Goal: Feedback & Contribution: Submit feedback/report problem

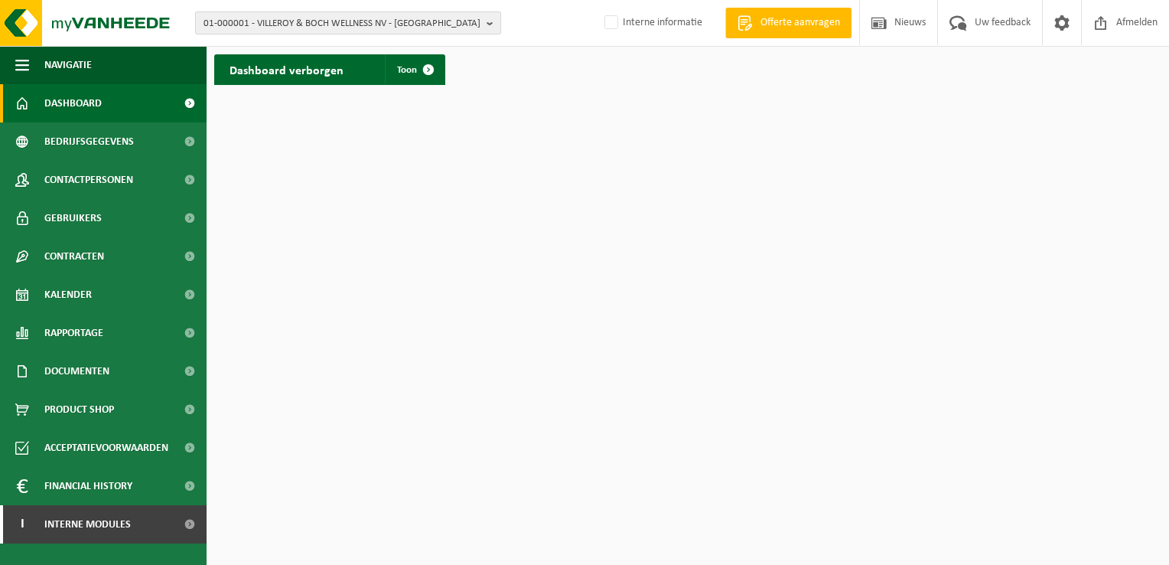
click at [490, 21] on b "button" at bounding box center [494, 22] width 14 height 21
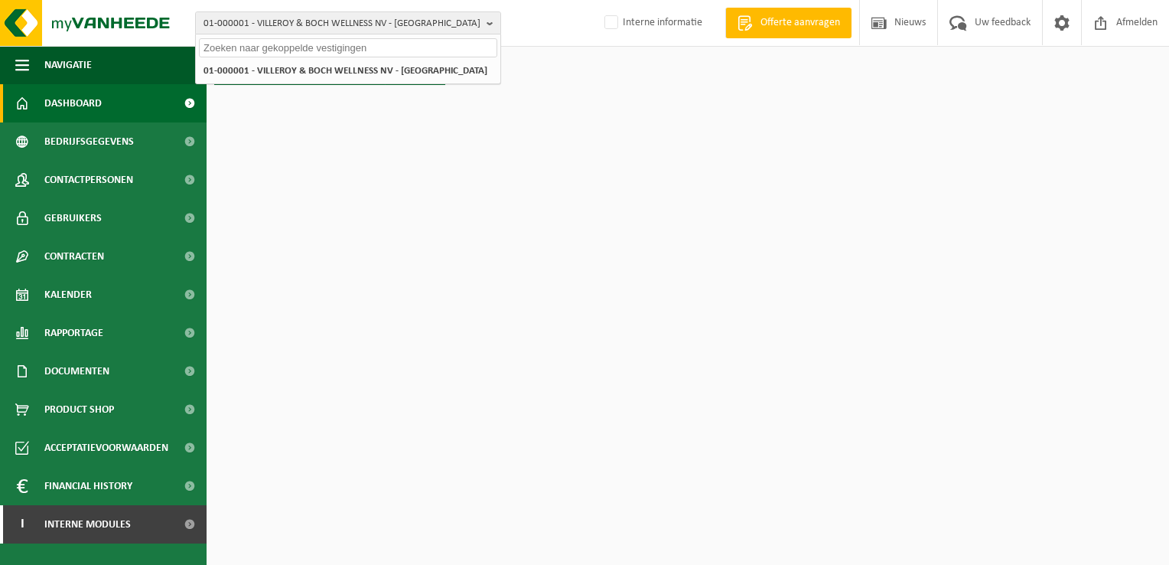
click at [427, 46] on input "text" at bounding box center [348, 47] width 298 height 19
paste input "01-082736"
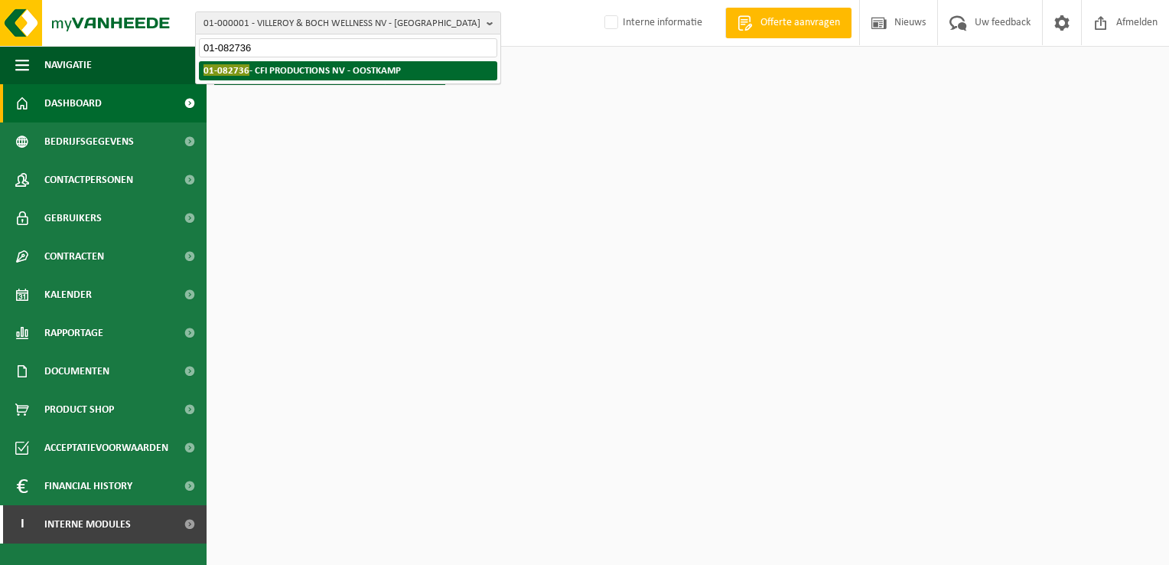
type input "01-082736"
click at [356, 74] on strong "01-082736 - CFI PRODUCTIONS NV - OOSTKAMP" at bounding box center [302, 69] width 197 height 11
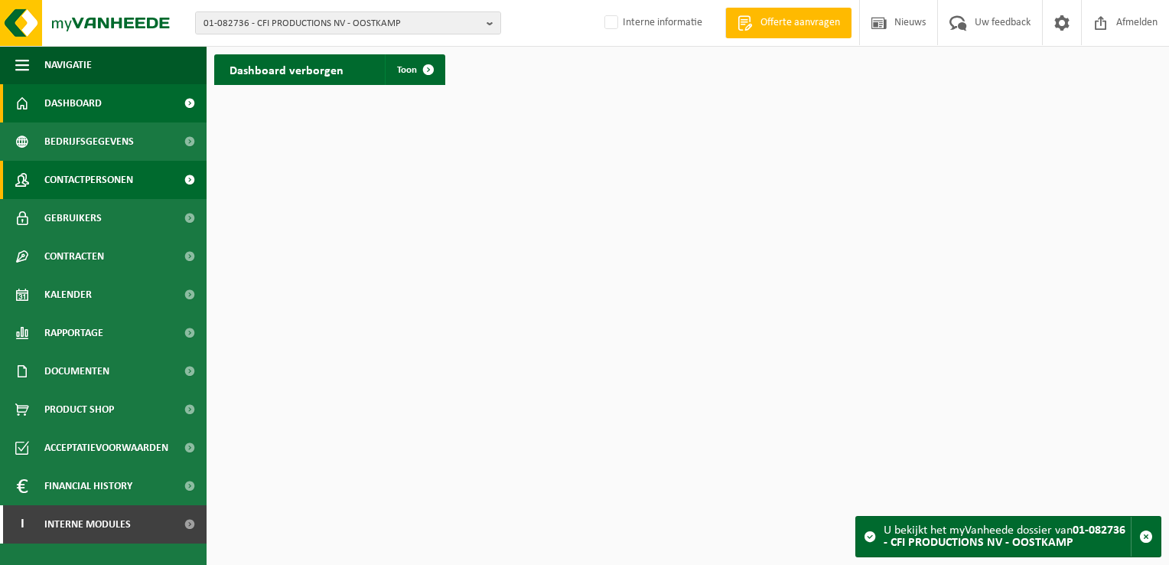
click at [98, 182] on span "Contactpersonen" at bounding box center [88, 180] width 89 height 38
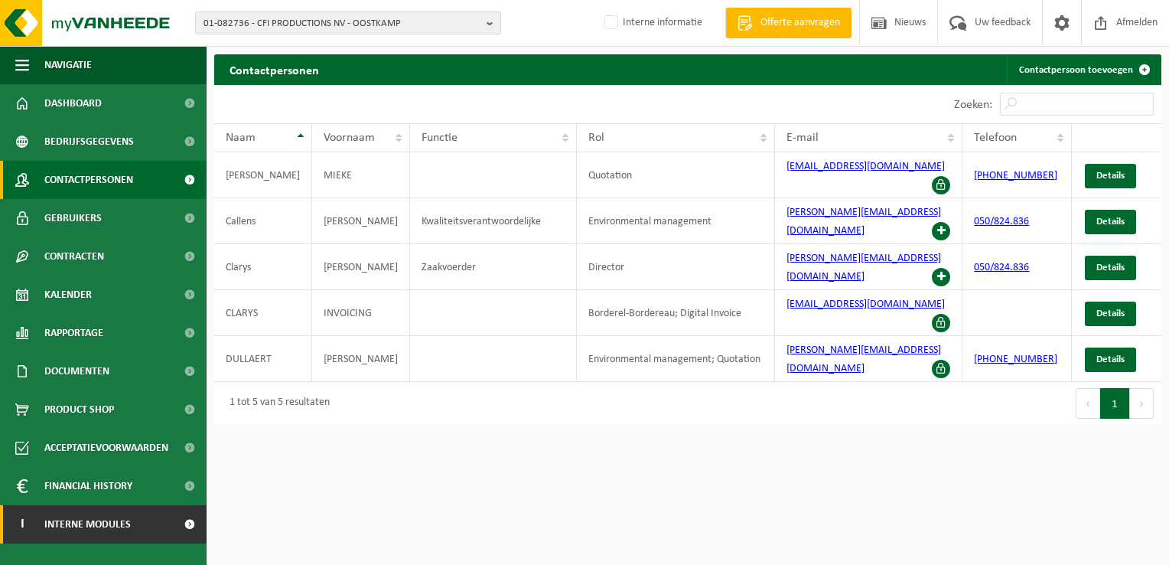
click at [98, 531] on span "Interne modules" at bounding box center [87, 524] width 86 height 38
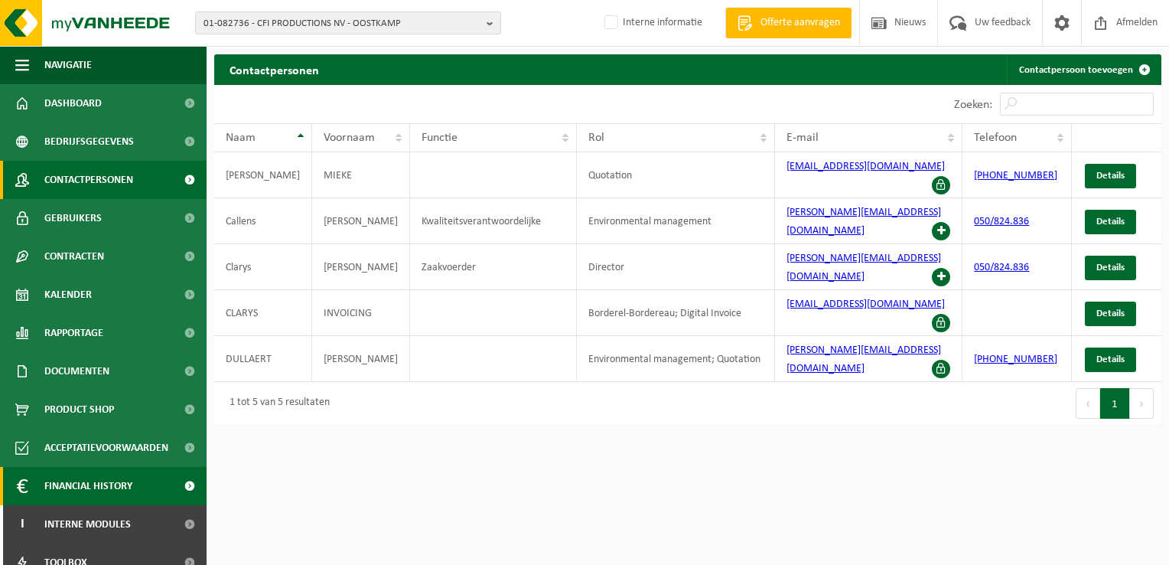
scroll to position [55, 0]
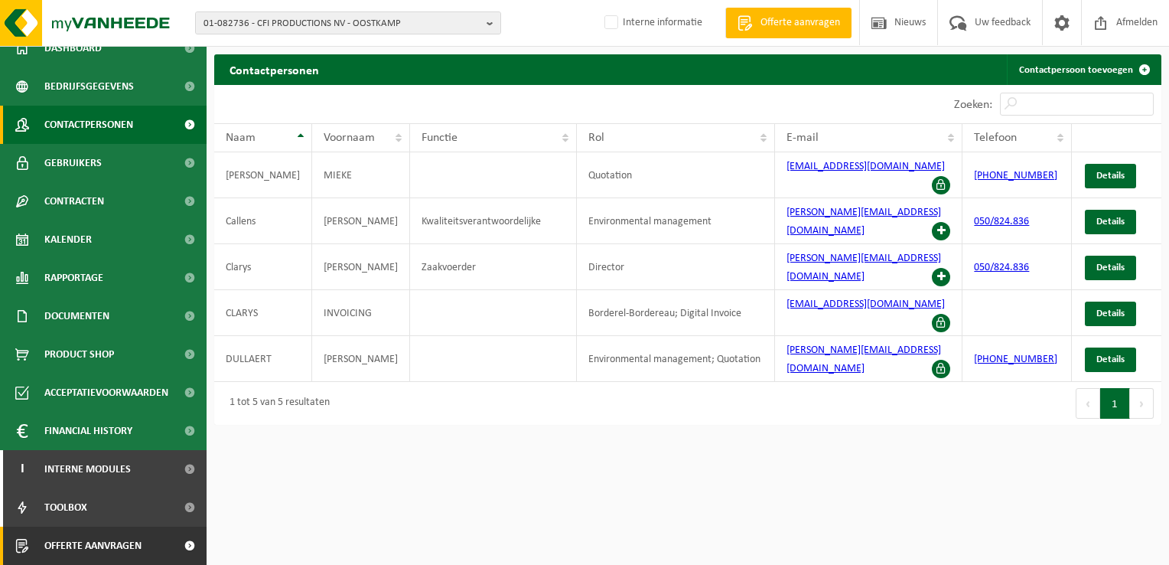
click at [99, 549] on span "Offerte aanvragen" at bounding box center [92, 545] width 97 height 38
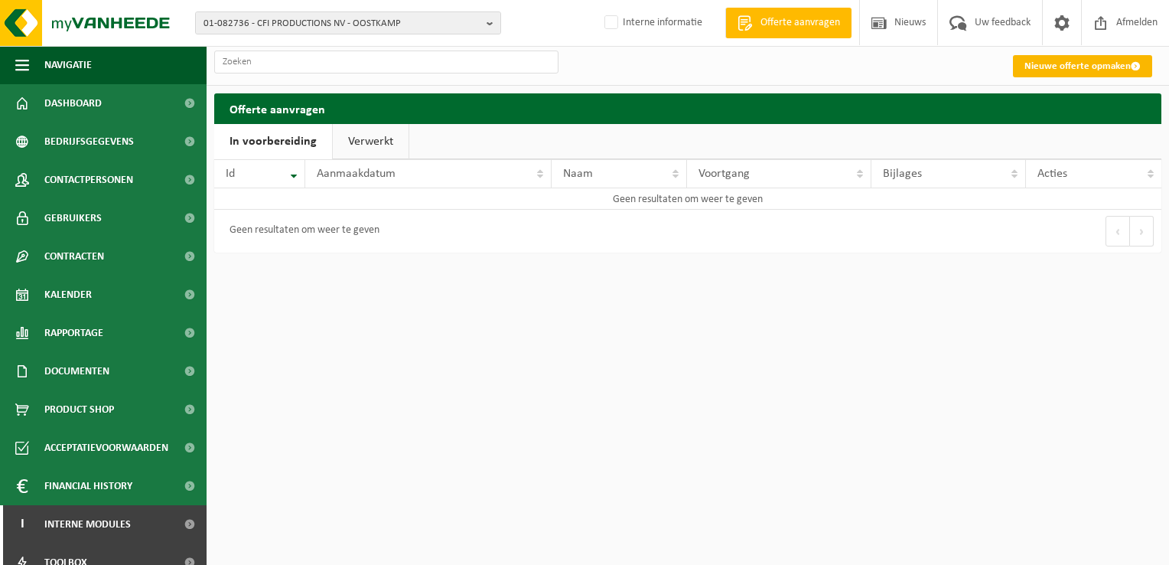
click at [1093, 65] on link "Nieuwe offerte opmaken" at bounding box center [1082, 66] width 139 height 22
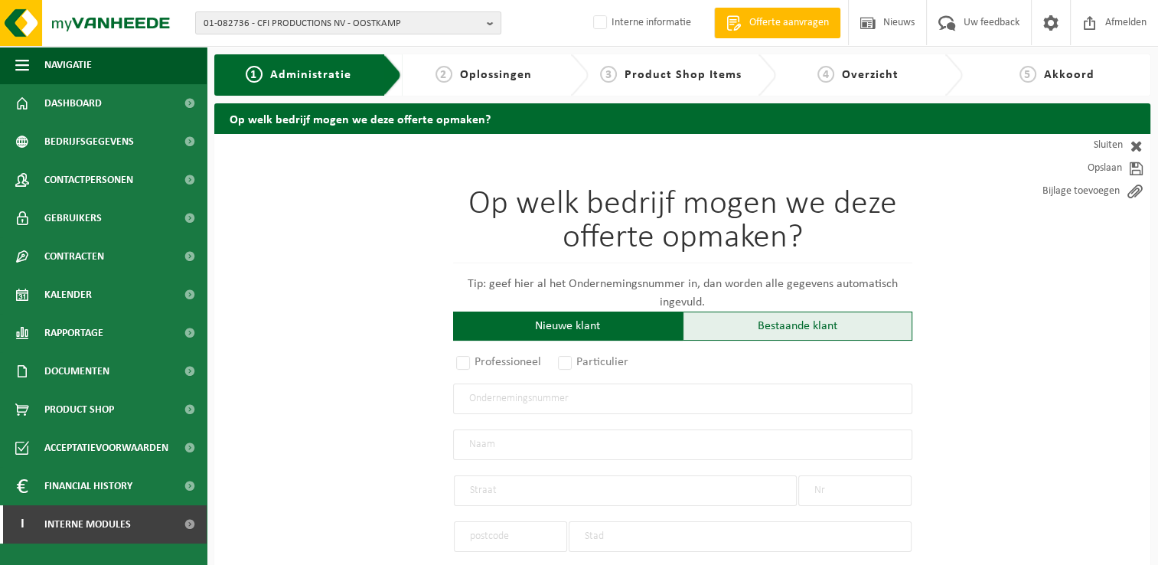
click at [787, 314] on div "Bestaande klant" at bounding box center [797, 325] width 230 height 29
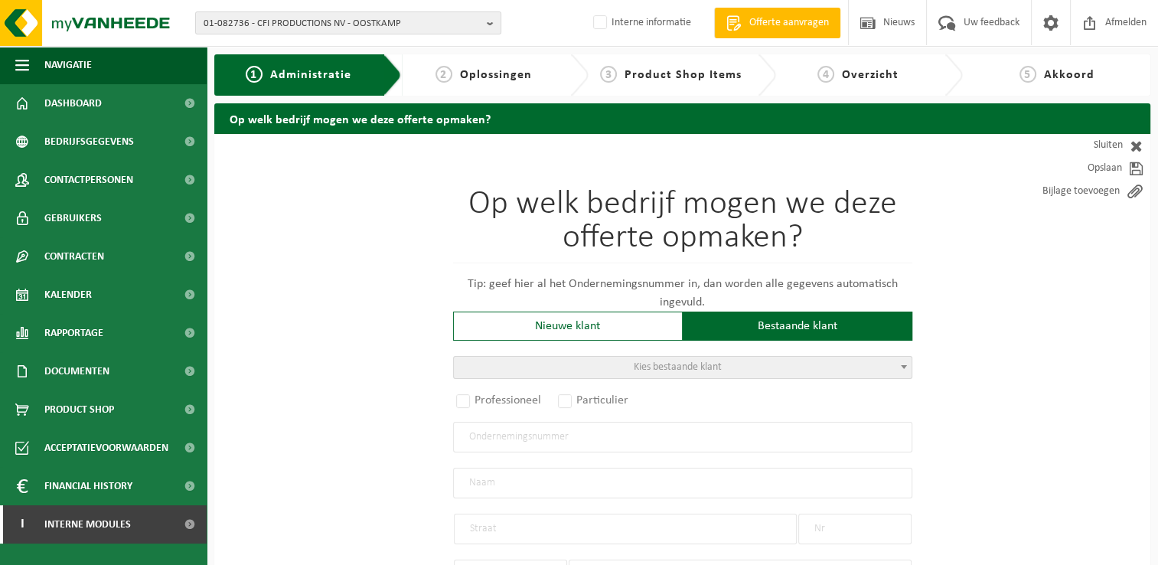
click at [901, 365] on b at bounding box center [904, 367] width 6 height 4
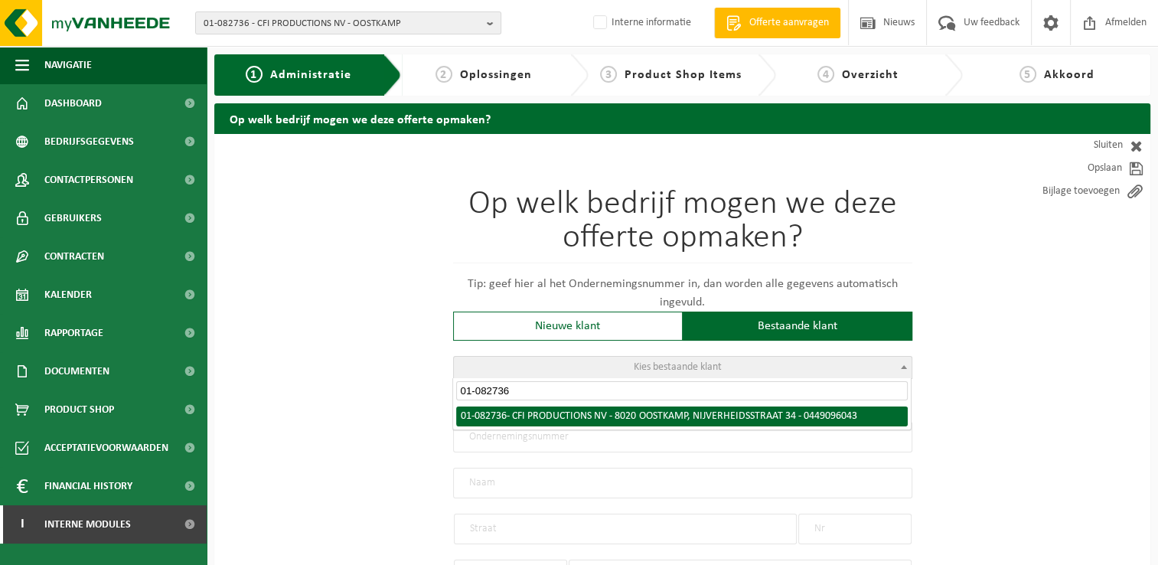
type input "01-082736"
radio input "true"
type input "0449.096.043"
type input "CFI PRODUCTIONS NV"
type input "NIJVERHEIDSSTRAAT"
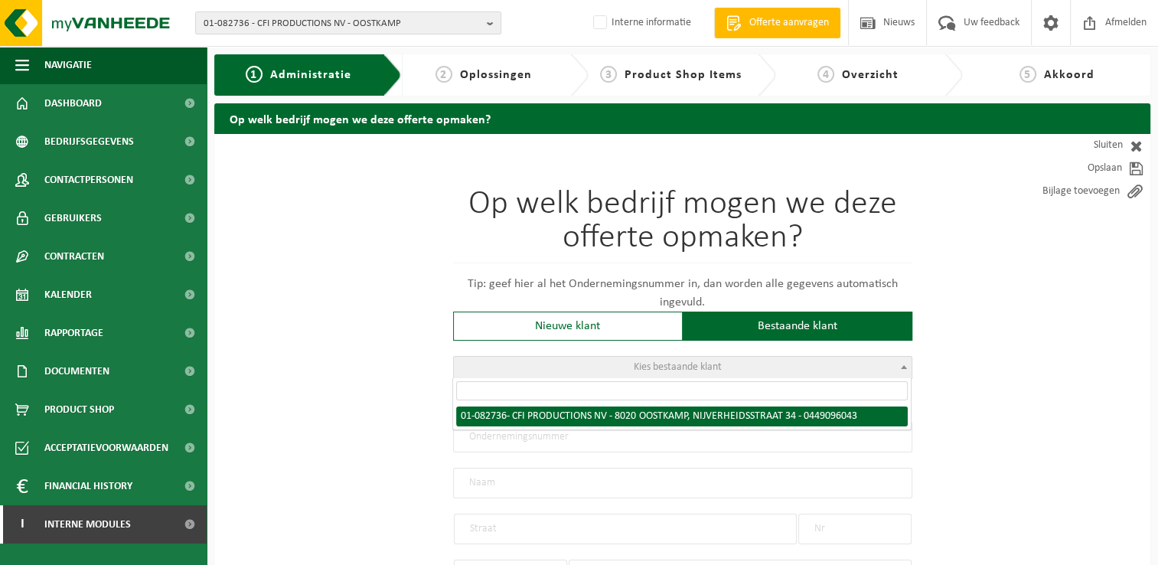
type input "34"
type input "8020"
type input "OOSTKAMP"
select select "112"
type input "CFI PRODUCTIONS NV"
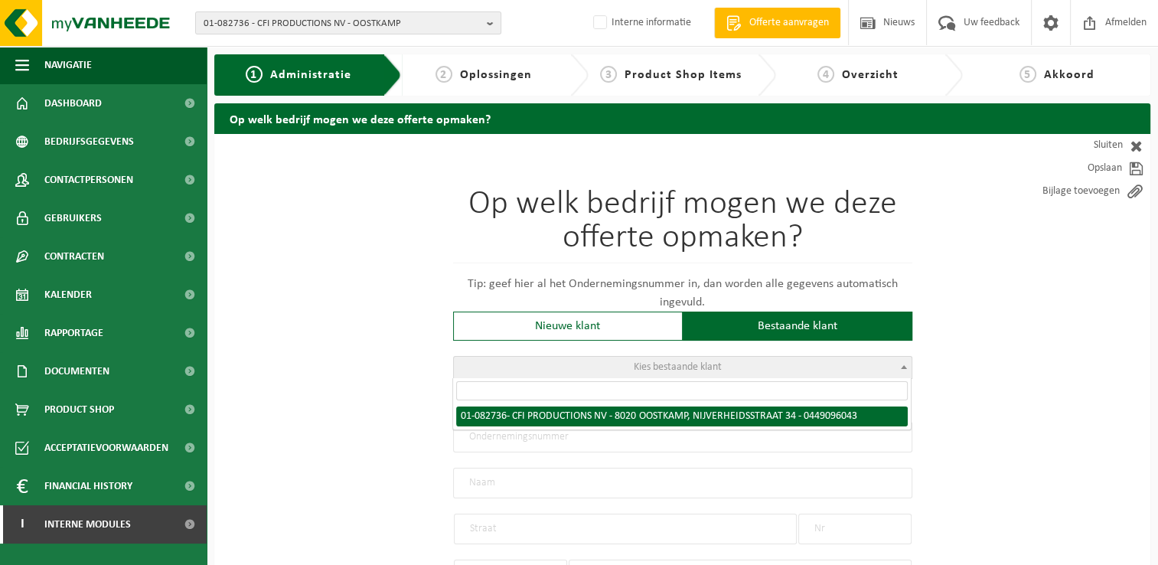
type input "NIJVERHEIDSSTRAAT"
type input "34"
type input "8020"
type input "OOSTKAMP"
select select "29116"
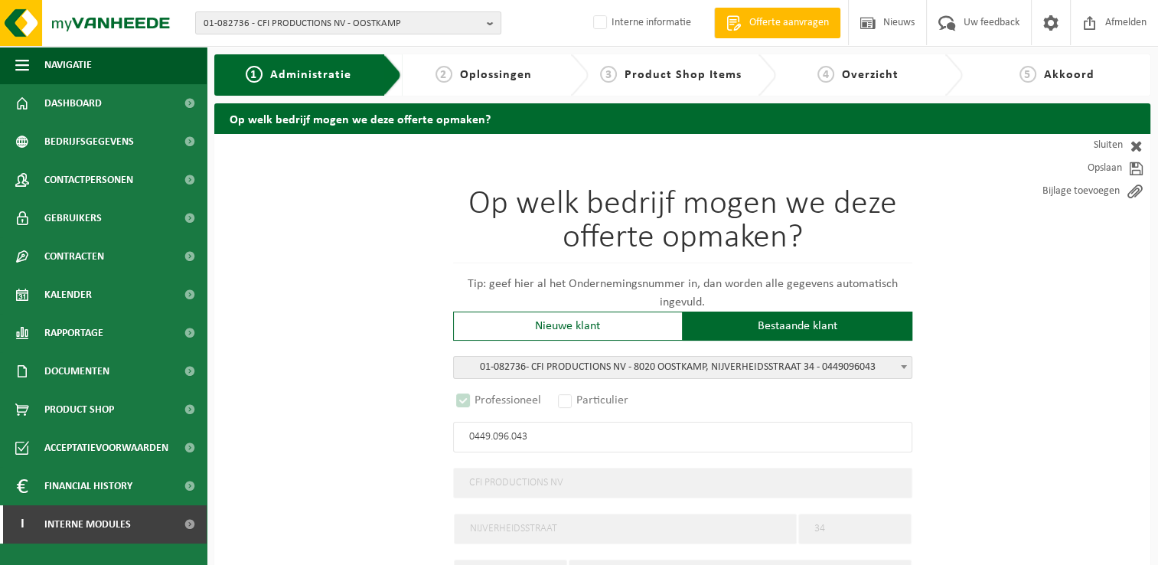
select select "C"
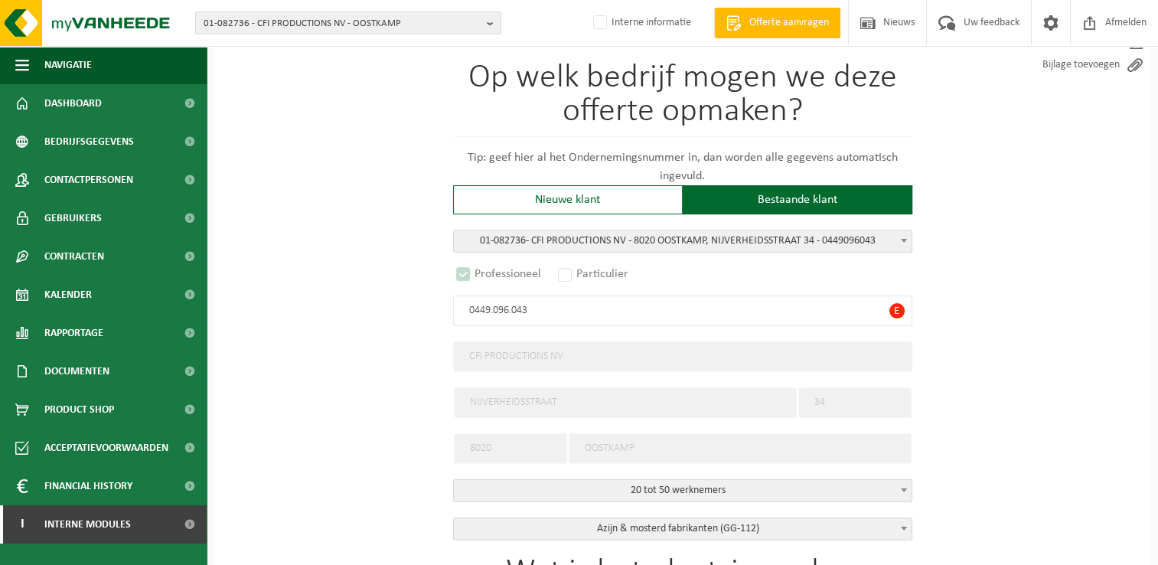
scroll to position [153, 0]
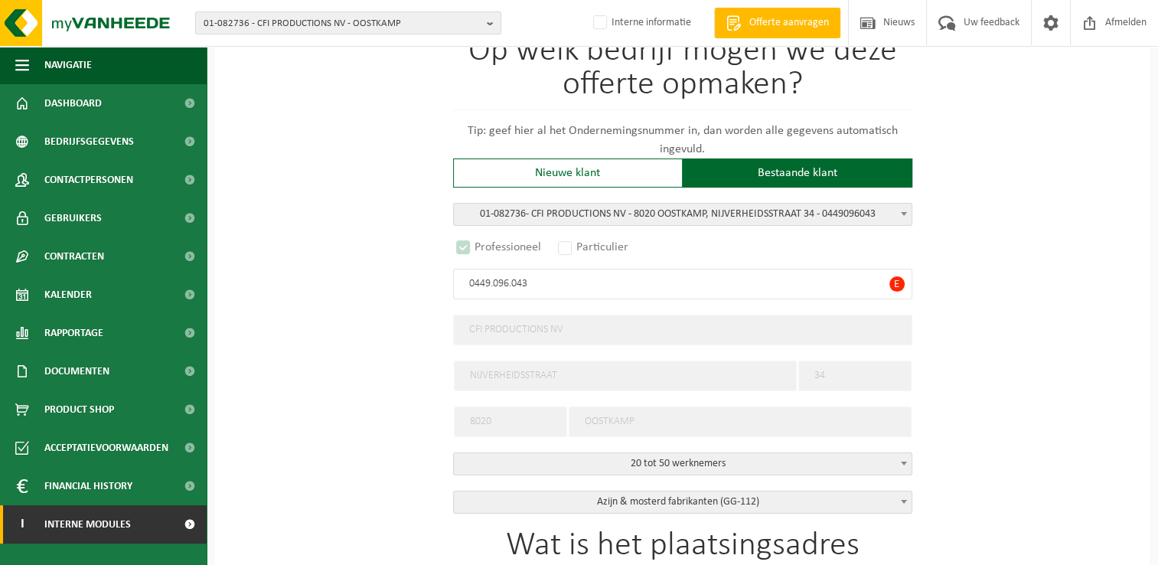
click at [112, 531] on span "Interne modules" at bounding box center [87, 524] width 86 height 38
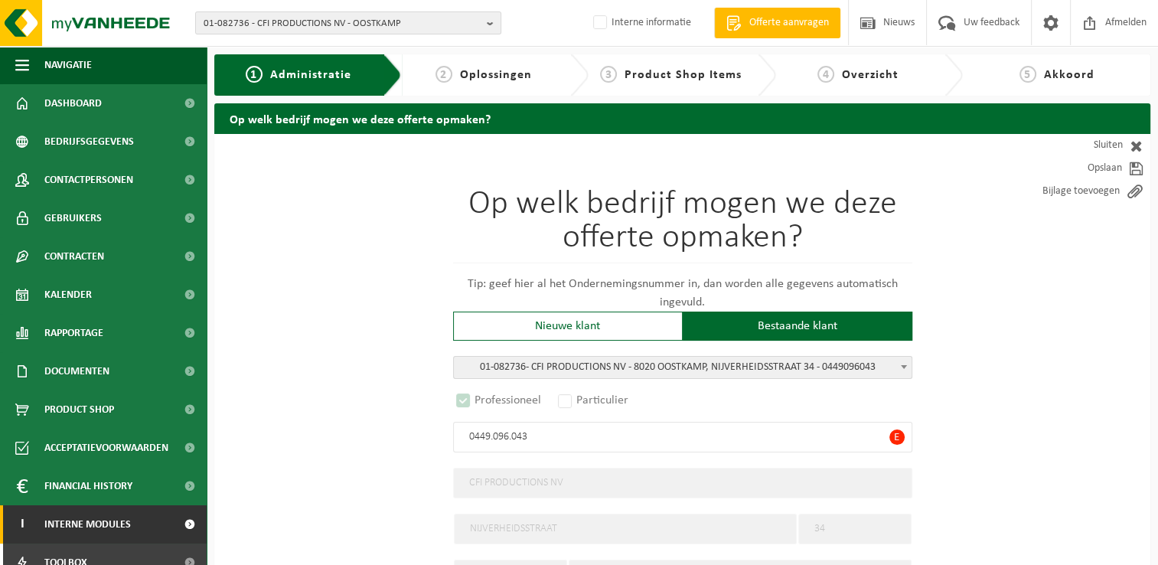
scroll to position [55, 0]
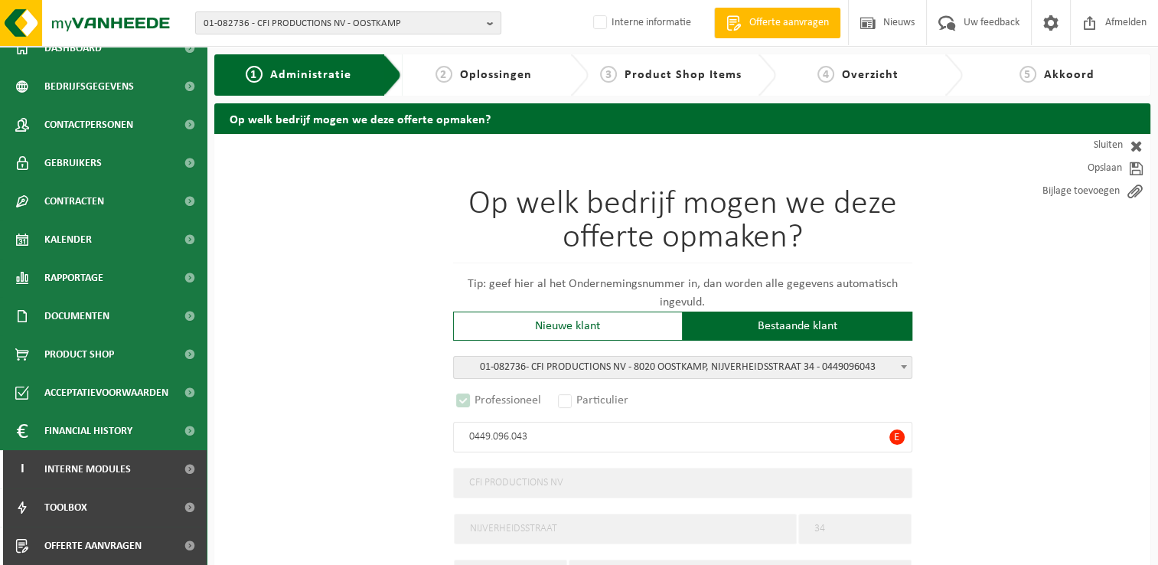
click at [899, 363] on span at bounding box center [903, 367] width 15 height 20
click at [780, 393] on input "search" at bounding box center [681, 390] width 451 height 19
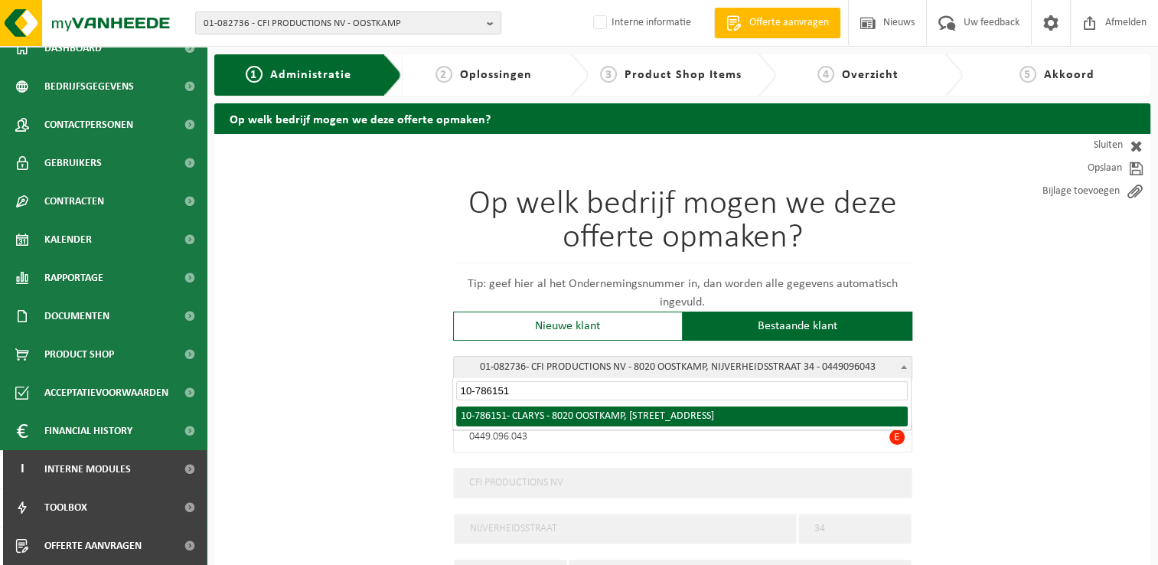
type input "10-786151"
radio input "false"
select select
type input "0418.368.225"
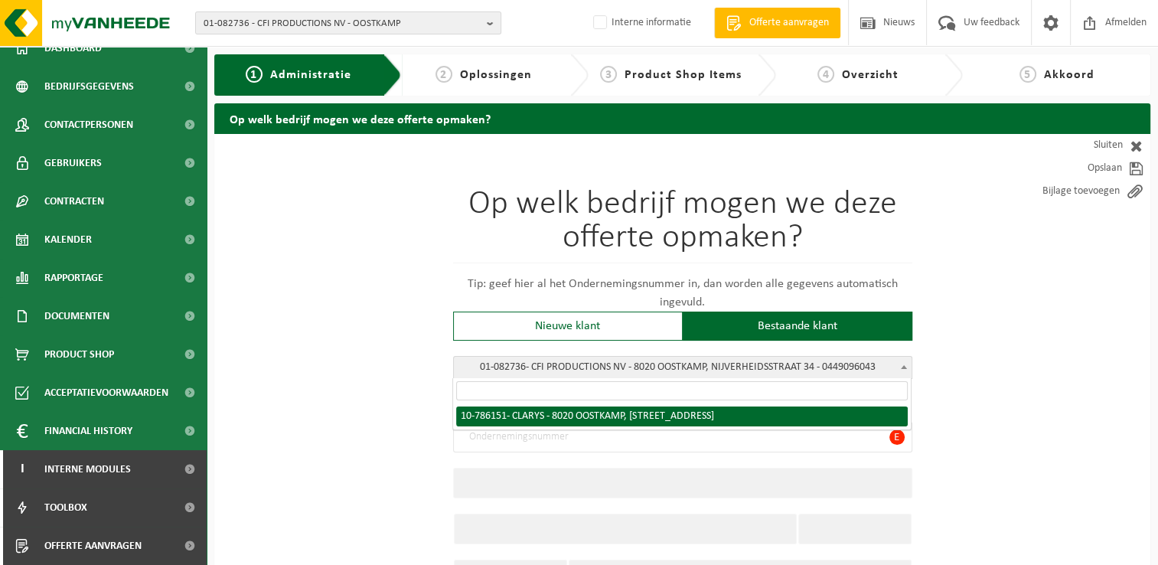
type input "CLARYS"
type input "NIJVERHEIDSSTRAAT"
type input "32"
type input "8020"
type input "OOSTKAMP"
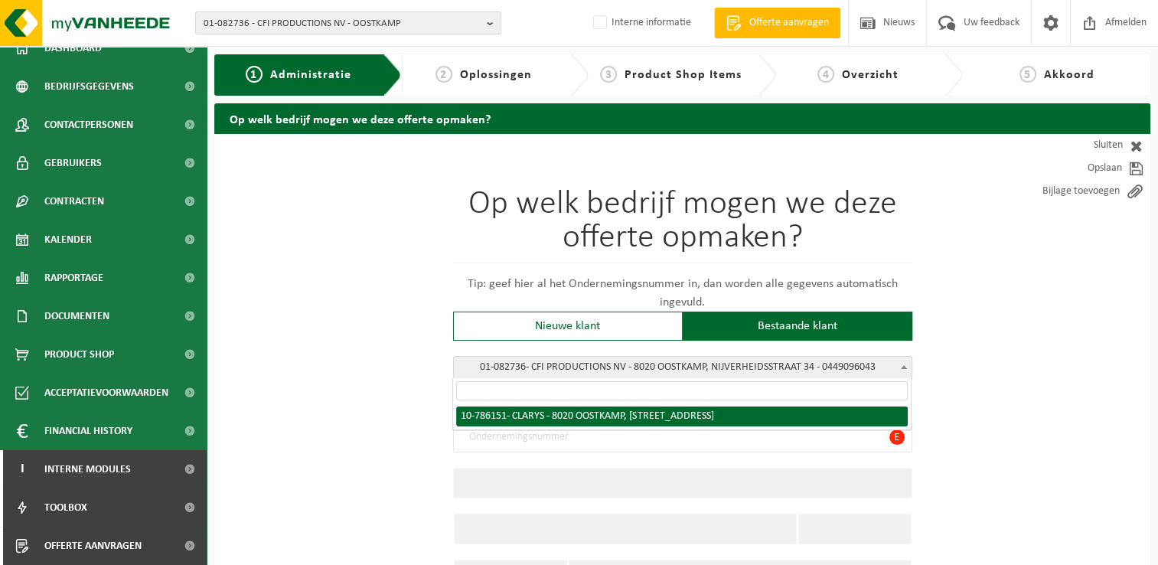
select select "112"
type input "CLARYS"
type input "32"
select select "114586"
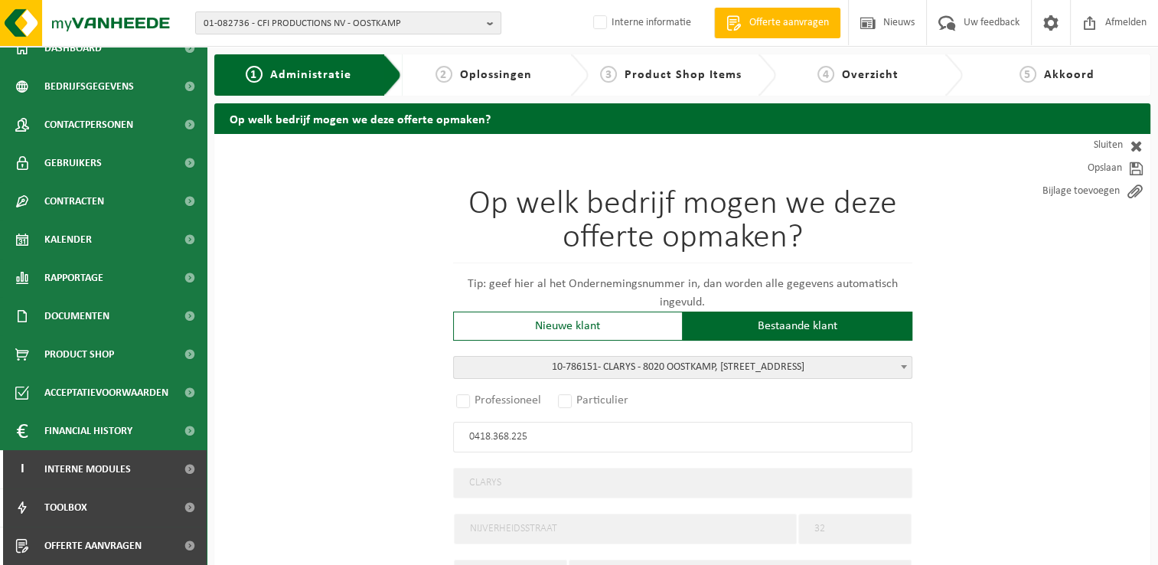
select select "D"
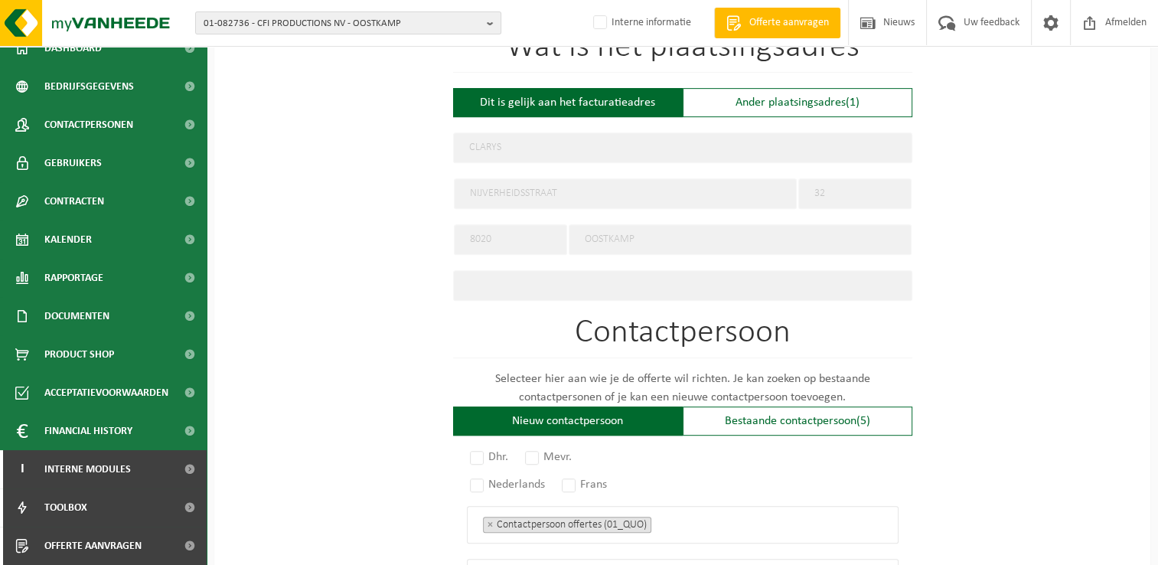
scroll to position [689, 0]
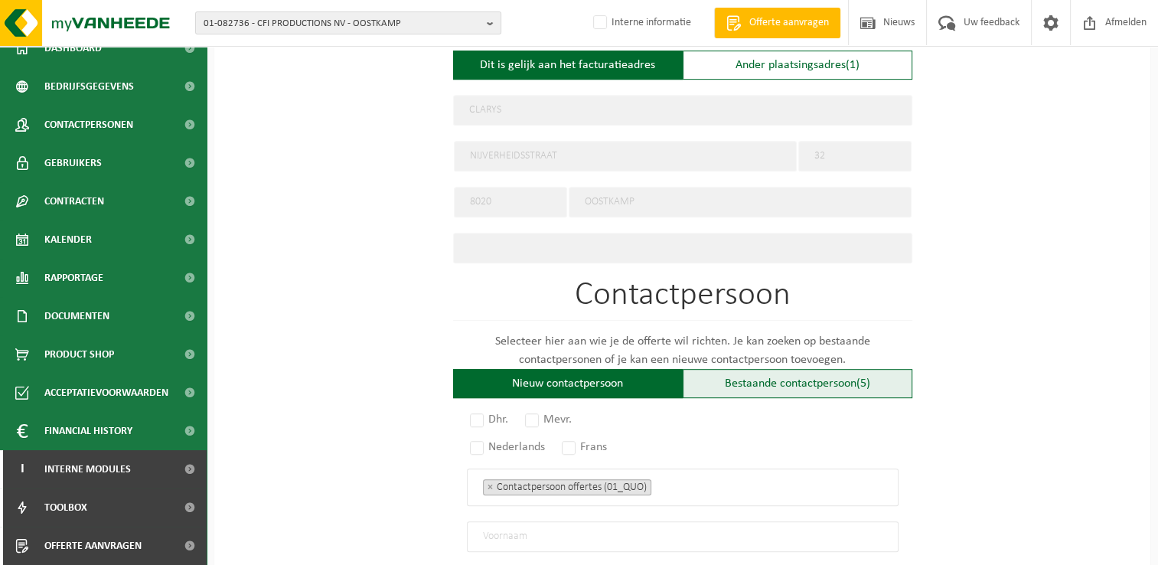
click at [745, 375] on div "Bestaande contactpersoon (5)" at bounding box center [797, 383] width 230 height 29
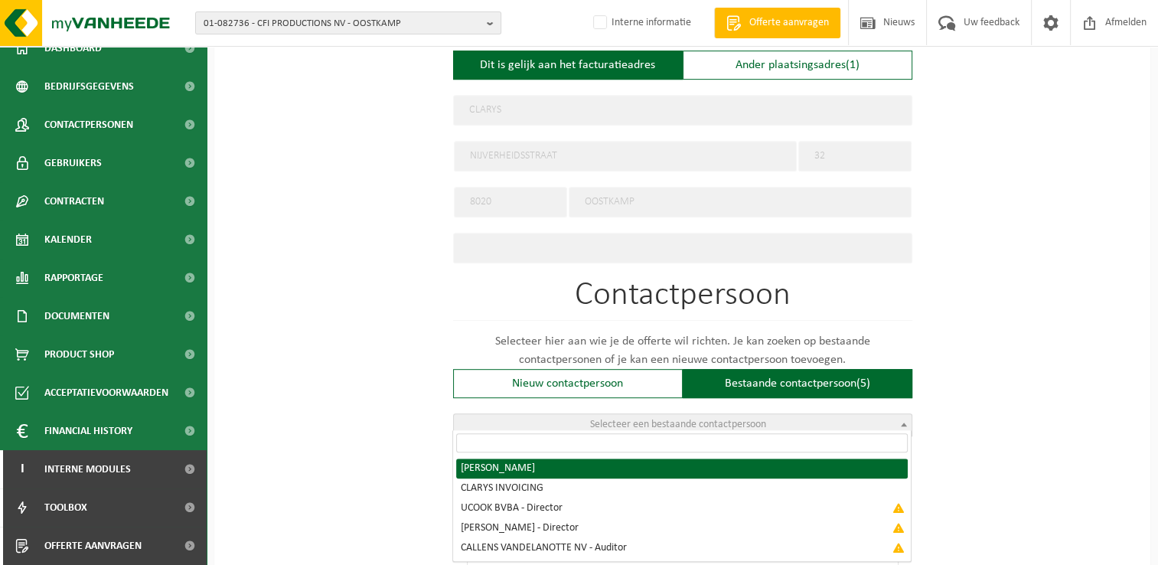
click at [899, 420] on span at bounding box center [903, 424] width 15 height 20
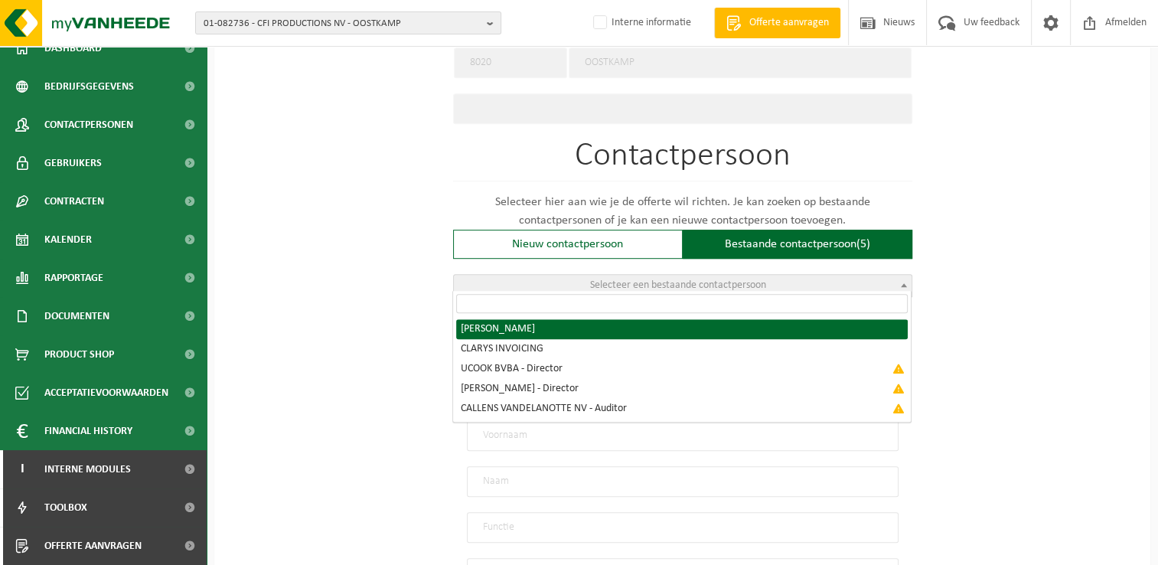
scroll to position [842, 0]
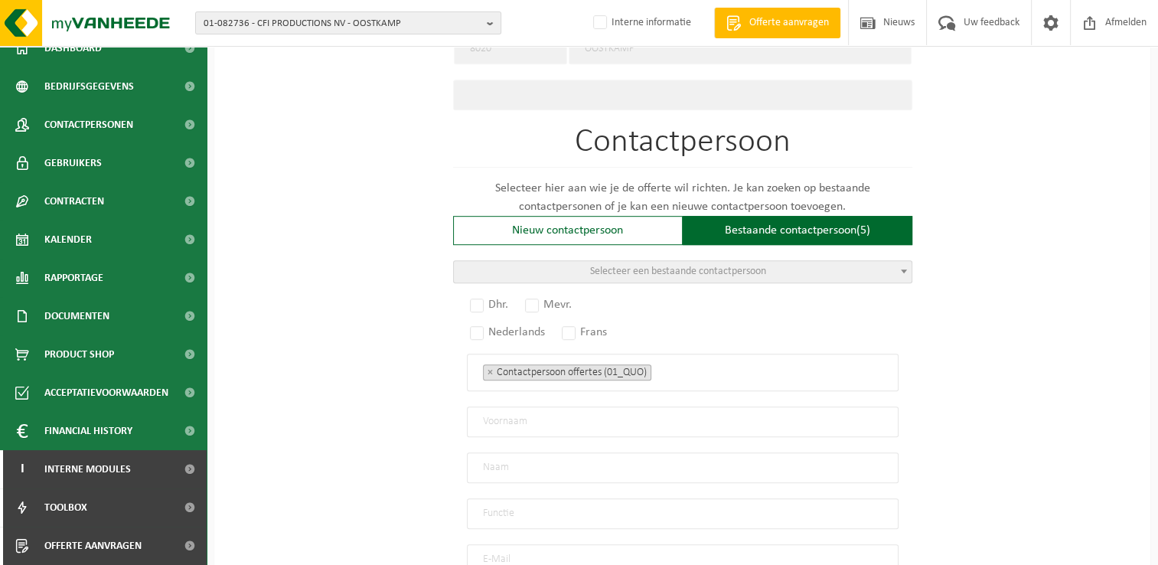
click at [1148, 413] on div "Op welk bedrijf mogen we deze offerte opmaken? Tip: geef hier al het Ondernemin…" at bounding box center [682, 23] width 936 height 1462
click at [575, 230] on div "Nieuw contactpersoon" at bounding box center [568, 230] width 230 height 29
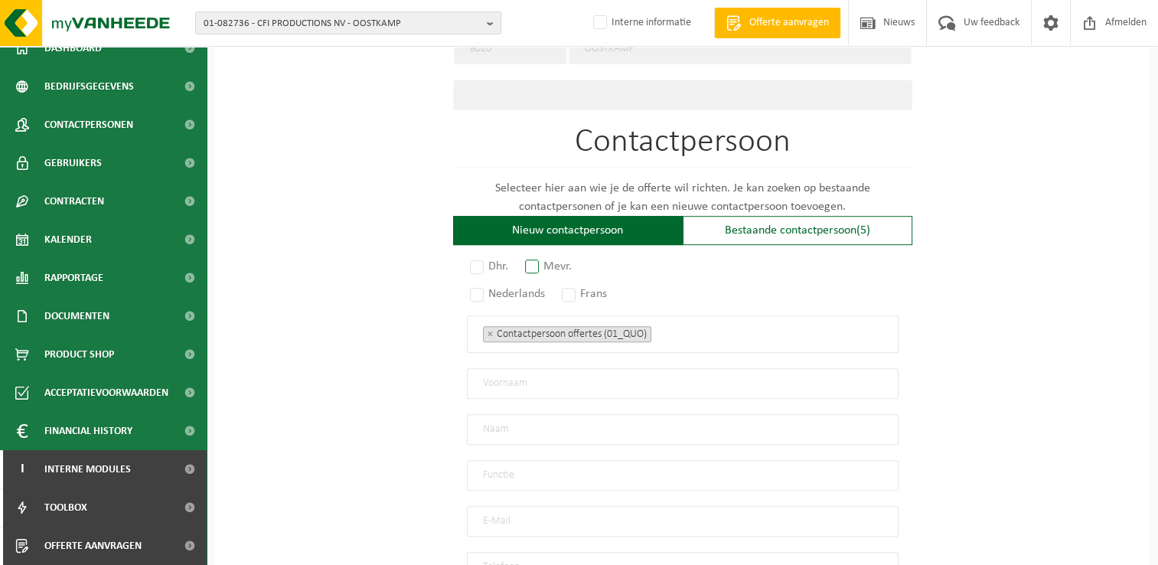
click at [539, 258] on label "Mevr." at bounding box center [549, 266] width 54 height 21
radio input "true"
click at [485, 288] on label "Nederlands" at bounding box center [508, 293] width 83 height 21
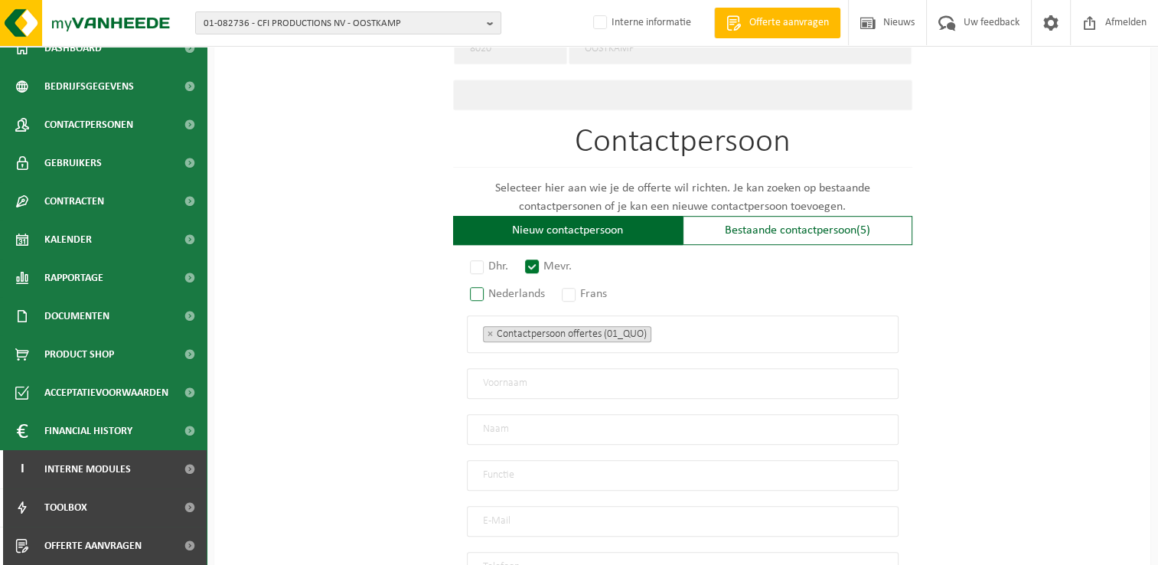
radio input "true"
paste input "Mieke Beel"
type input "Mieke Beel"
click at [577, 418] on input "text" at bounding box center [683, 429] width 432 height 31
paste input "Mieke Beel"
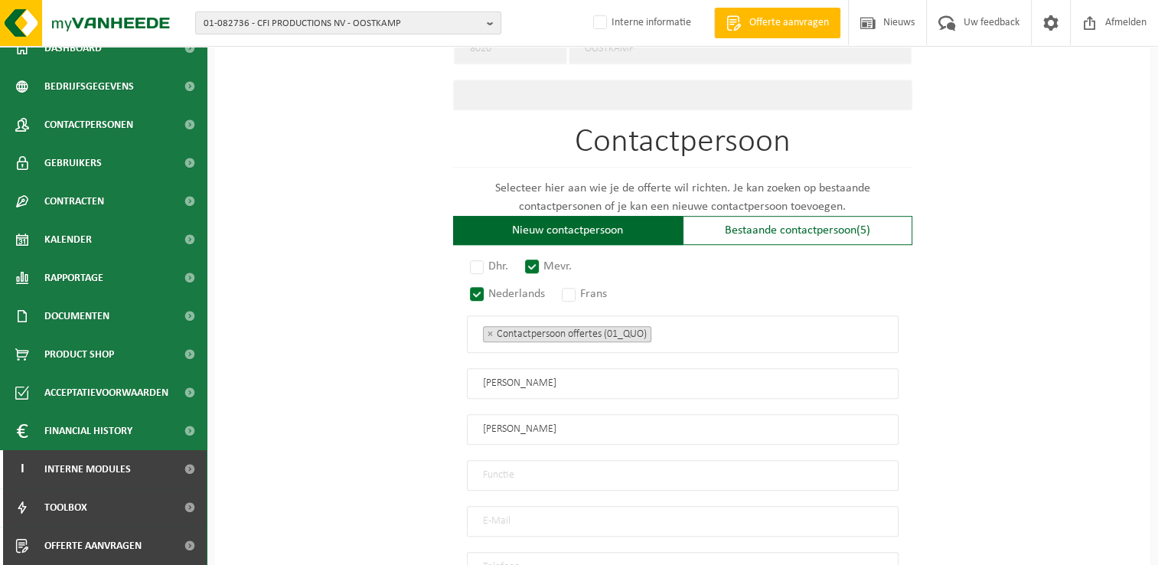
type input "Mieke Beel"
click at [569, 376] on input "Mieke Beel" at bounding box center [683, 383] width 432 height 31
type input "Mieke"
click at [562, 414] on input "Mieke Beel" at bounding box center [683, 429] width 432 height 31
type input "Beel"
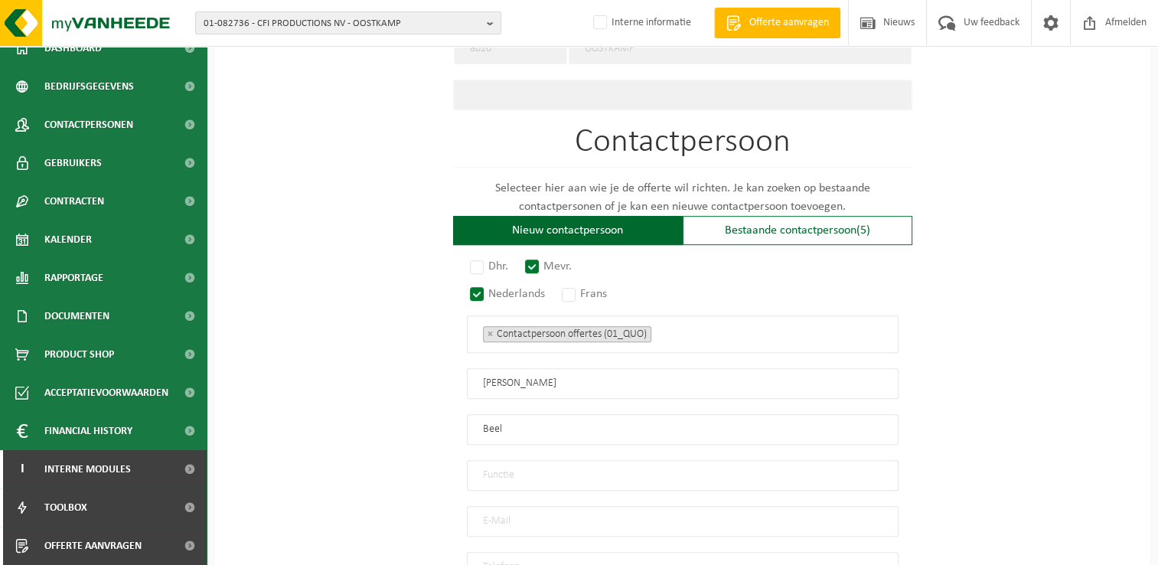
click at [554, 468] on input "text" at bounding box center [683, 475] width 432 height 31
click at [567, 469] on input "text" at bounding box center [683, 475] width 432 height 31
paste input "Administrative Technical Support"
type input "Administrative Technical Support"
click at [667, 506] on input "email" at bounding box center [683, 521] width 432 height 31
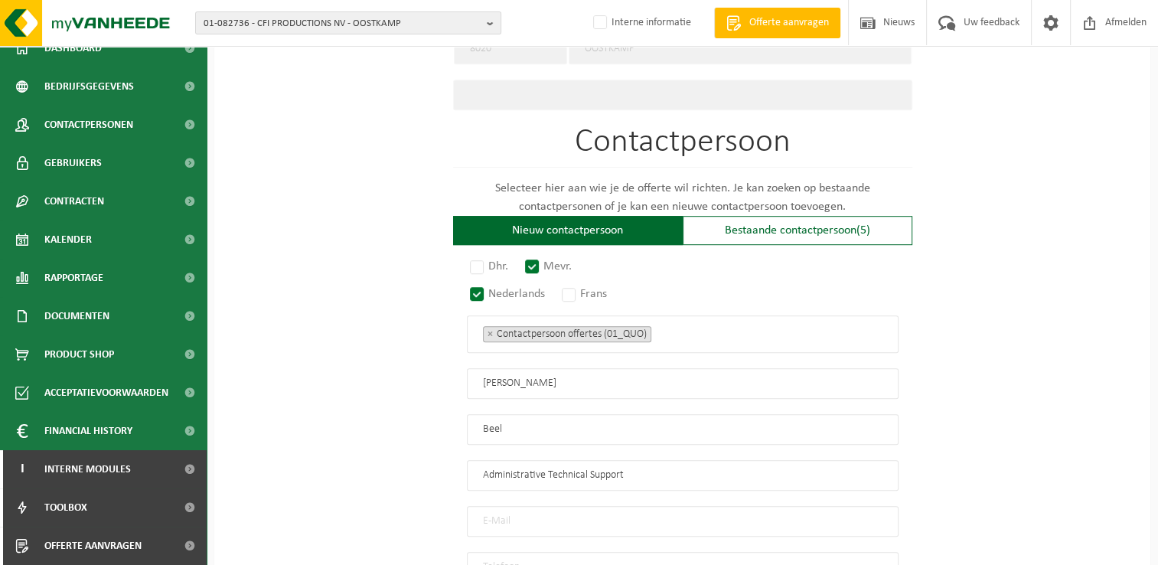
scroll to position [989, 0]
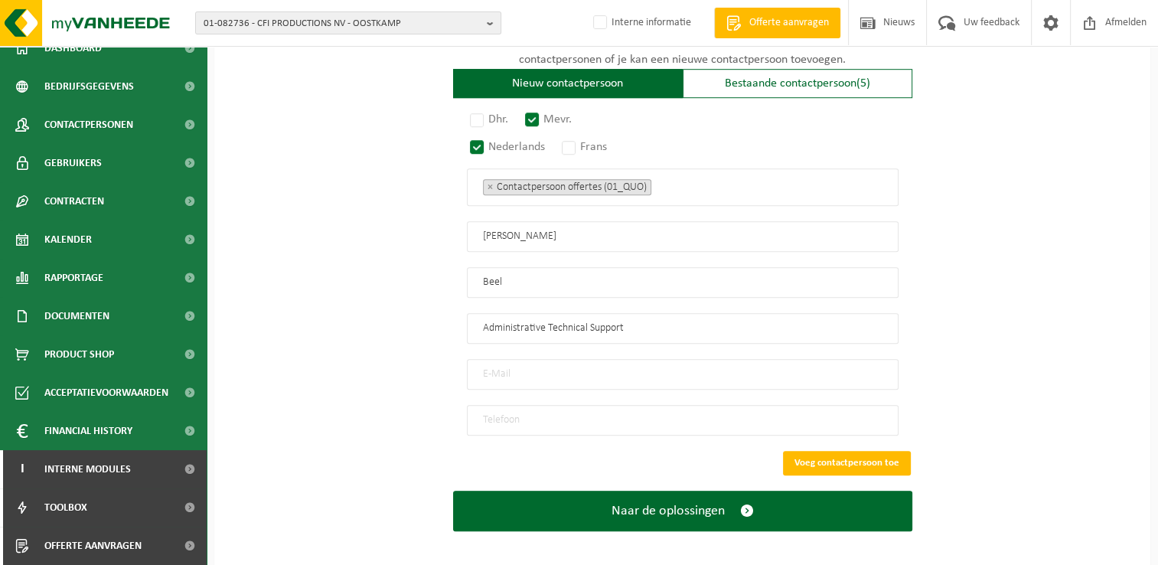
paste input "Mieke Beel <mieke@clarysnv.be>"
click at [660, 365] on input "Mieke Beel <mieke@clarysnv.be>" at bounding box center [683, 374] width 432 height 31
type input "mieke@clarysnv.be"
click at [658, 417] on input "tel" at bounding box center [683, 420] width 432 height 31
paste input "+32 50 250 675"
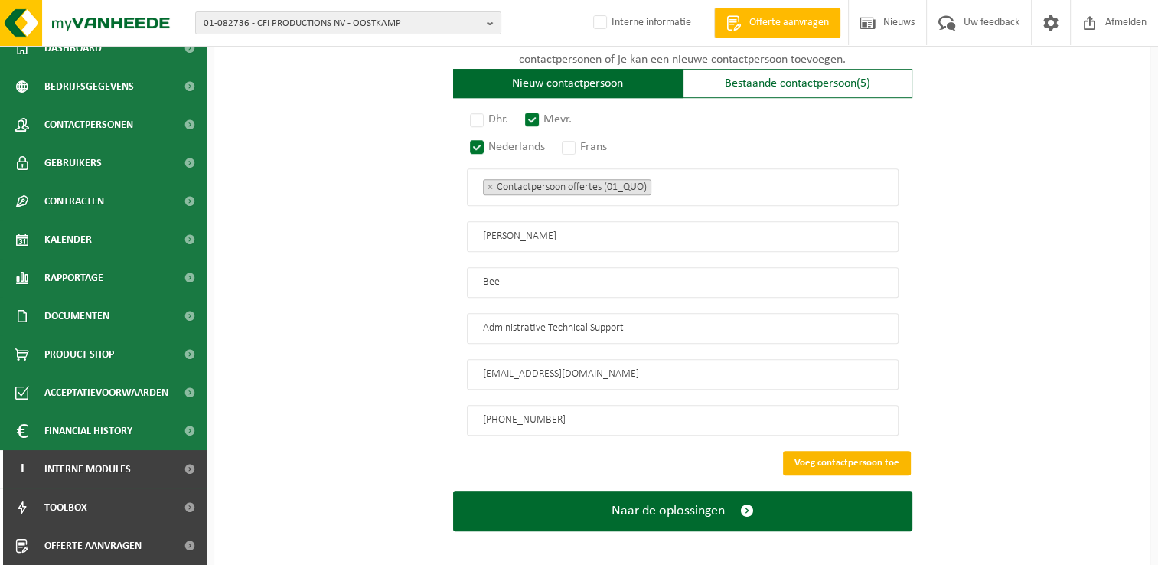
type input "+32 50 250 675"
click at [863, 451] on button "Voeg contactpersoon toe" at bounding box center [847, 463] width 128 height 24
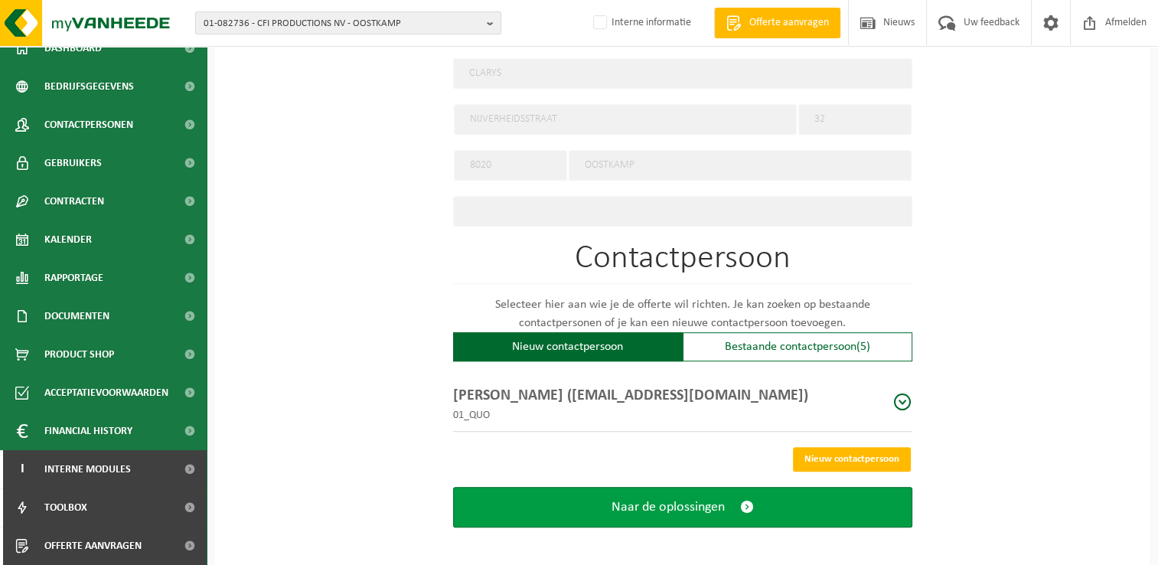
click at [738, 501] on button "Naar de oplossingen" at bounding box center [682, 507] width 459 height 41
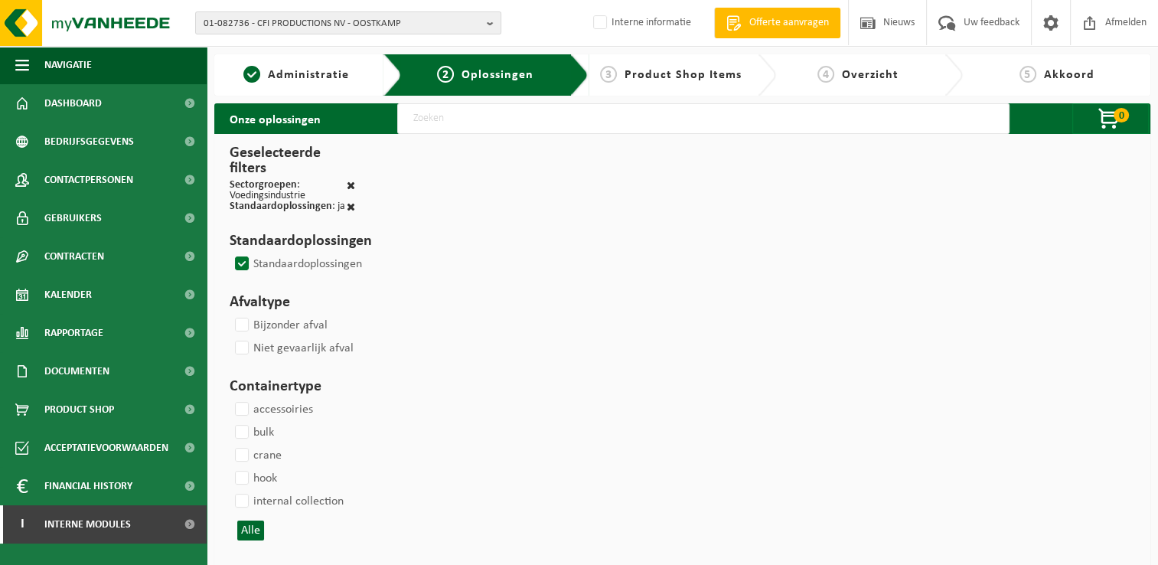
click at [240, 259] on label "Standaardoplossingen" at bounding box center [297, 263] width 130 height 23
click at [230, 252] on input "Standaardoplossingen" at bounding box center [229, 252] width 1 height 1
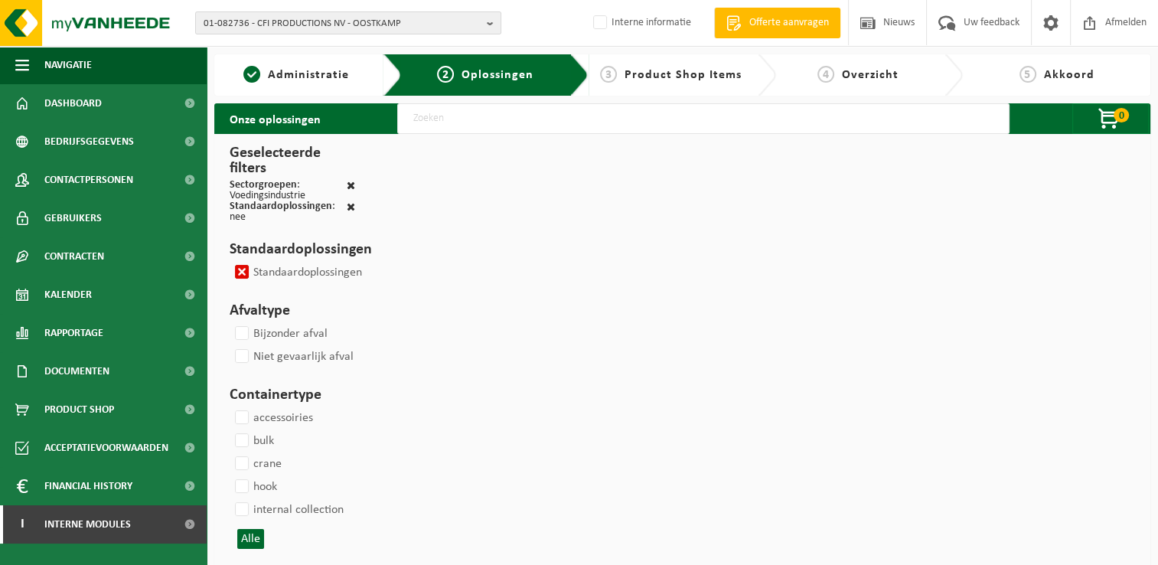
click at [242, 266] on label "Standaardoplossingen" at bounding box center [297, 272] width 130 height 23
click at [230, 261] on input "Standaardoplossingen" at bounding box center [229, 260] width 1 height 1
checkbox input "false"
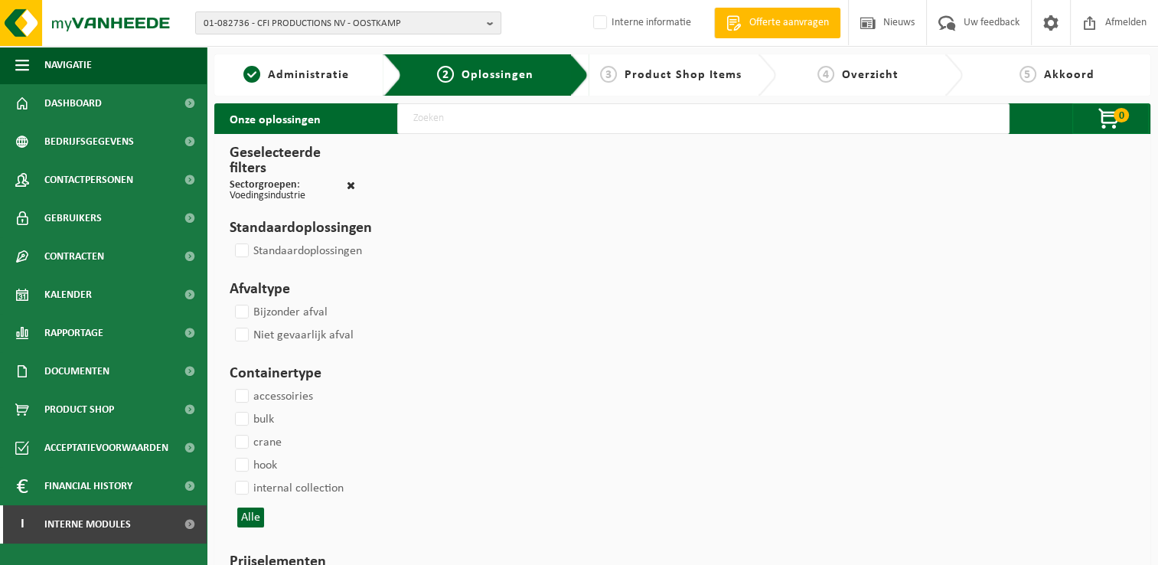
click at [596, 128] on input "text" at bounding box center [703, 118] width 612 height 31
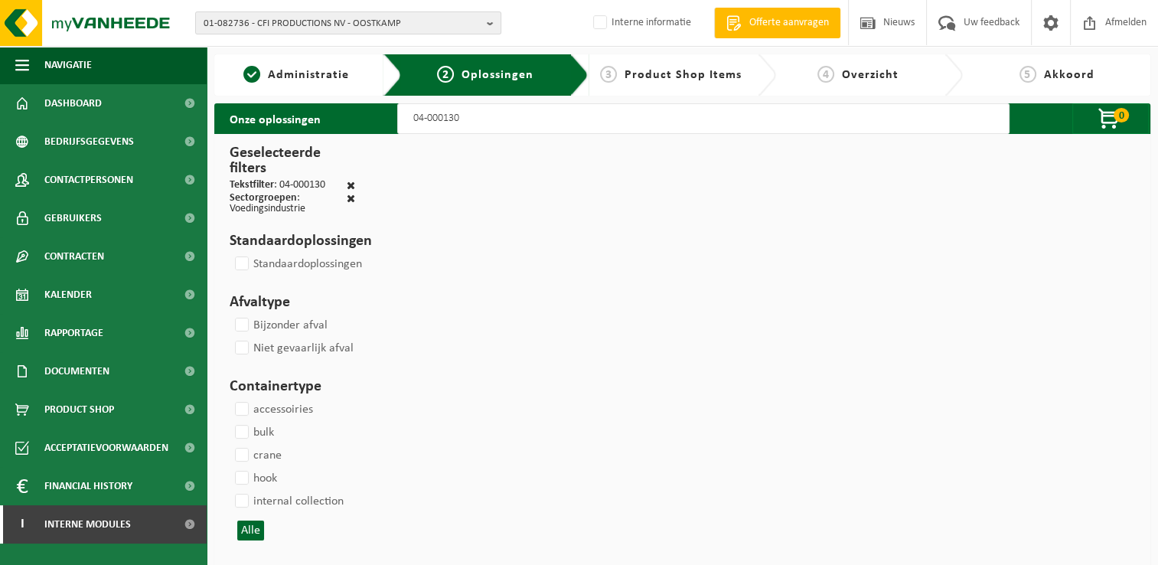
type input "04-000130"
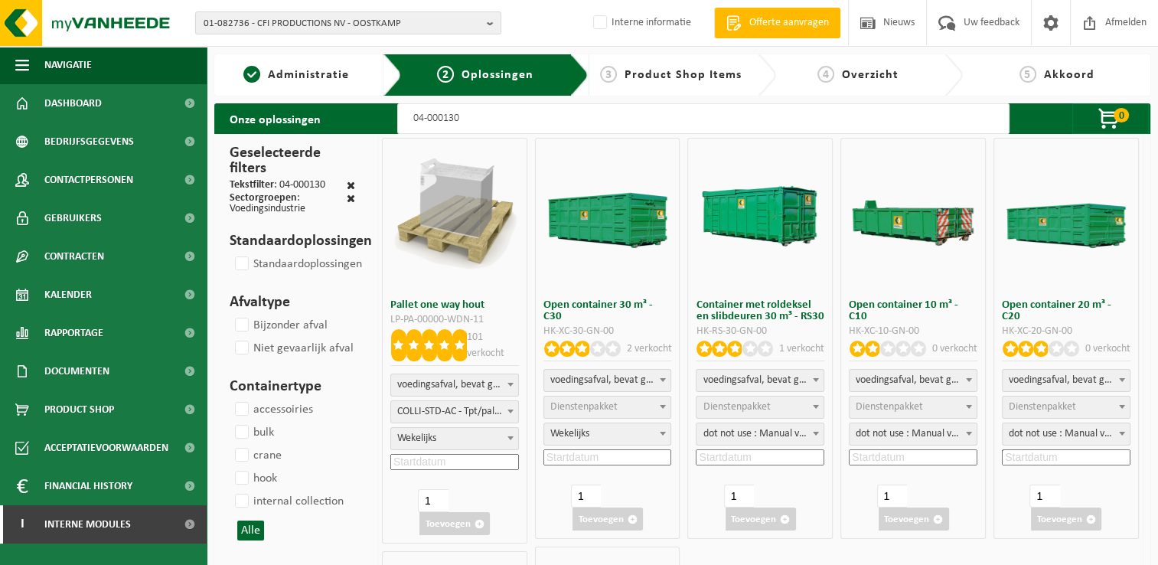
select select
select select "25"
select select "7"
select select "25"
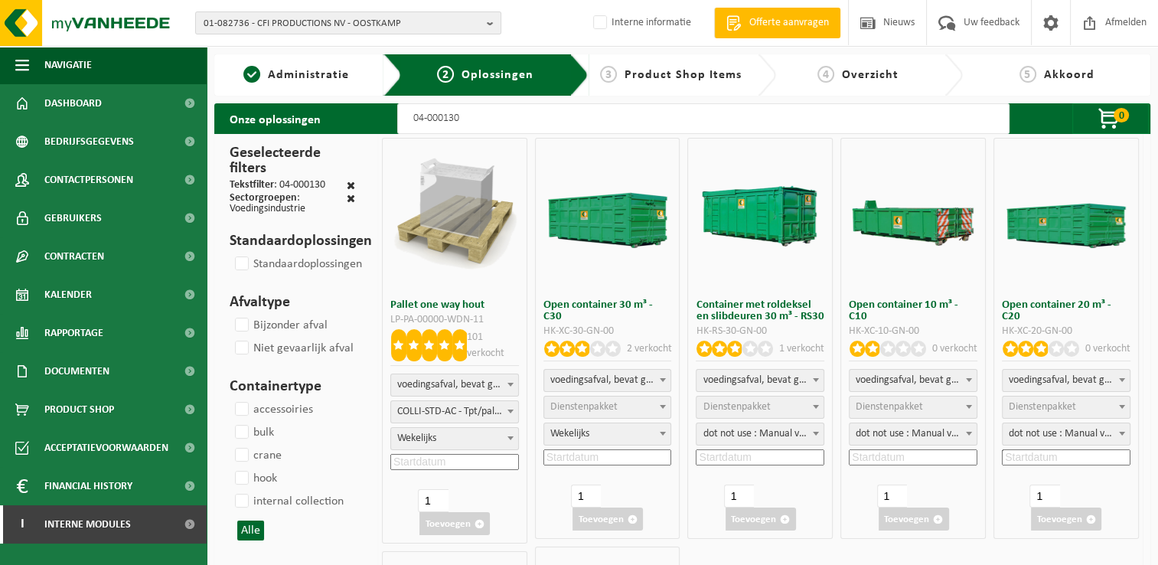
select select "7"
select select "8"
select select "7"
select select "8"
select select "7"
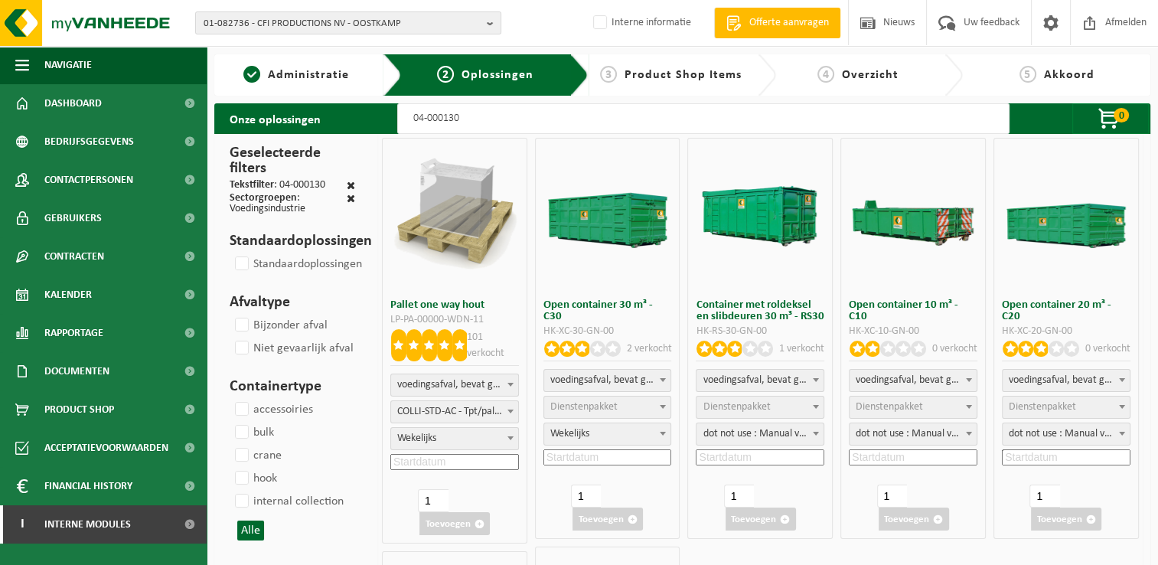
select select "8"
select select "7"
select select
select select "24"
select select "8"
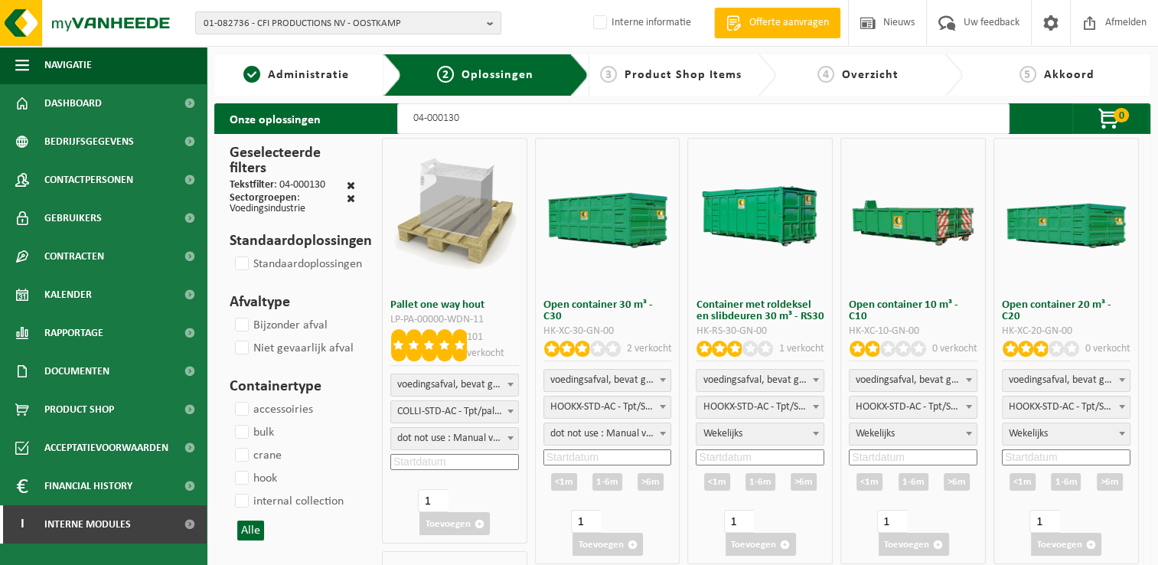
select select "25"
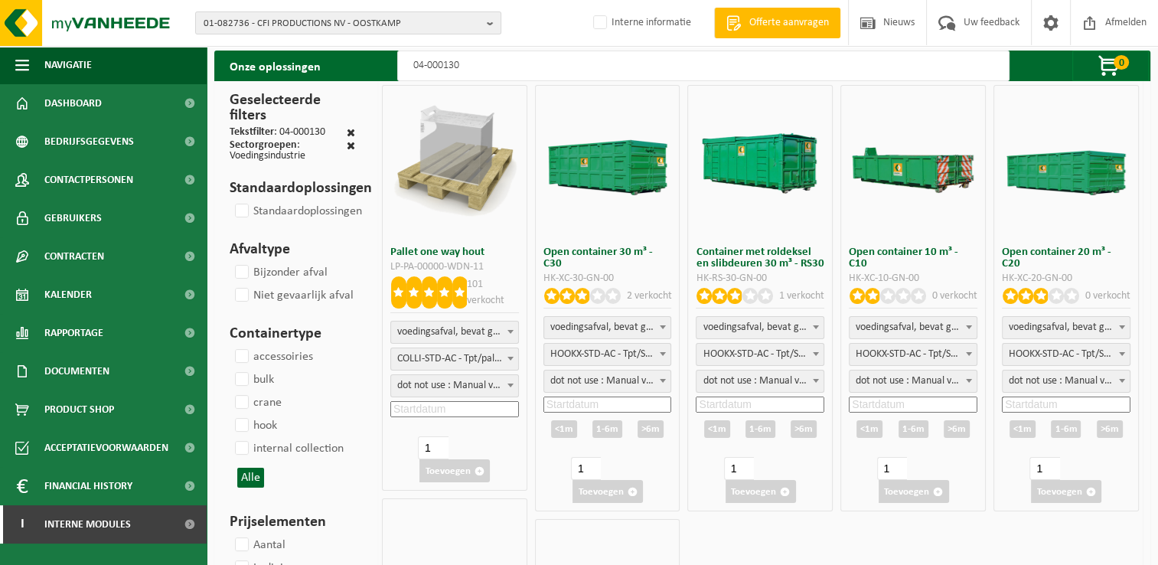
scroll to position [77, 0]
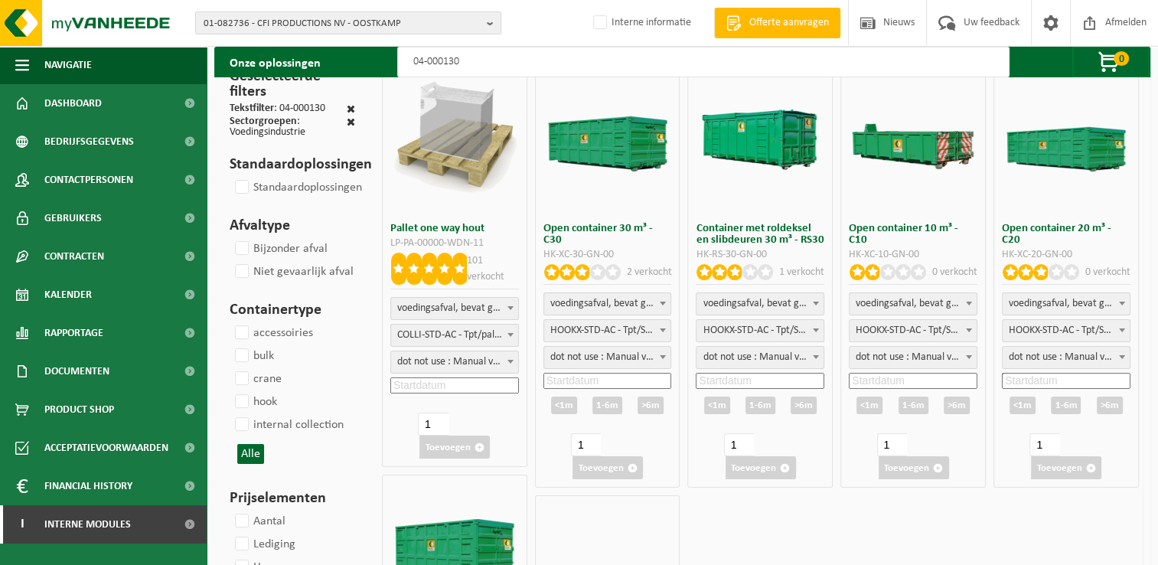
type input "04-000130"
click at [474, 384] on input at bounding box center [454, 385] width 129 height 16
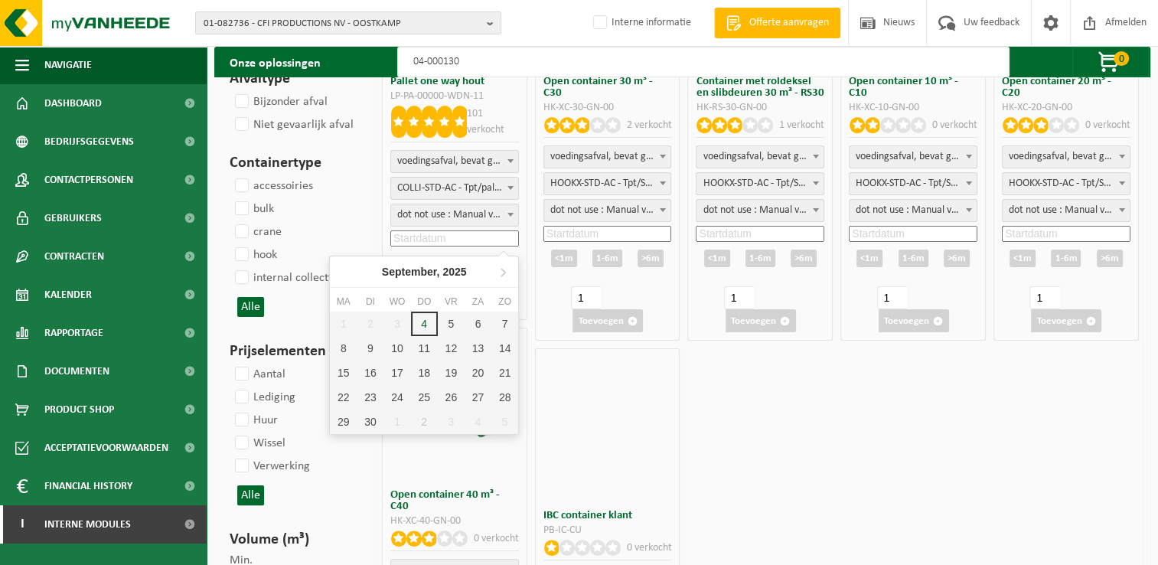
scroll to position [230, 0]
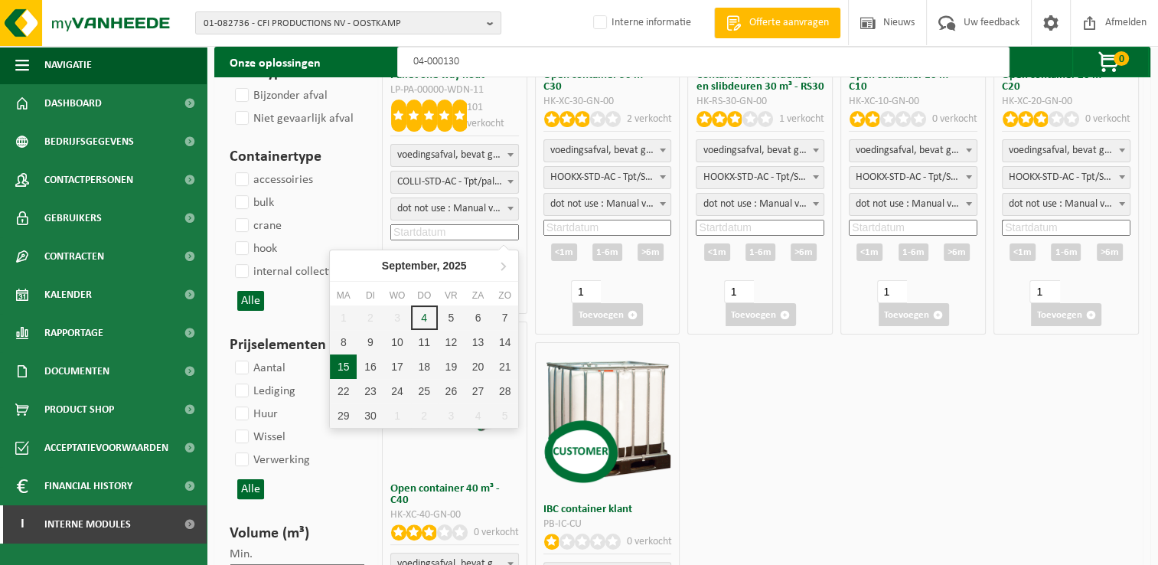
click at [346, 368] on div "15" at bounding box center [343, 366] width 27 height 24
type input "2025-09-15"
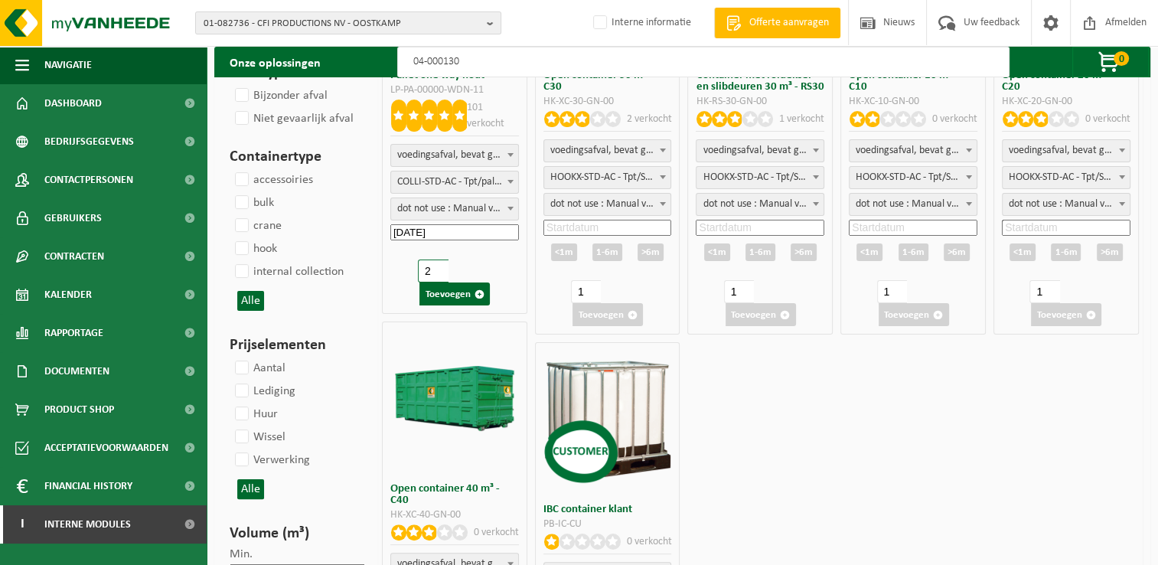
click at [435, 265] on input "2" at bounding box center [433, 270] width 30 height 23
click at [435, 265] on input "3" at bounding box center [433, 270] width 30 height 23
click at [435, 265] on input "4" at bounding box center [433, 270] width 30 height 23
click at [435, 265] on input "5" at bounding box center [433, 270] width 30 height 23
click at [435, 265] on input "6" at bounding box center [433, 270] width 30 height 23
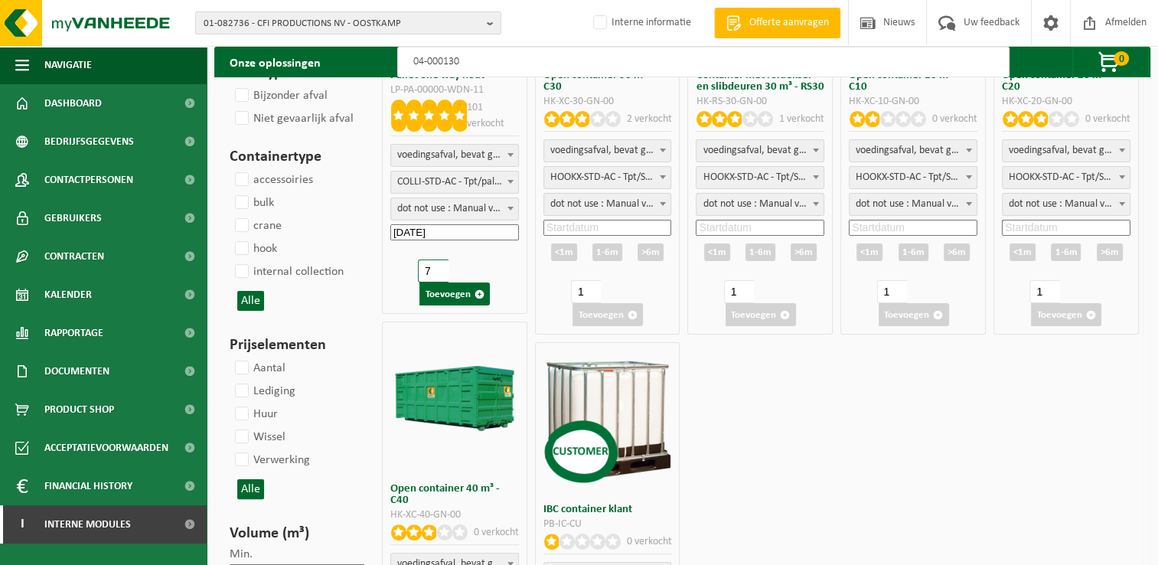
click at [435, 265] on input "7" at bounding box center [433, 270] width 30 height 23
click at [435, 265] on input "8" at bounding box center [433, 270] width 30 height 23
click at [435, 265] on input "9" at bounding box center [433, 270] width 30 height 23
click at [435, 265] on input "10" at bounding box center [433, 270] width 30 height 23
click at [435, 265] on input "11" at bounding box center [433, 270] width 30 height 23
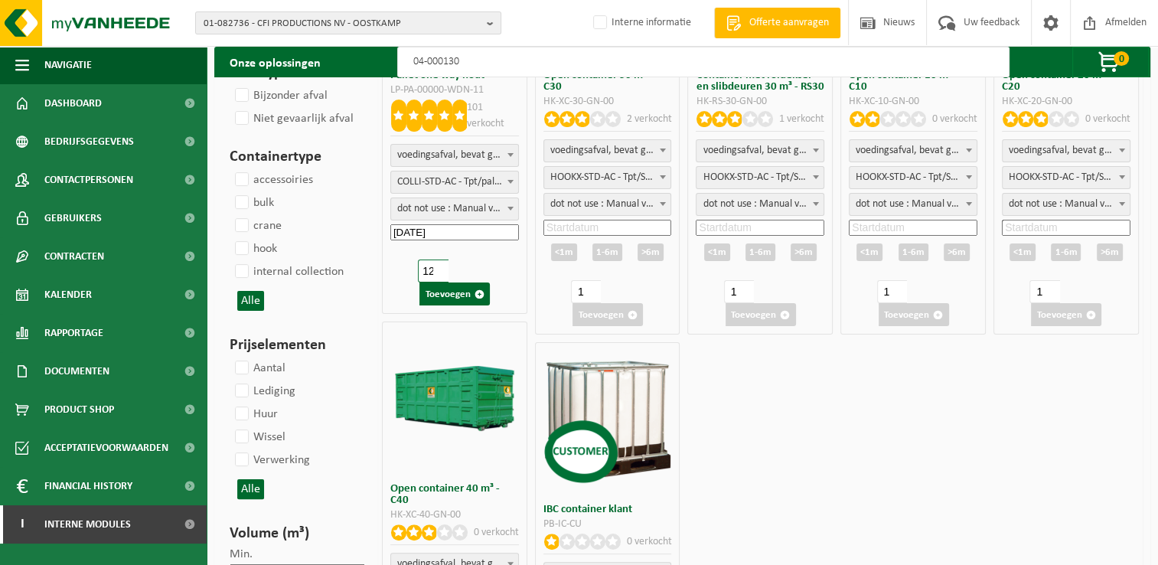
click at [435, 265] on input "12" at bounding box center [433, 270] width 30 height 23
click at [435, 265] on input "13" at bounding box center [433, 270] width 30 height 23
click at [435, 265] on input "14" at bounding box center [433, 270] width 30 height 23
click at [435, 265] on input "15" at bounding box center [433, 270] width 30 height 23
type input "16"
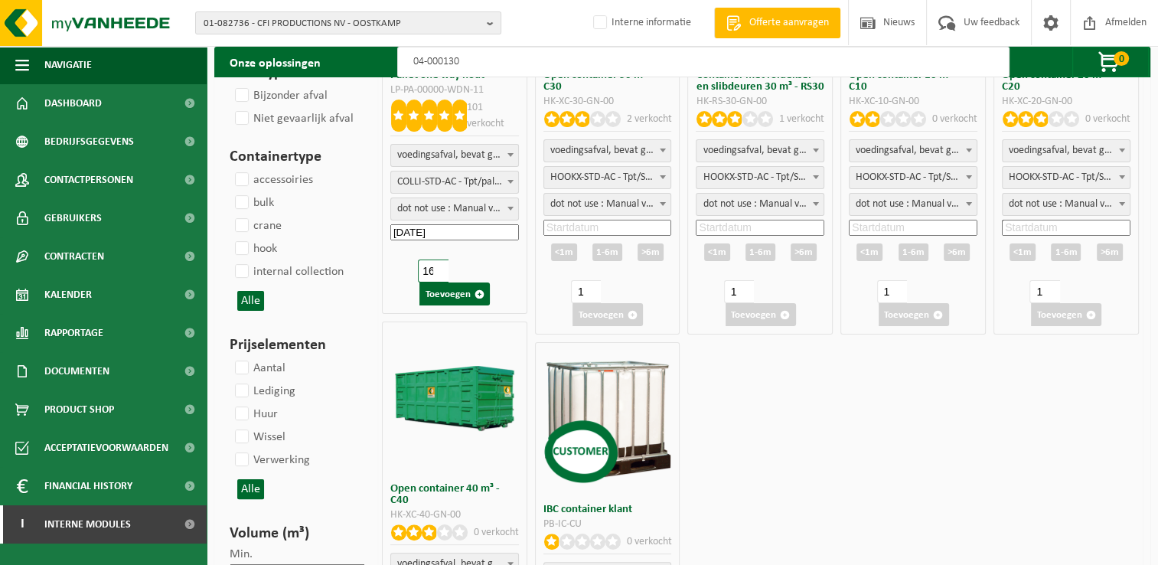
click at [435, 265] on input "16" at bounding box center [433, 270] width 30 height 23
click at [444, 292] on button "Toevoegen" at bounding box center [454, 293] width 70 height 23
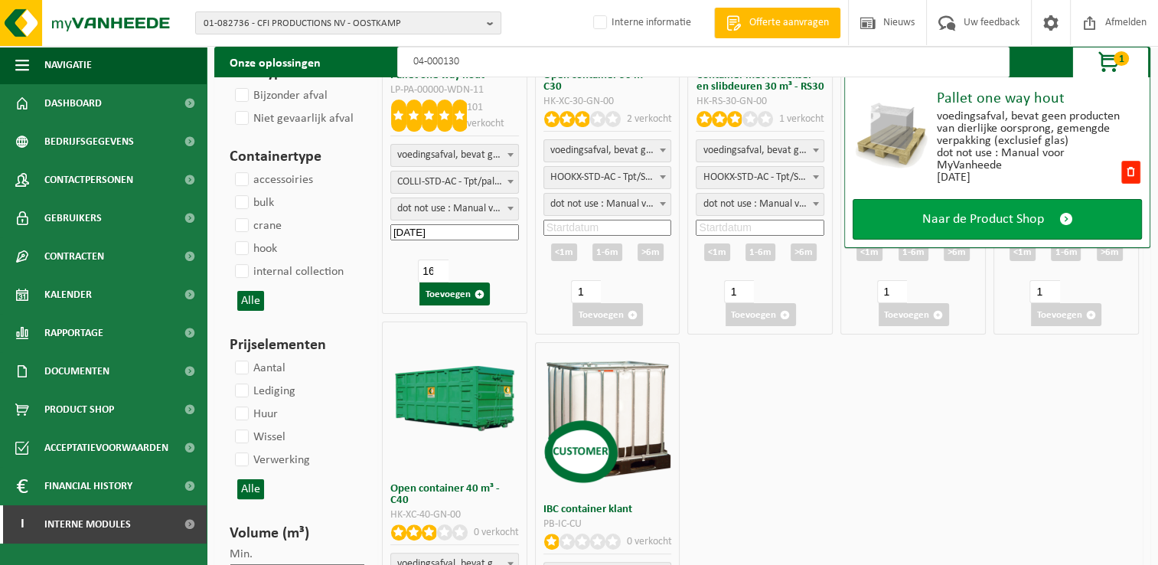
click at [985, 219] on span "Naar de Product Shop" at bounding box center [983, 219] width 122 height 16
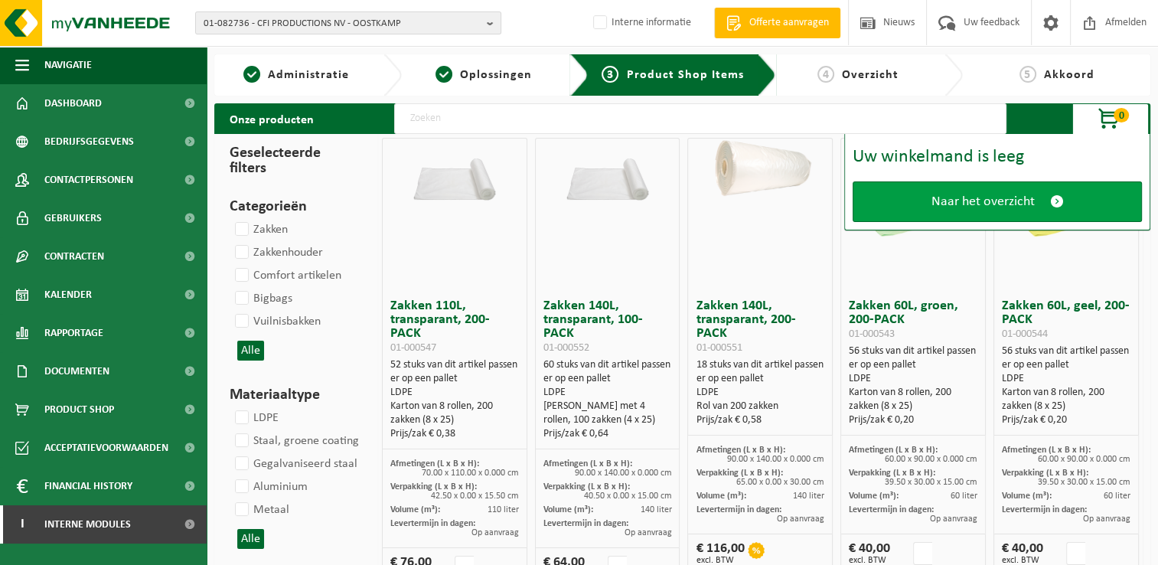
click at [990, 201] on span "Naar het overzicht" at bounding box center [982, 202] width 103 height 16
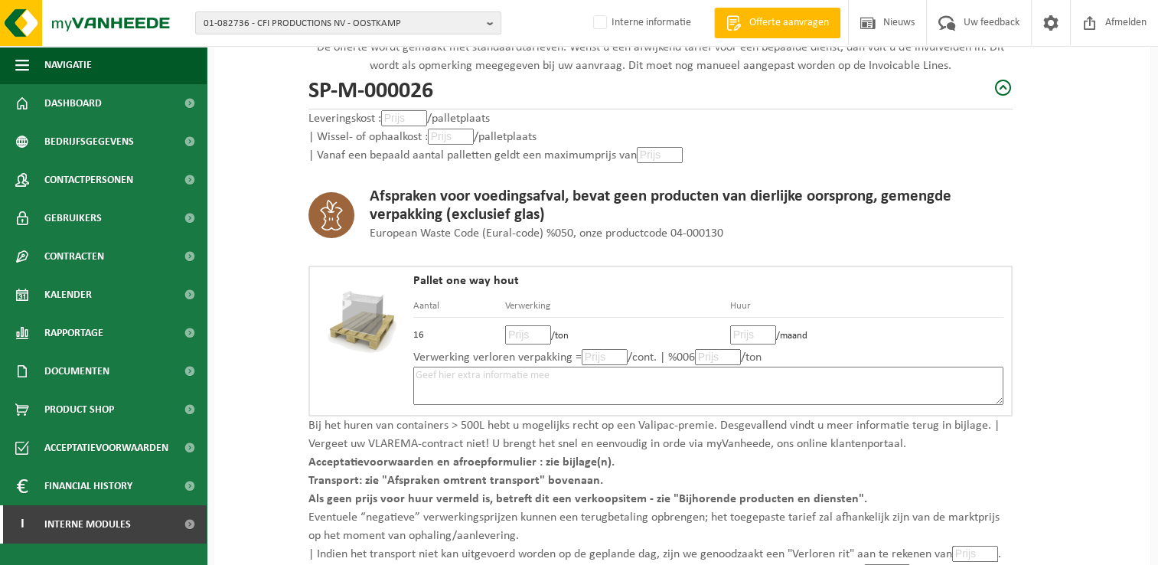
scroll to position [230, 0]
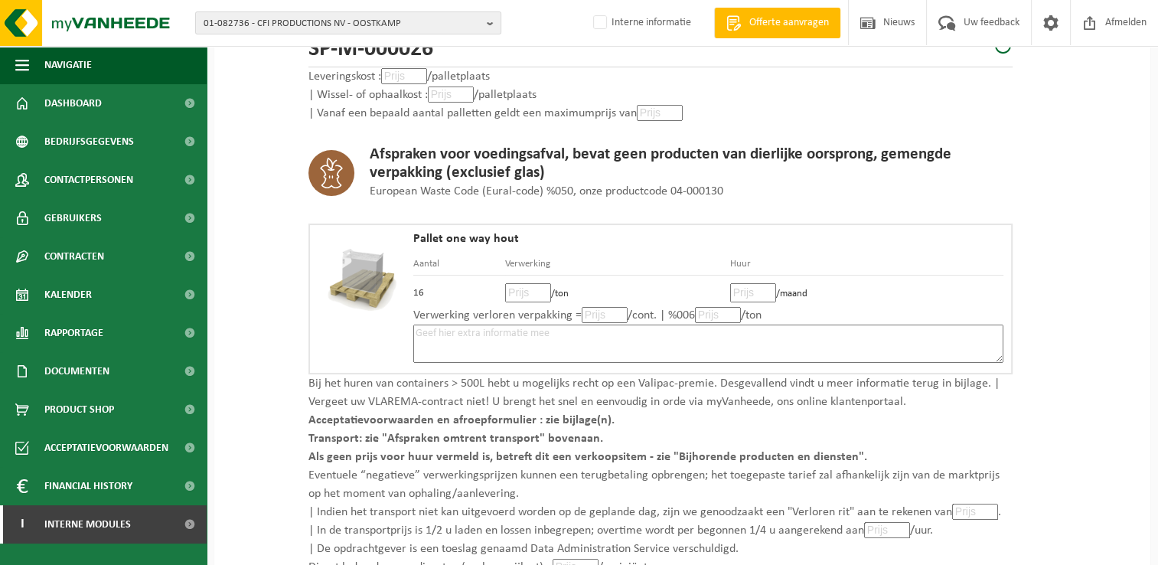
click at [512, 292] on input "number" at bounding box center [528, 292] width 46 height 19
type input "80"
type input "80.00"
click at [742, 286] on input "number" at bounding box center [753, 292] width 46 height 19
type input "0"
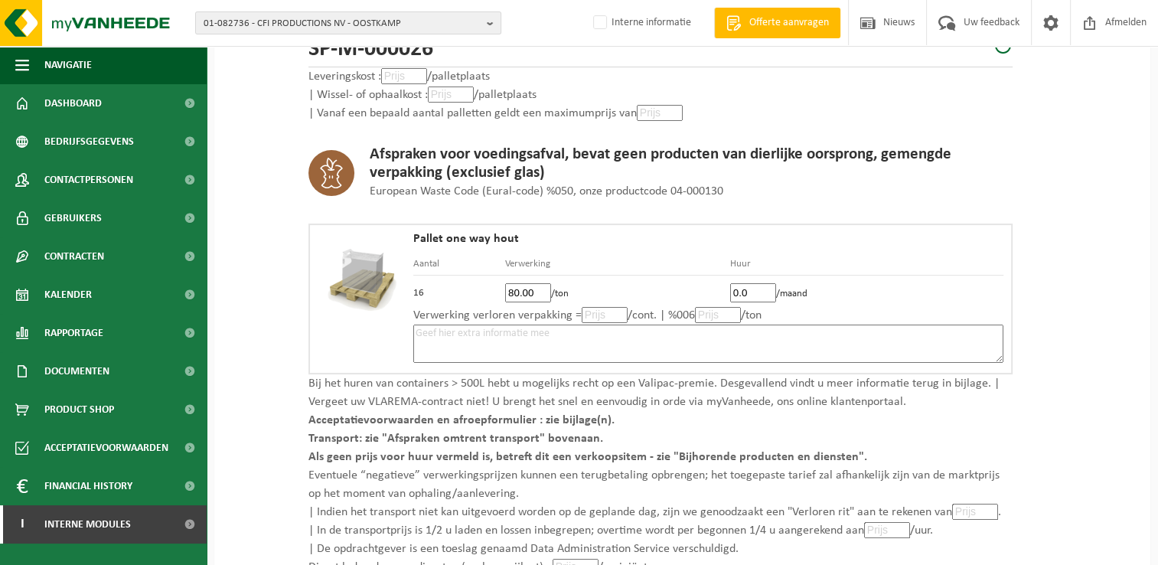
type input "0.0"
click at [604, 336] on textarea at bounding box center [708, 343] width 590 height 38
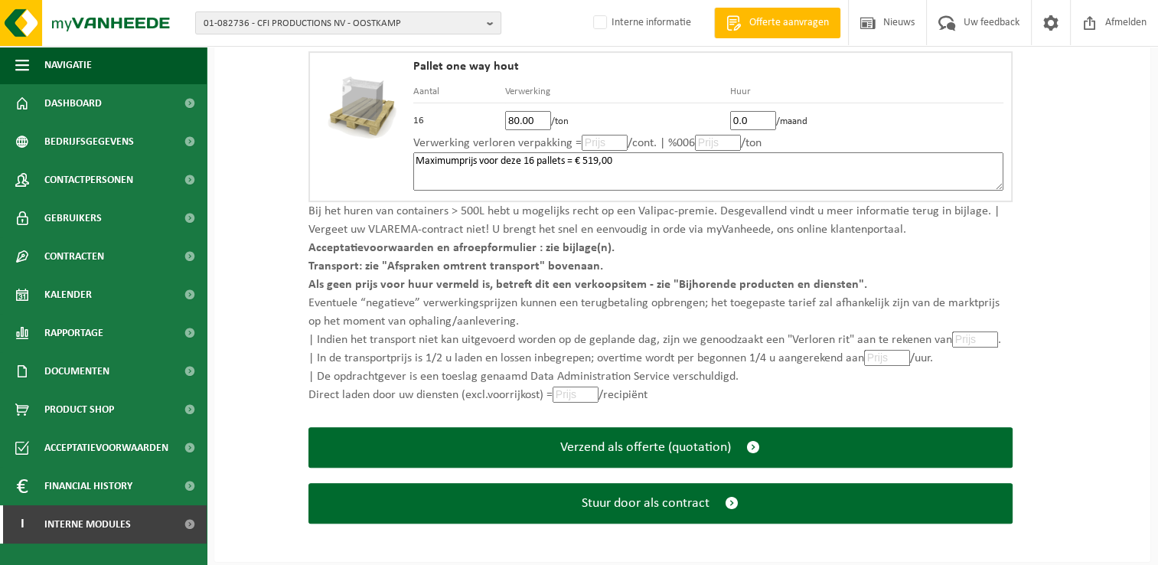
scroll to position [404, 0]
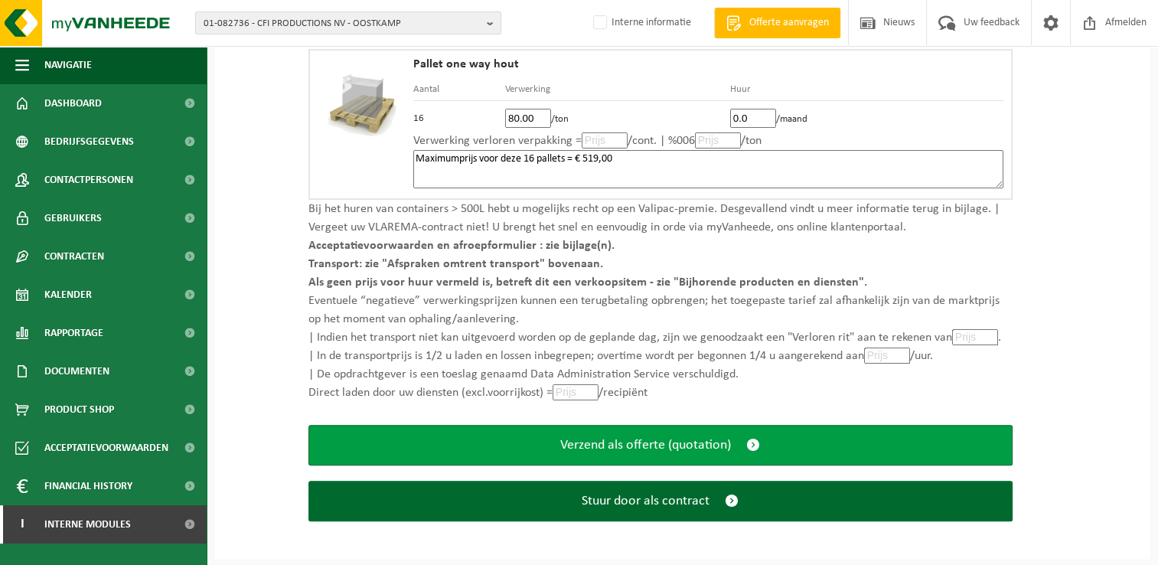
type textarea "Maximumprijs voor deze 16 pallets = € 519,00"
click at [750, 440] on span "submit" at bounding box center [753, 445] width 14 height 16
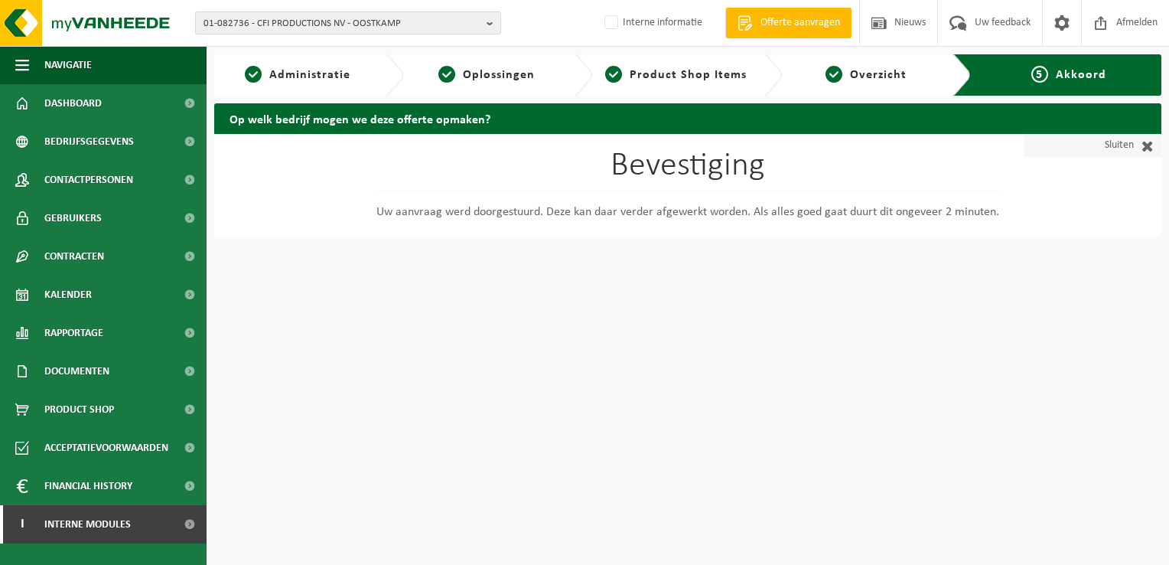
click at [1153, 149] on span at bounding box center [1144, 145] width 20 height 15
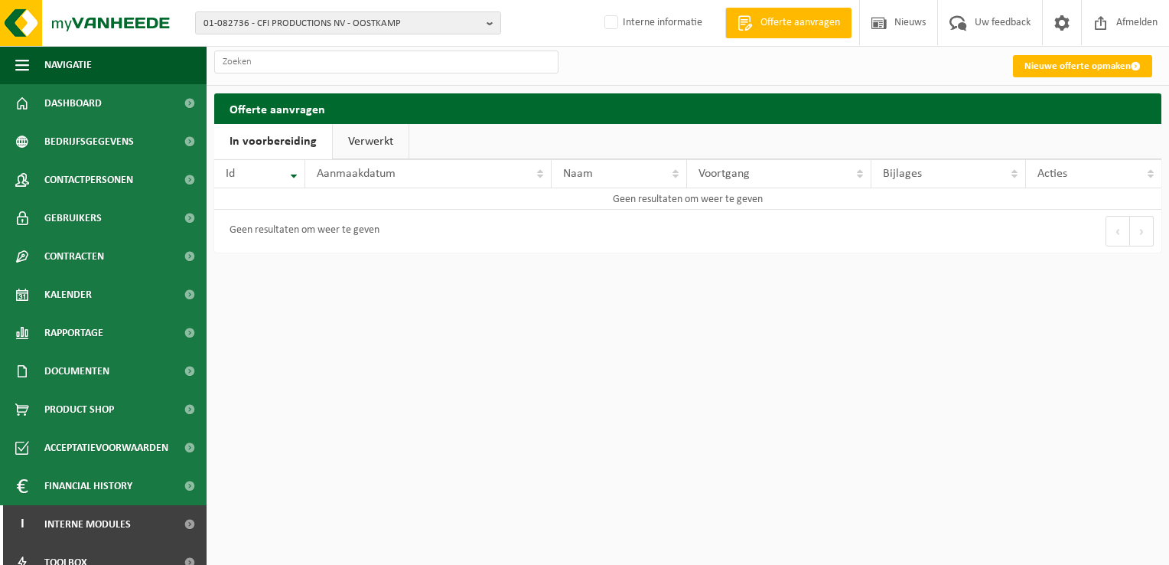
click at [364, 147] on link "Verwerkt" at bounding box center [371, 141] width 76 height 35
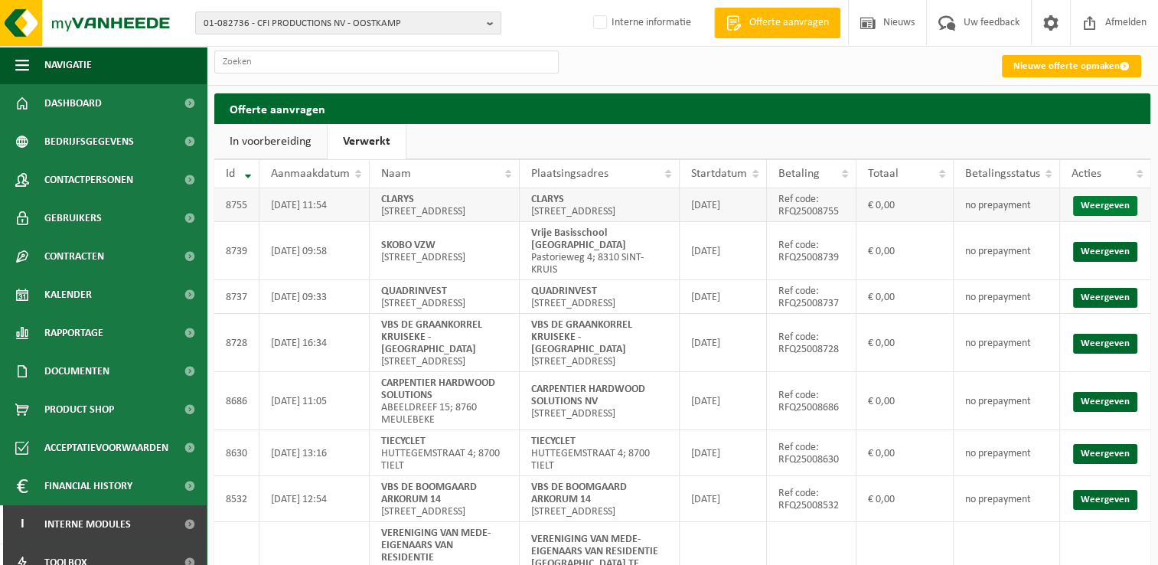
click at [1103, 213] on link "Weergeven" at bounding box center [1105, 206] width 64 height 20
click at [73, 103] on span "Dashboard" at bounding box center [72, 103] width 57 height 38
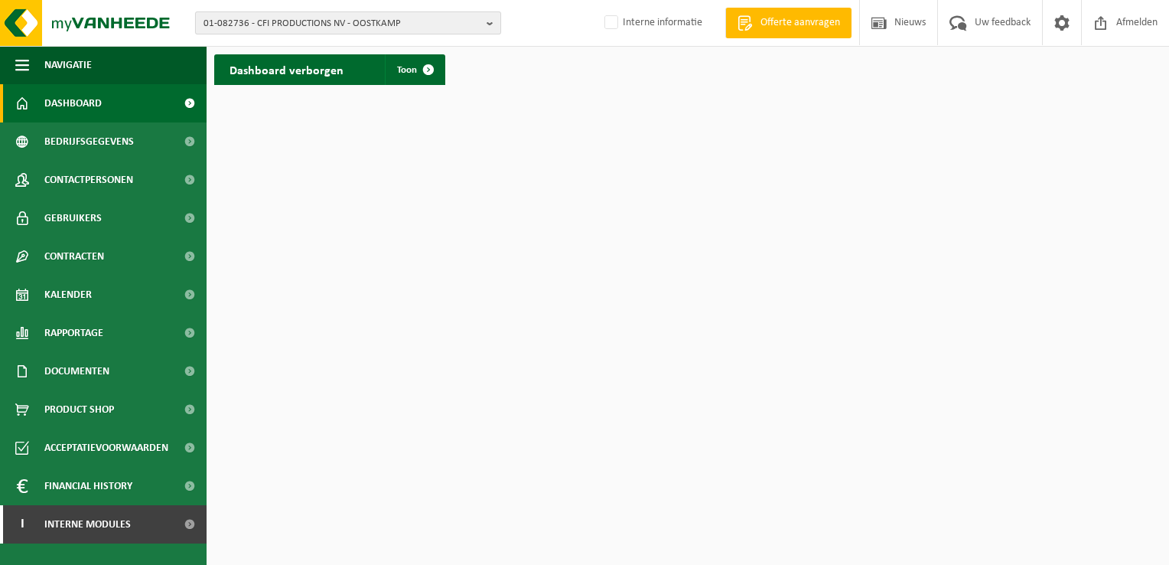
click at [490, 21] on b "button" at bounding box center [494, 22] width 14 height 21
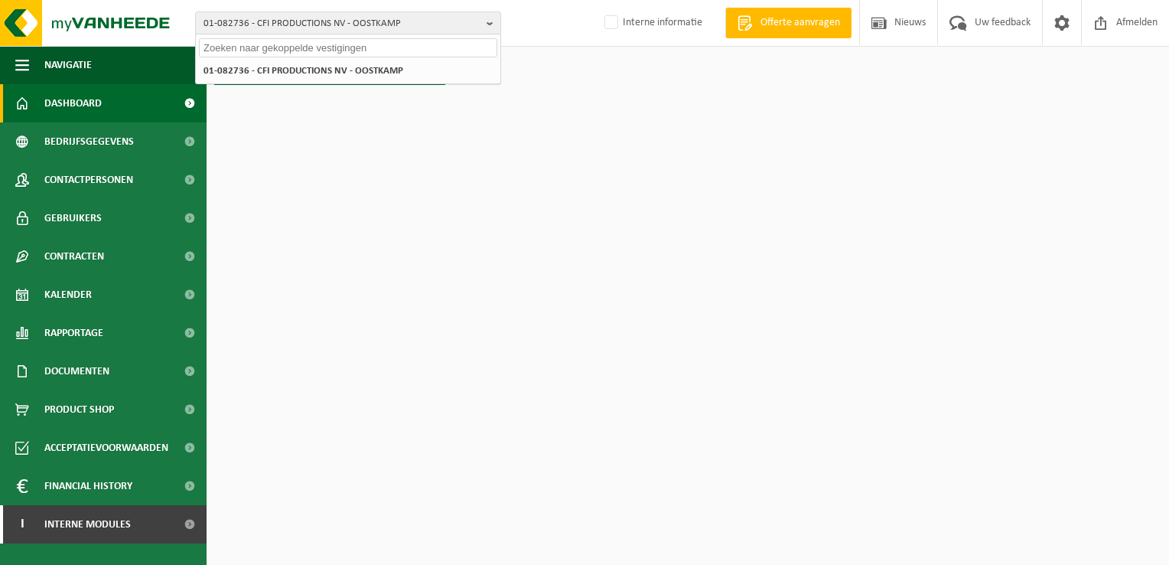
click at [443, 44] on input "text" at bounding box center [348, 47] width 298 height 19
paste input "01-087701"
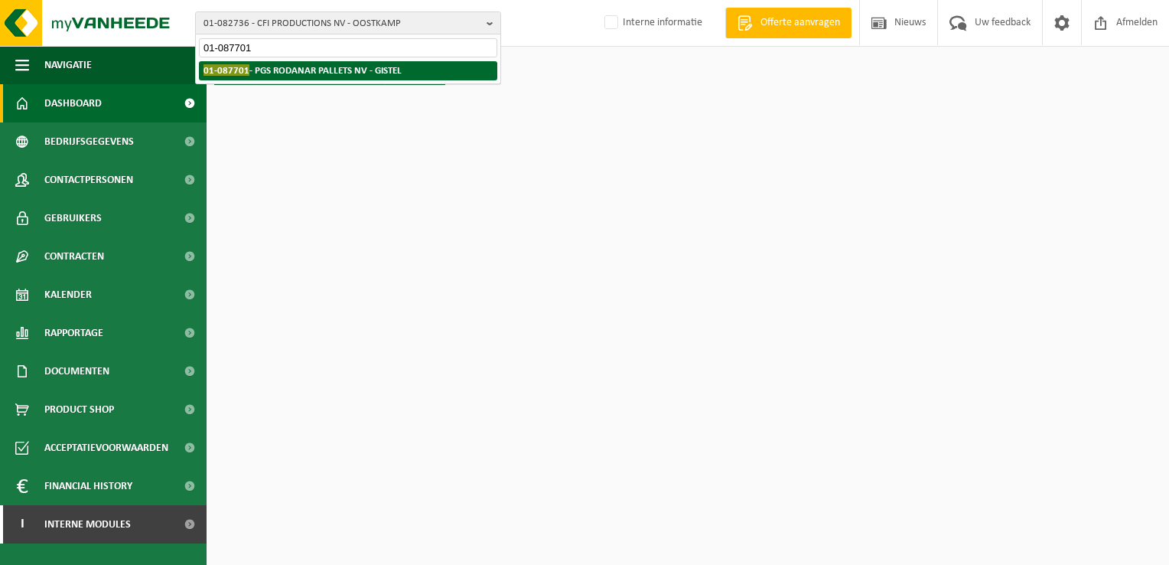
type input "01-087701"
click at [362, 75] on strong "01-087701 - PGS RODANAR PALLETS NV - GISTEL" at bounding box center [303, 69] width 198 height 11
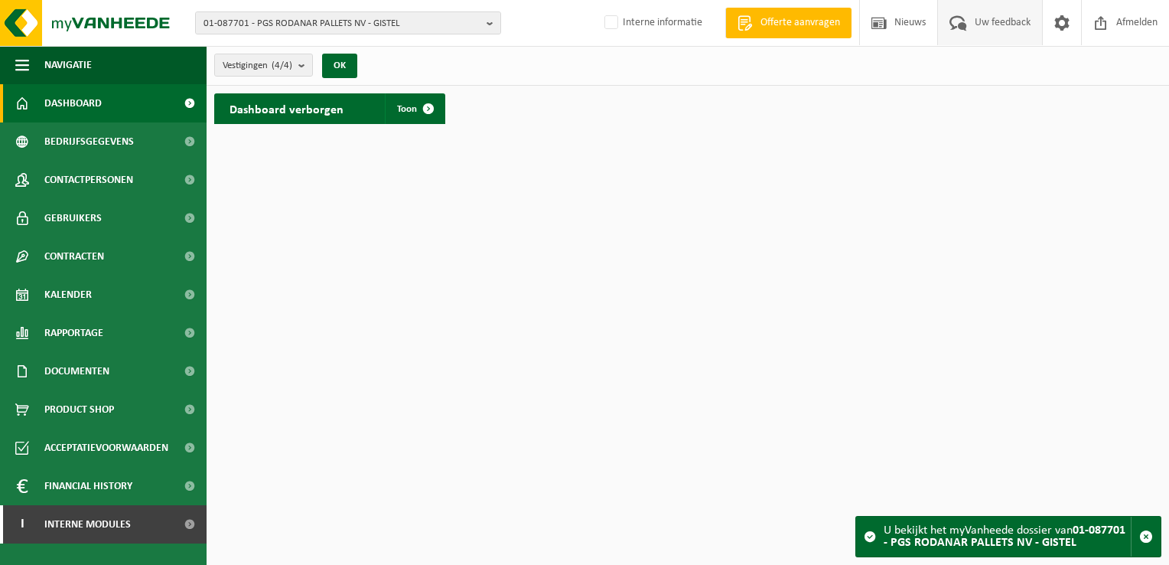
click at [989, 23] on span "Uw feedback" at bounding box center [1003, 22] width 64 height 45
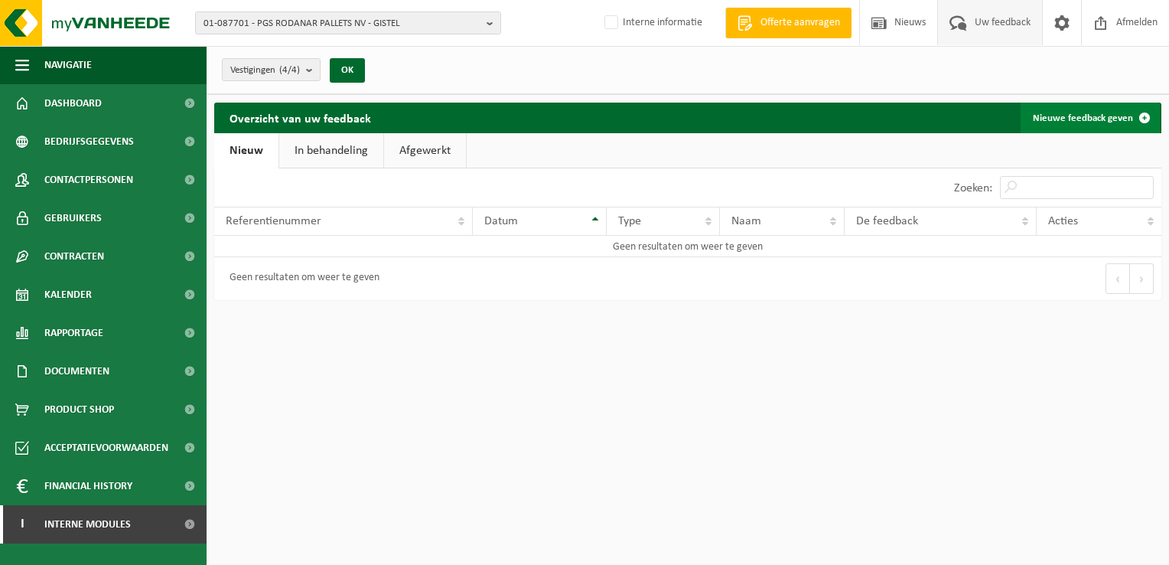
click at [1119, 117] on link "Nieuwe feedback geven" at bounding box center [1090, 118] width 139 height 31
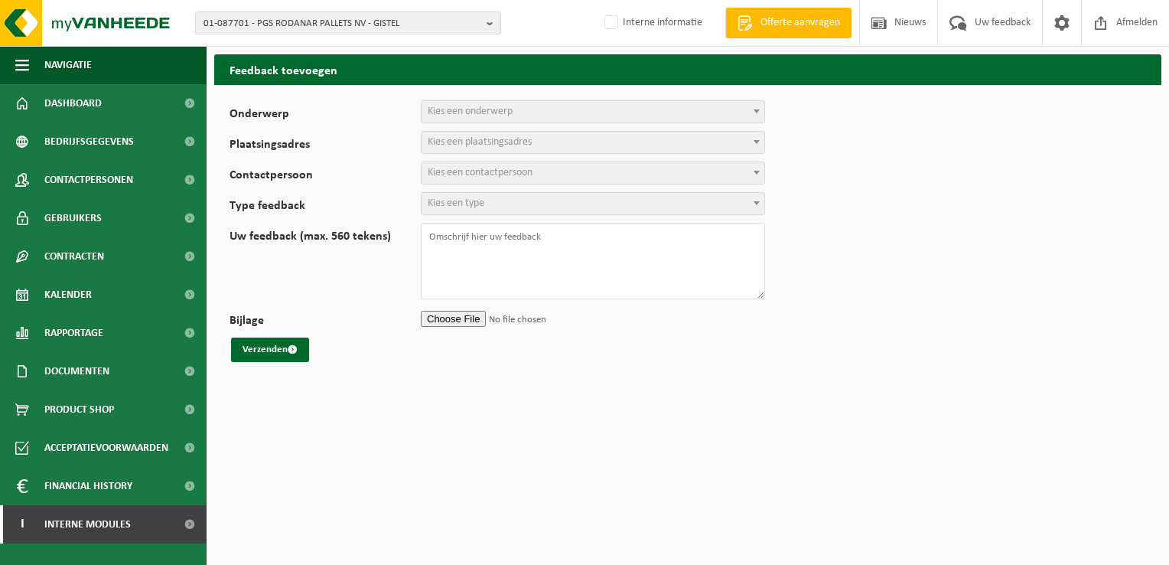
select select
click at [539, 109] on span "Kies een onderwerp" at bounding box center [593, 111] width 343 height 21
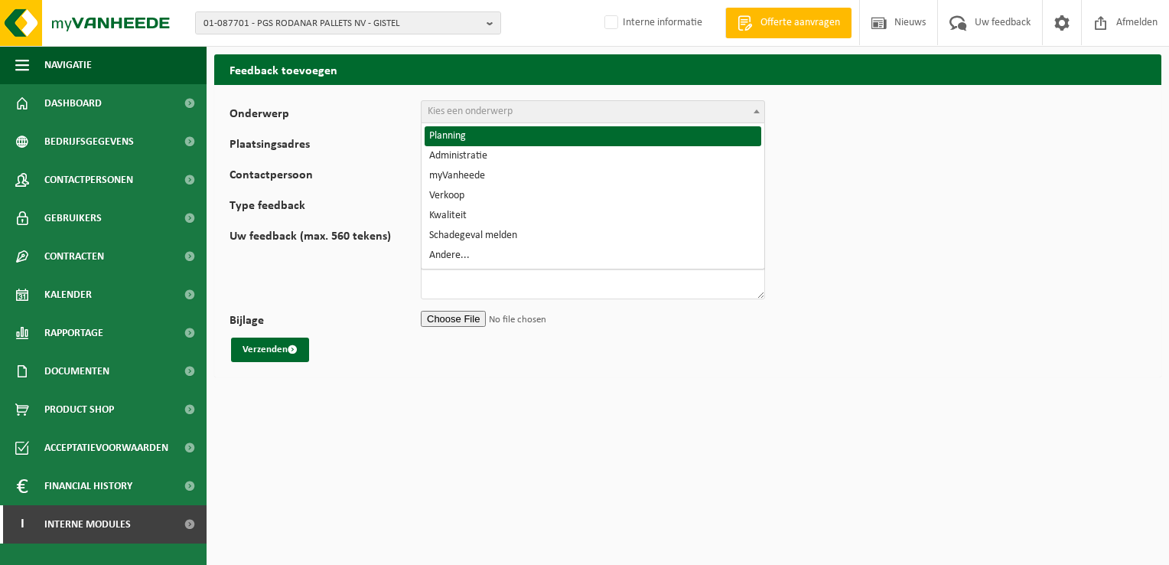
select select "1"
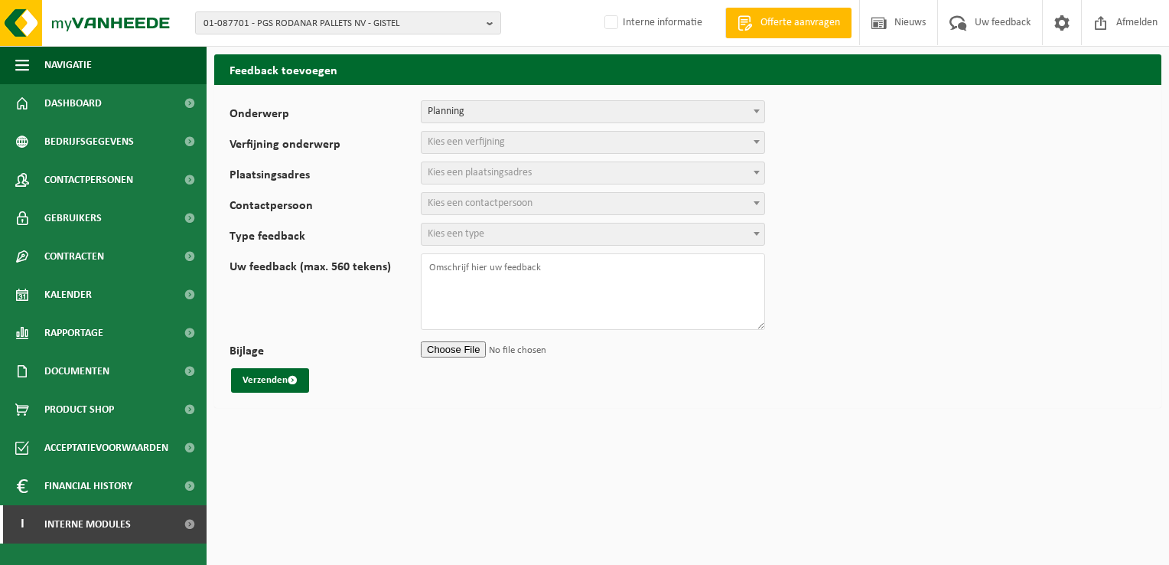
click at [508, 139] on span "Kies een verfijning" at bounding box center [593, 142] width 343 height 21
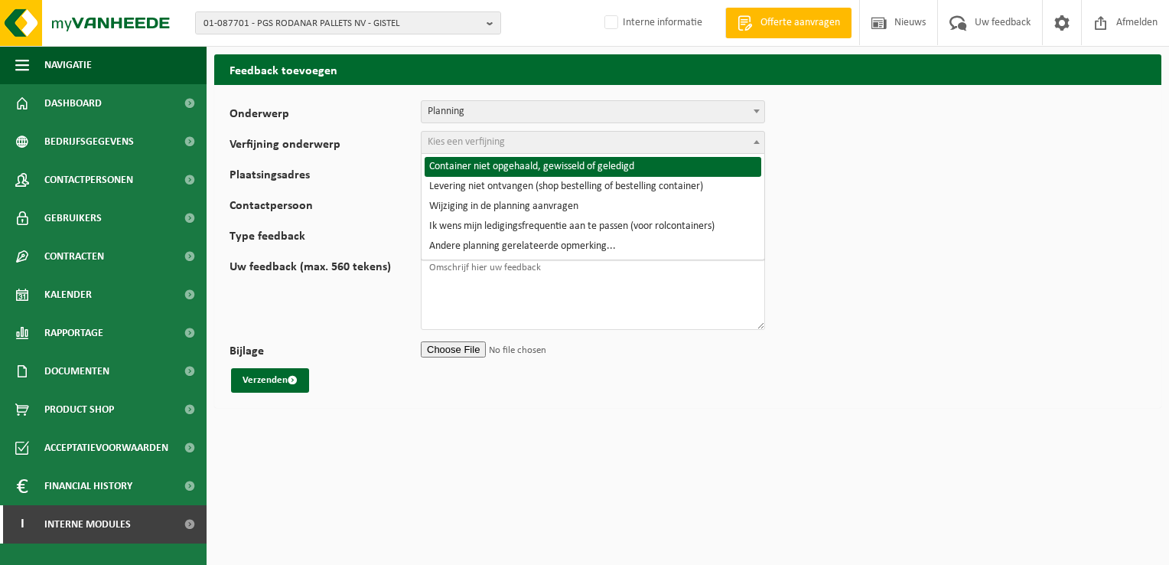
select select "2"
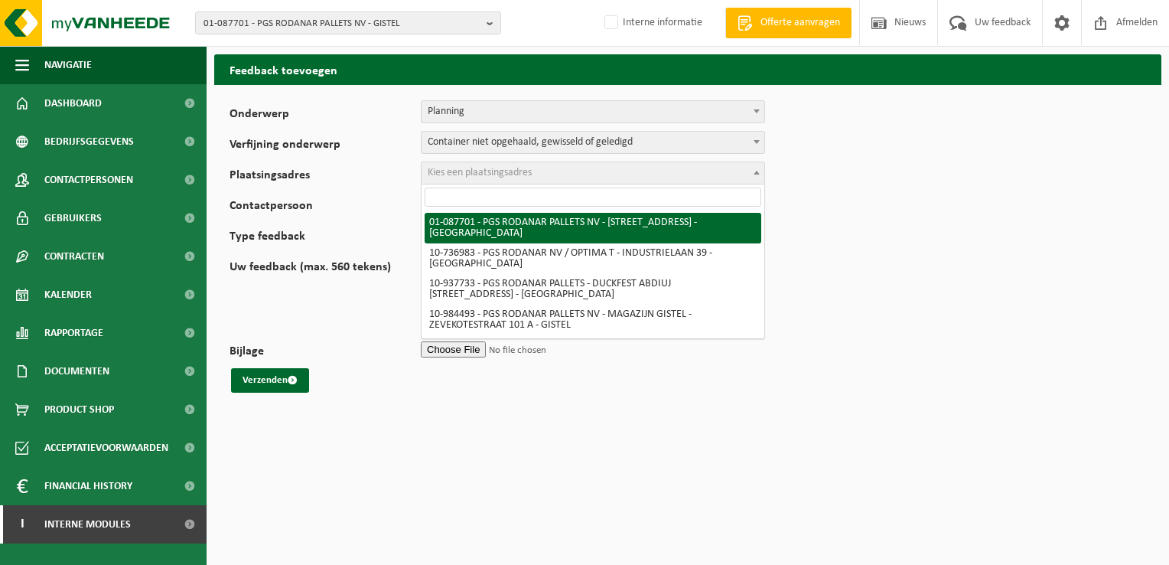
click at [515, 168] on span "Kies een plaatsingsadres" at bounding box center [480, 172] width 104 height 11
paste input "01-087701"
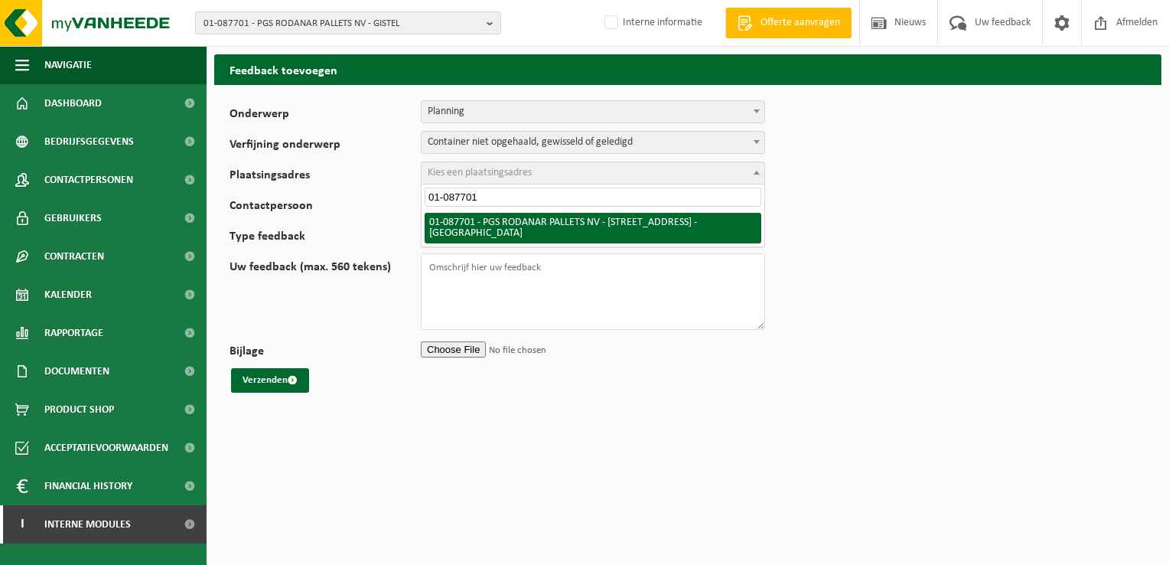
type input "01-087701"
select select "712"
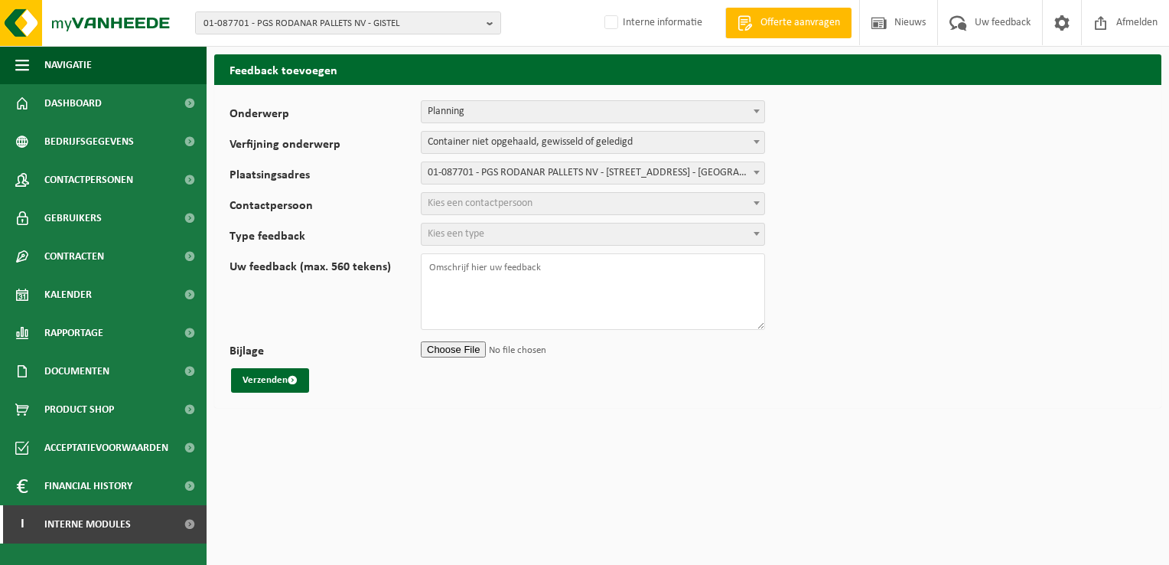
click at [542, 201] on span "Kies een contactpersoon" at bounding box center [593, 203] width 343 height 21
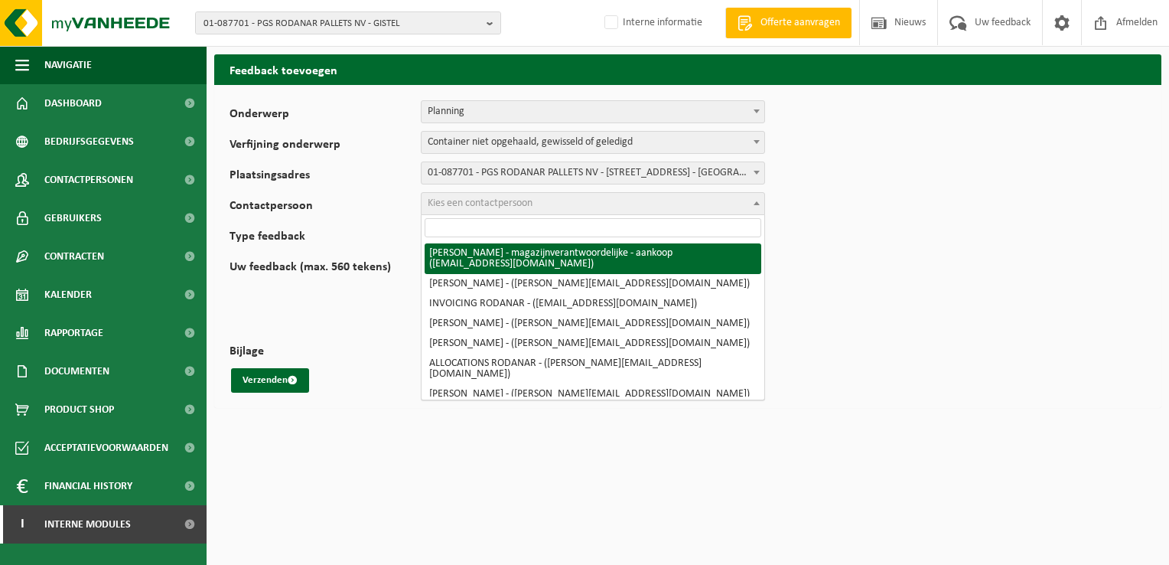
click at [546, 228] on input "search" at bounding box center [593, 227] width 337 height 19
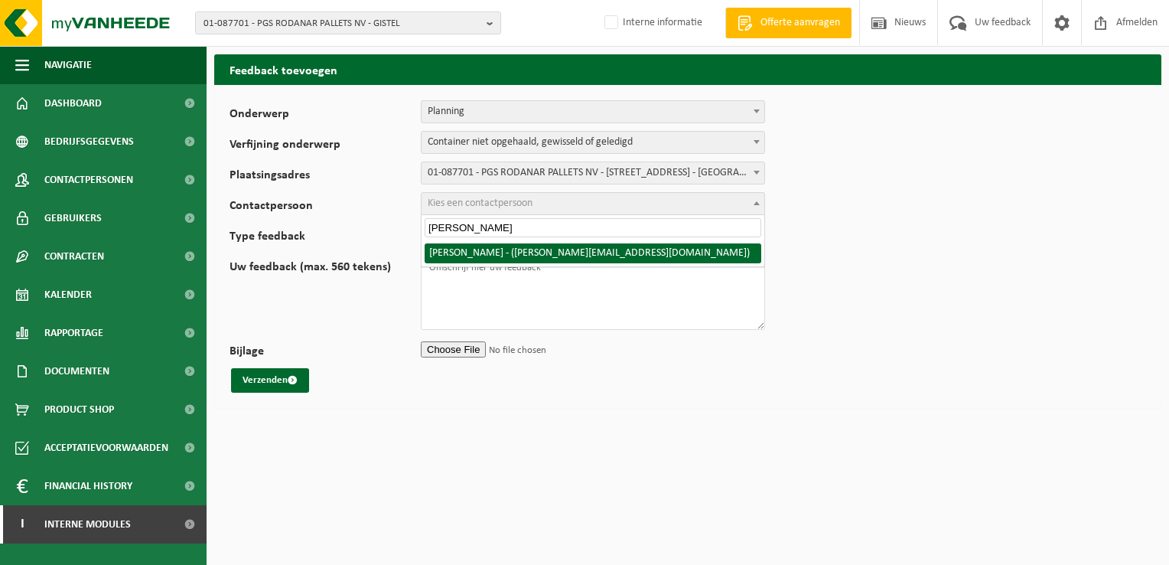
type input "steven"
select select "3710"
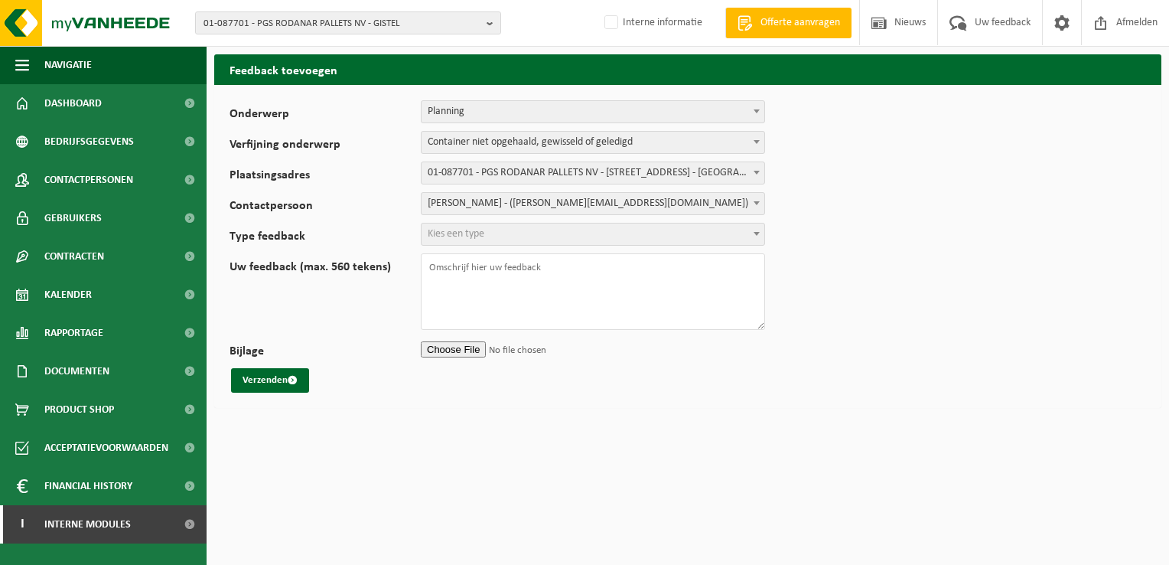
click at [590, 228] on span "Kies een type" at bounding box center [593, 233] width 343 height 21
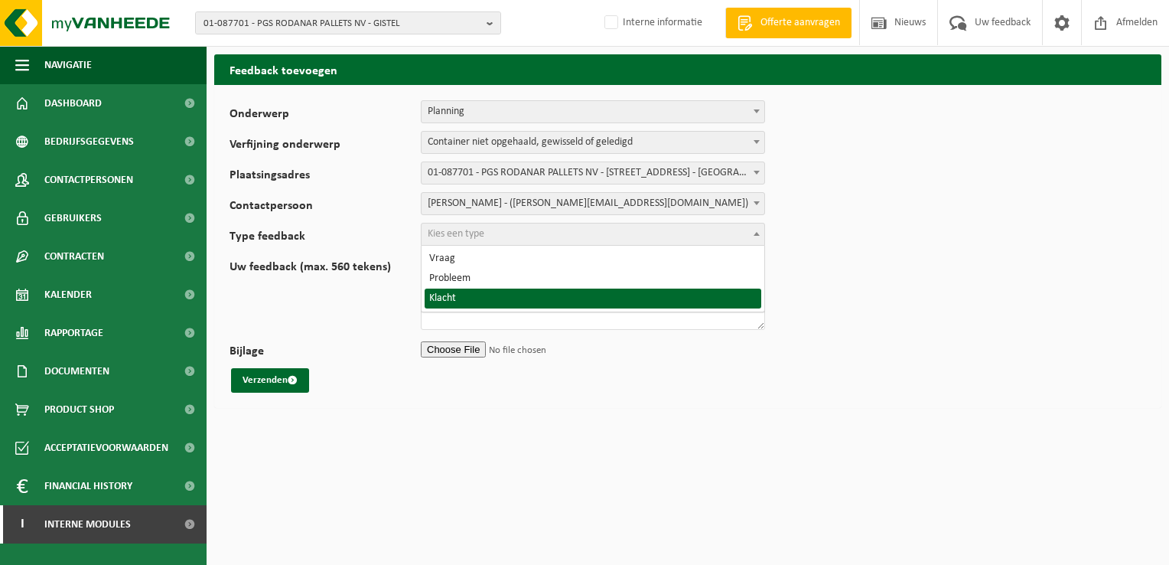
select select "COM"
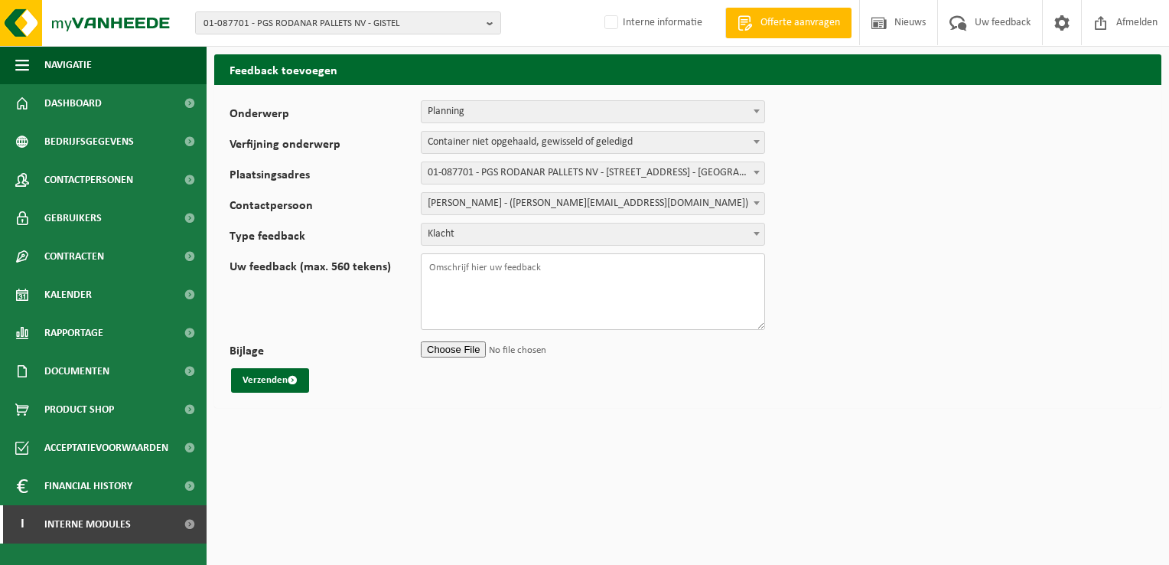
click at [585, 264] on textarea "Uw feedback (max. 560 tekens)" at bounding box center [593, 291] width 344 height 77
paste textarea "SWS-VES-032611"
type textarea "SWS-VES-032611 Goede middag, Graag dringend klant informeren wanneer we langsga…"
click at [473, 349] on input "Bijlage" at bounding box center [593, 348] width 344 height 23
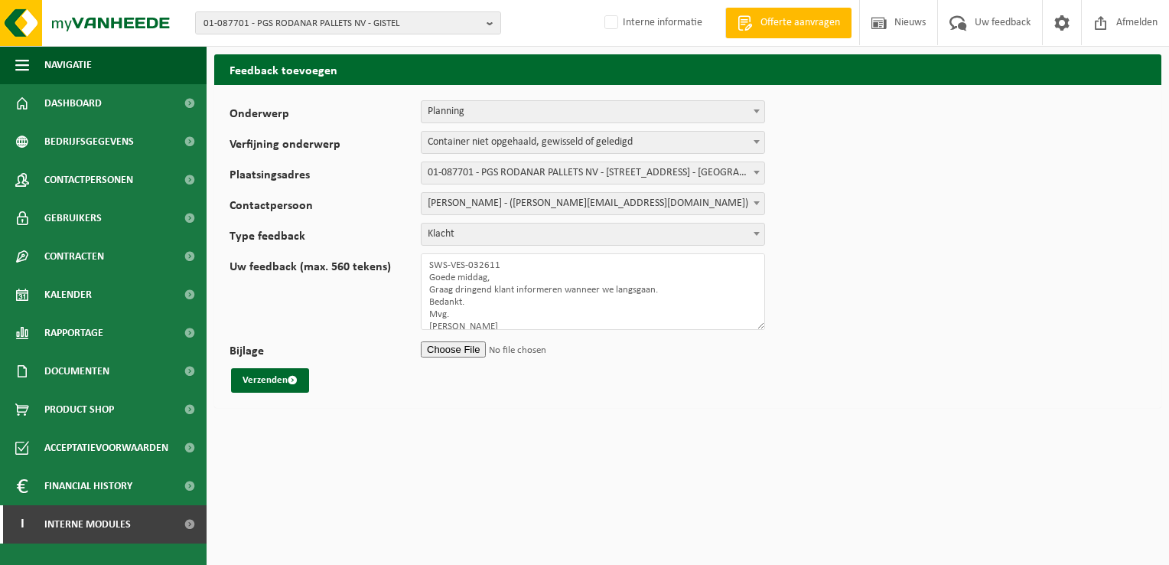
type input "C:\fakepath\RE lege spuitbussen.msg"
click at [288, 377] on span "submit" at bounding box center [293, 380] width 10 height 10
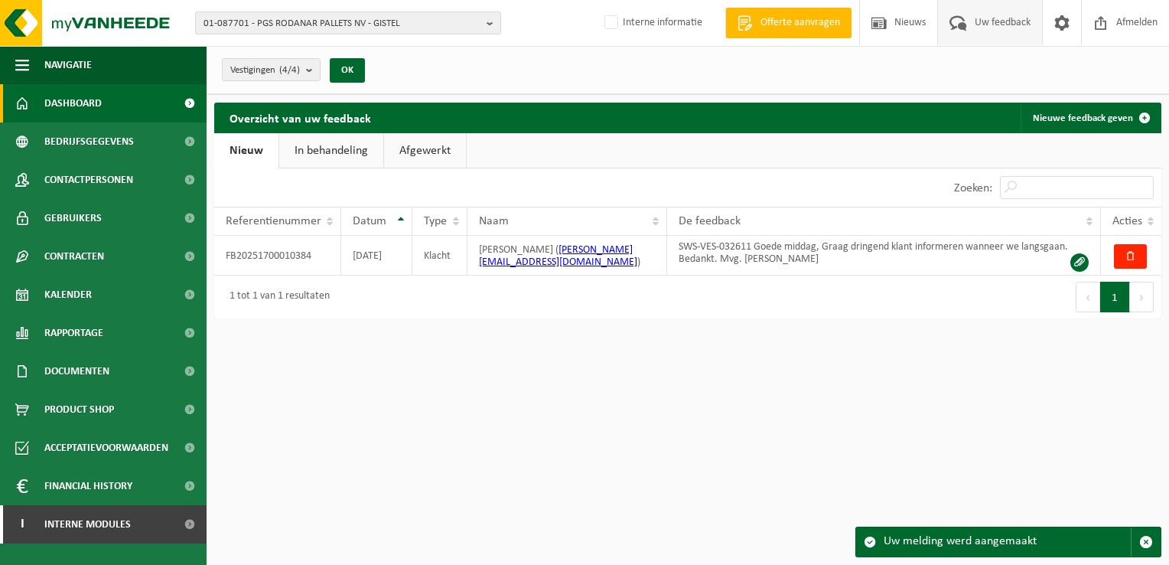
click at [80, 102] on span "Dashboard" at bounding box center [72, 103] width 57 height 38
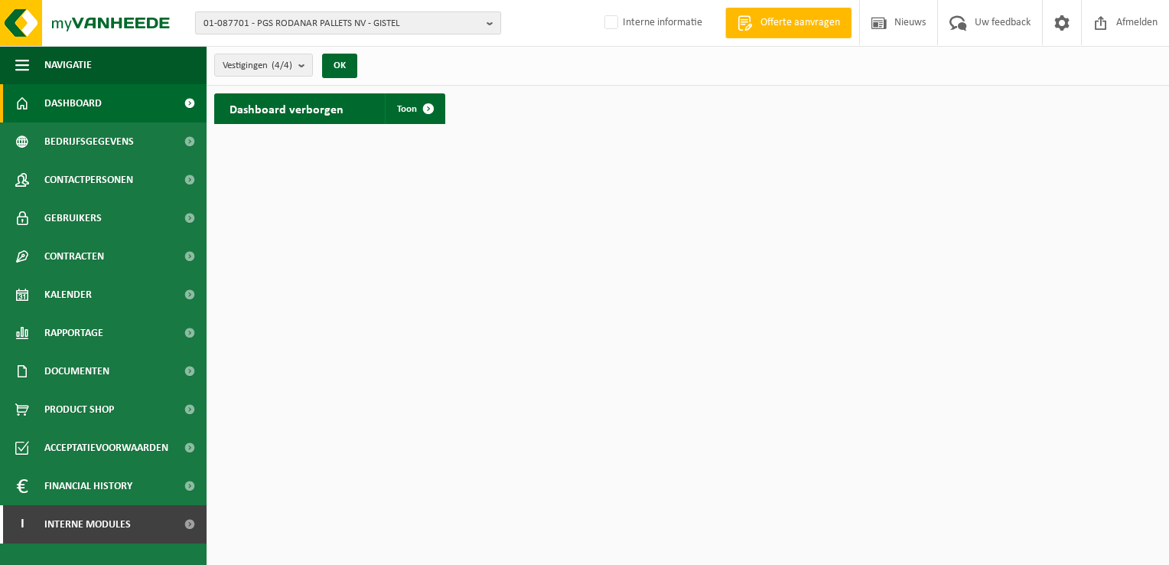
click at [492, 26] on b "button" at bounding box center [494, 22] width 14 height 21
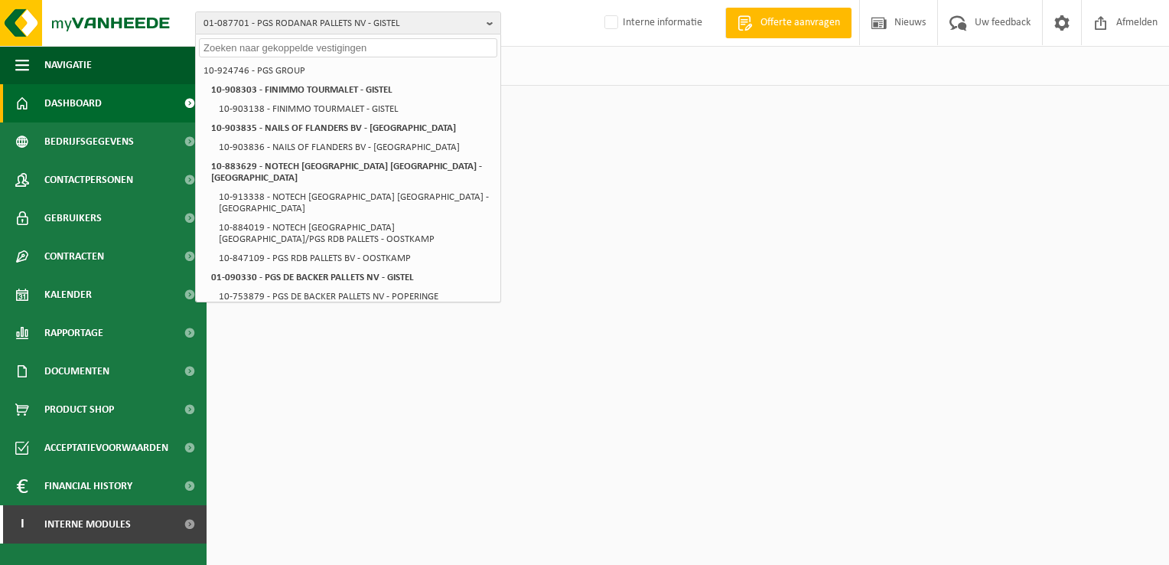
click at [453, 47] on input "text" at bounding box center [348, 47] width 298 height 19
paste input "01-059345"
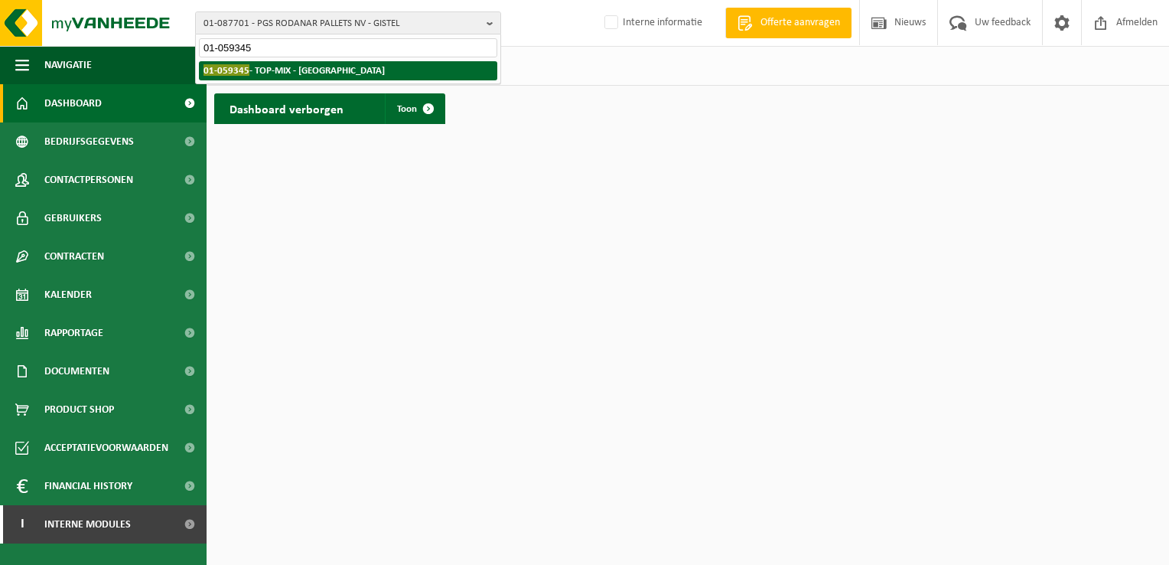
type input "01-059345"
click at [309, 70] on strong "01-059345 - TOP-MIX - [GEOGRAPHIC_DATA]" at bounding box center [294, 69] width 181 height 11
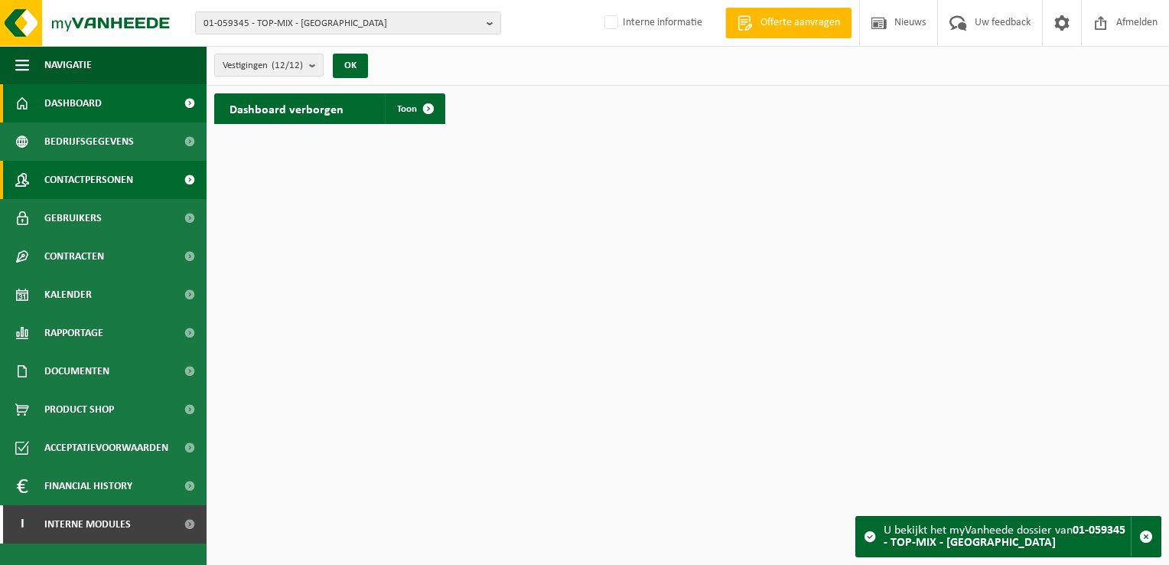
click at [122, 182] on span "Contactpersonen" at bounding box center [88, 180] width 89 height 38
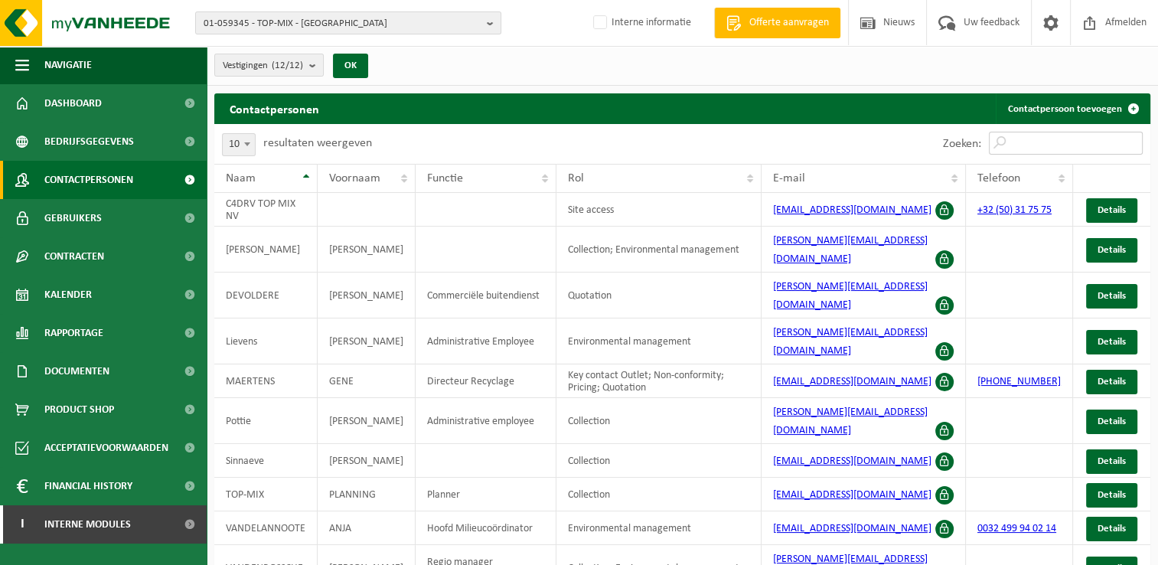
click at [1098, 132] on input "Zoeken:" at bounding box center [1066, 143] width 154 height 23
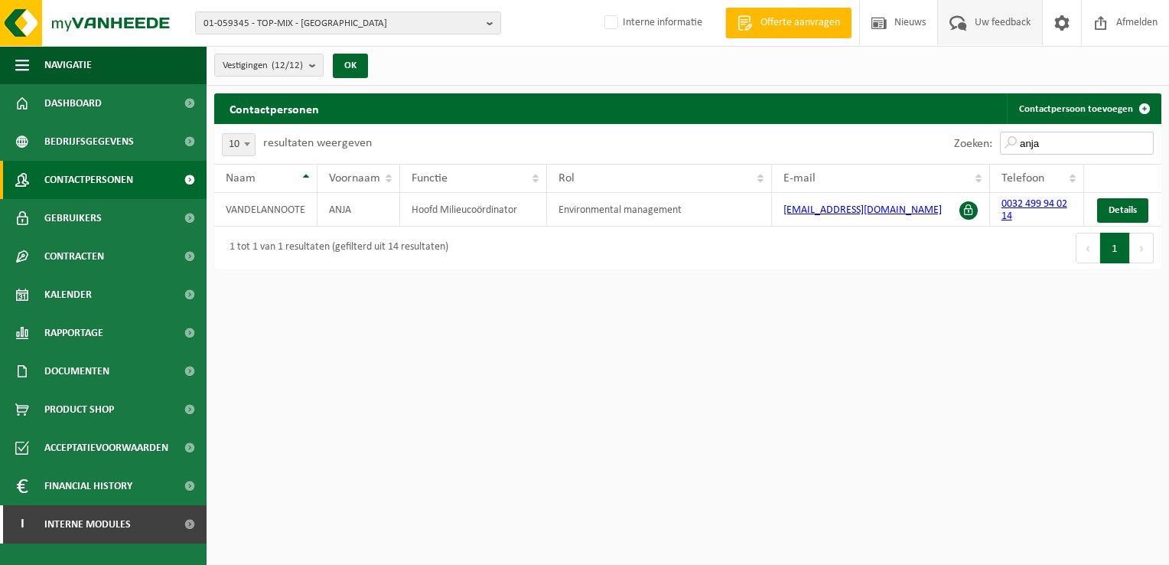
type input "anja"
click at [1003, 23] on span "Uw feedback" at bounding box center [1003, 22] width 64 height 45
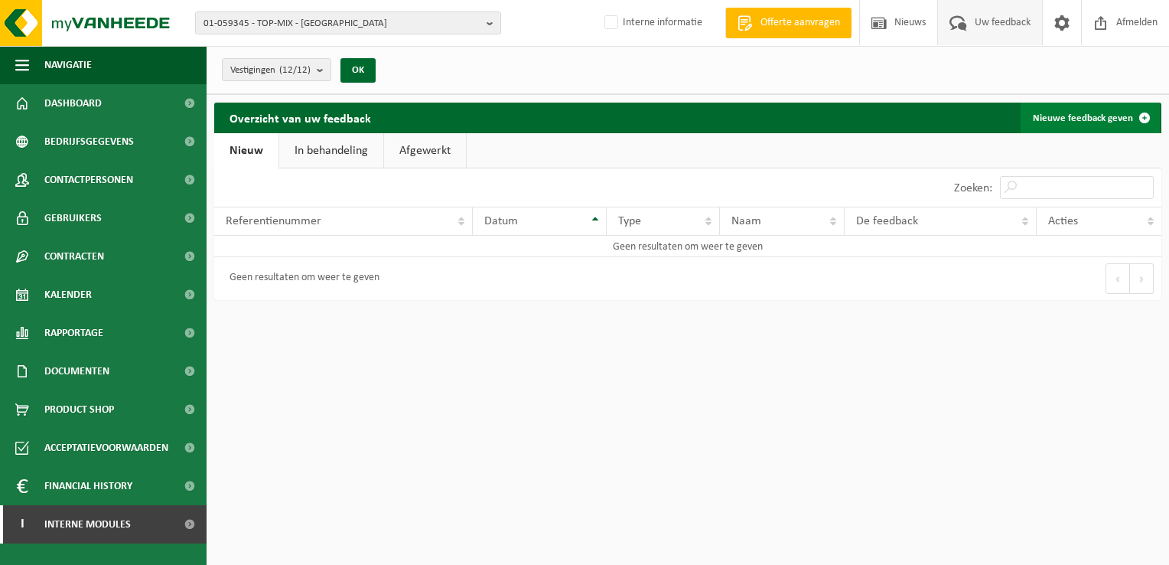
click at [1096, 113] on link "Nieuwe feedback geven" at bounding box center [1090, 118] width 139 height 31
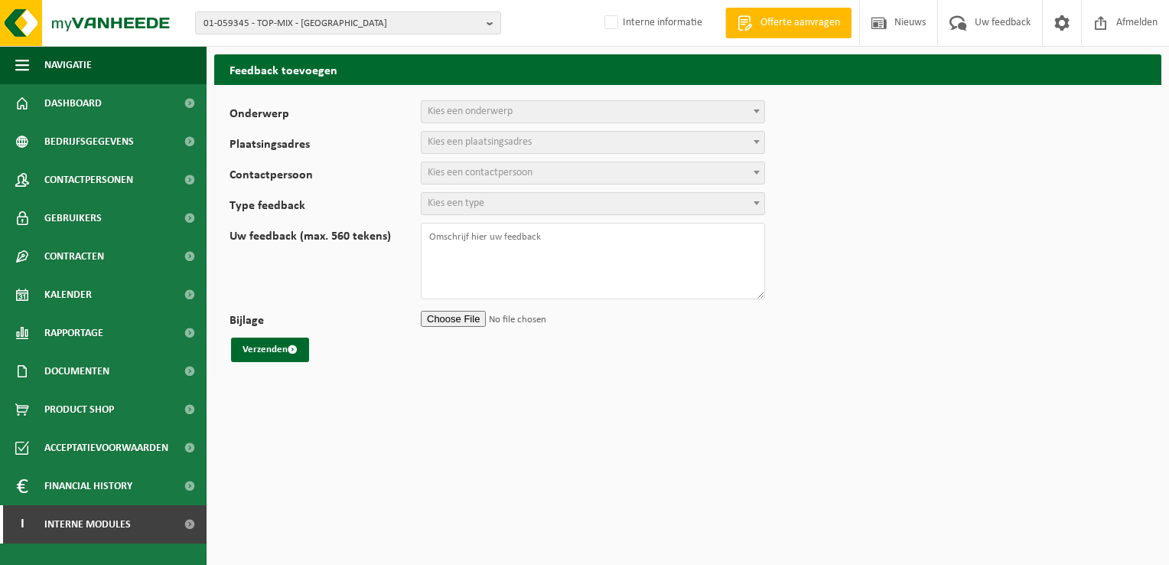
select select
click at [465, 113] on span "Kies een onderwerp" at bounding box center [470, 111] width 85 height 11
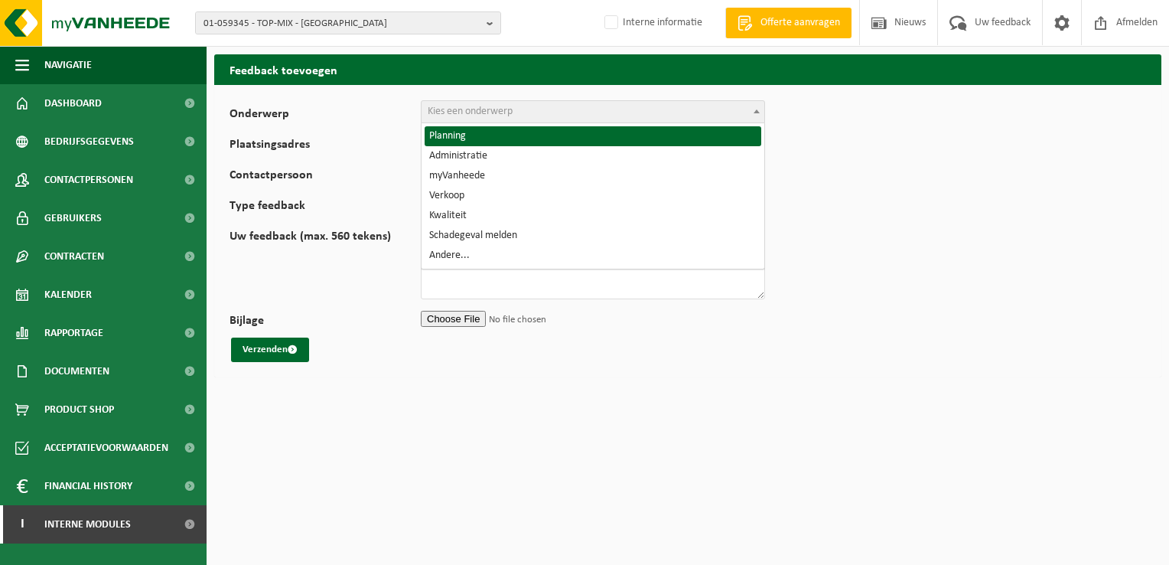
select select "1"
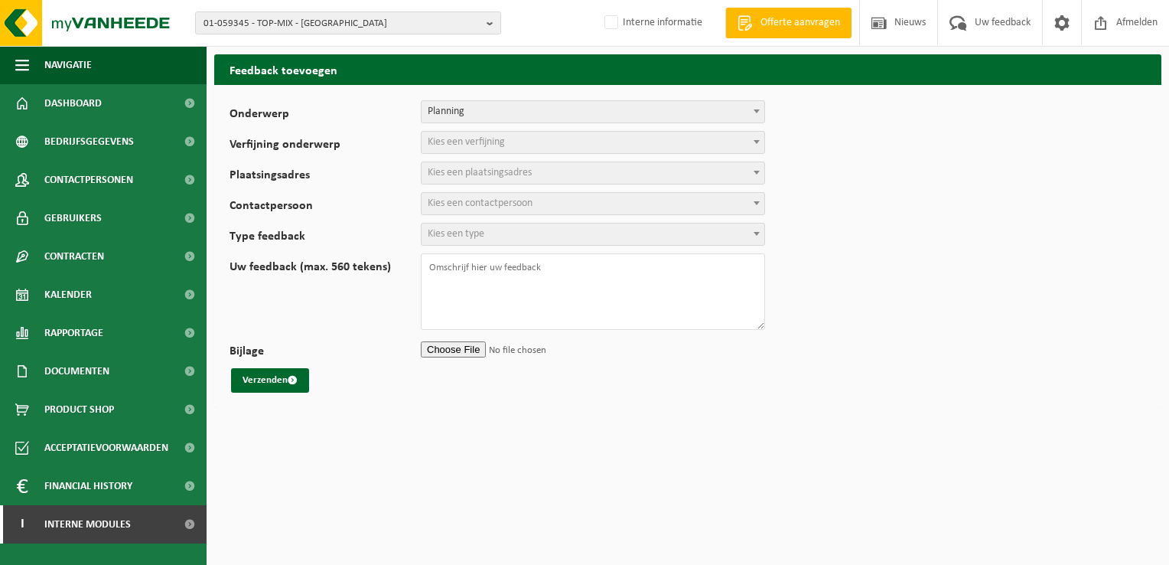
click at [462, 143] on span "Kies een verfijning" at bounding box center [466, 141] width 77 height 11
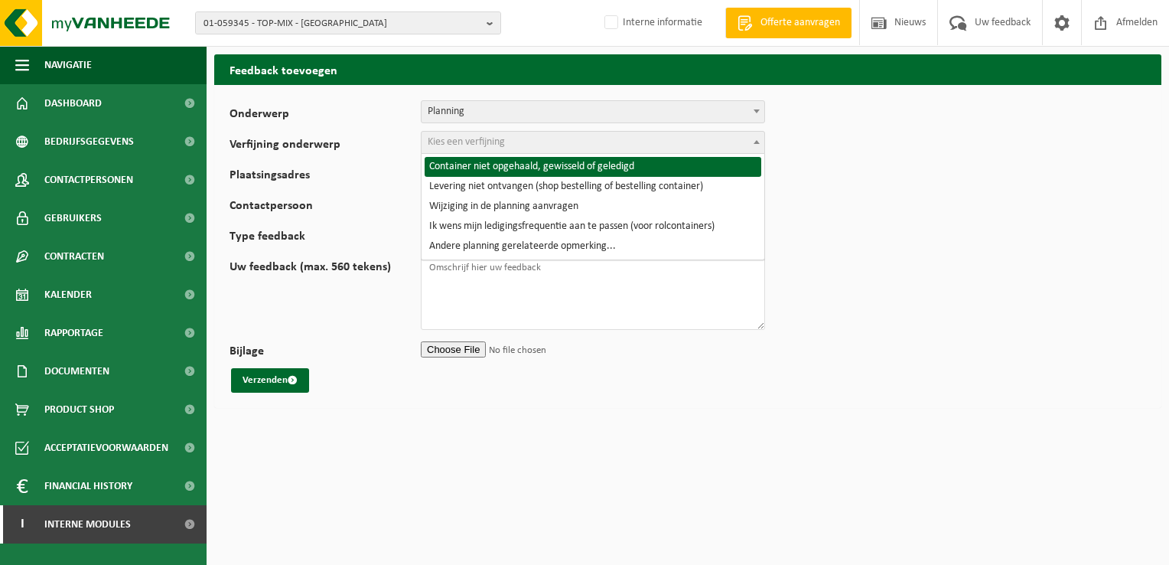
select select "2"
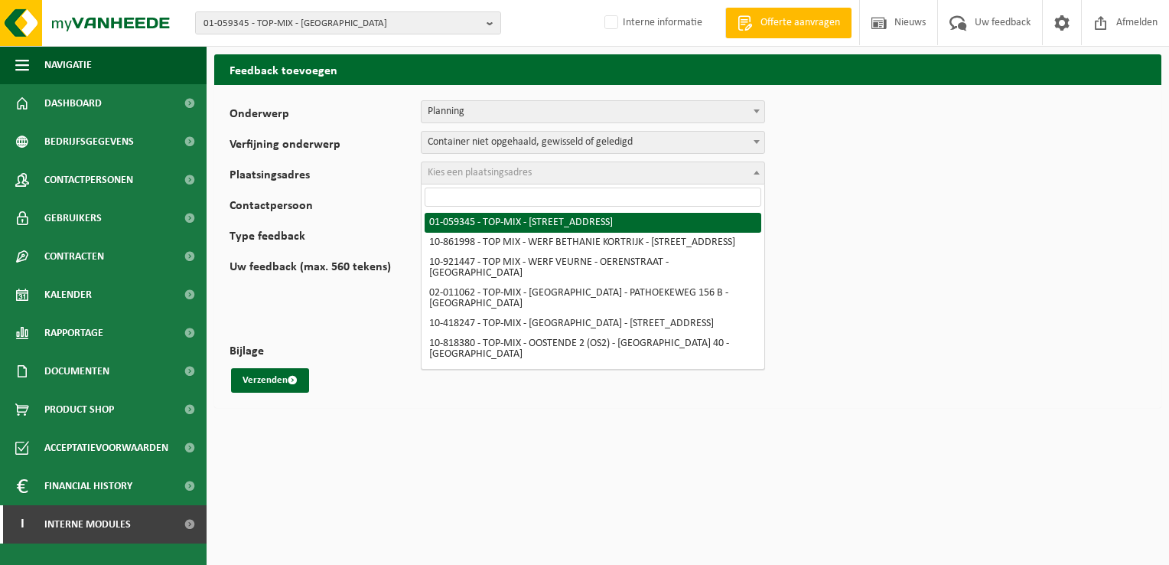
click at [464, 170] on span "Kies een plaatsingsadres" at bounding box center [480, 172] width 104 height 11
paste input "02-011061"
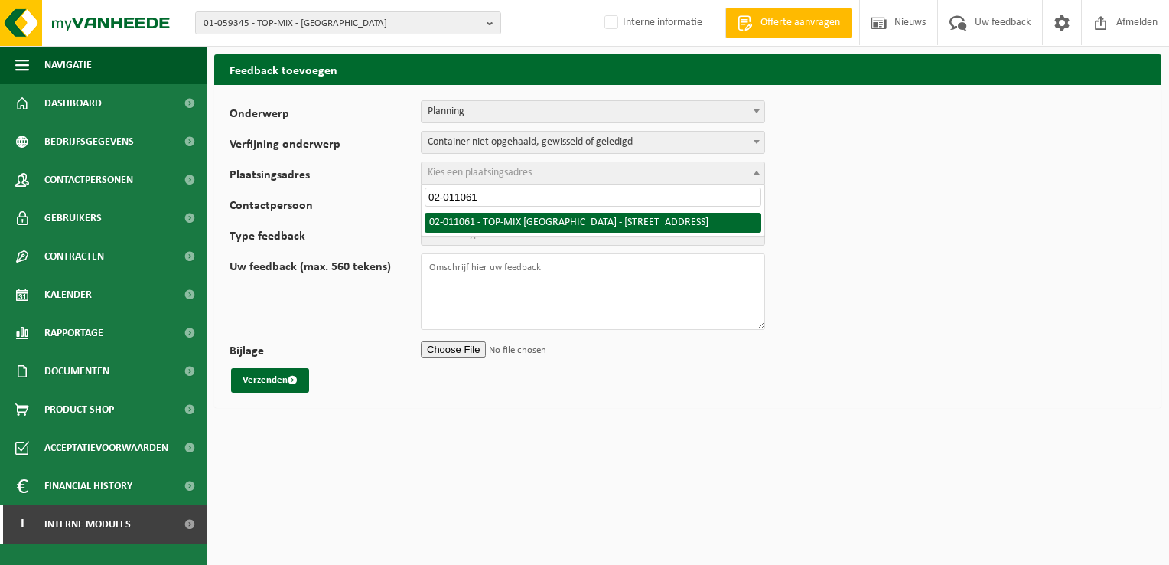
type input "02-011061"
select select "2080"
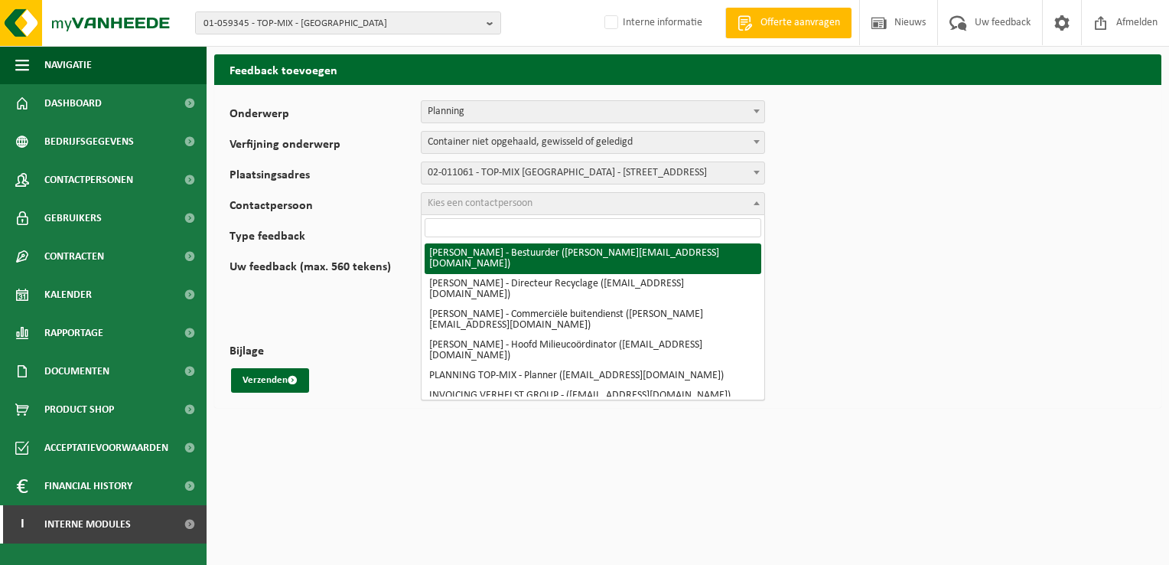
click at [552, 204] on span "Kies een contactpersoon" at bounding box center [593, 203] width 343 height 21
click at [553, 224] on input "search" at bounding box center [593, 227] width 337 height 19
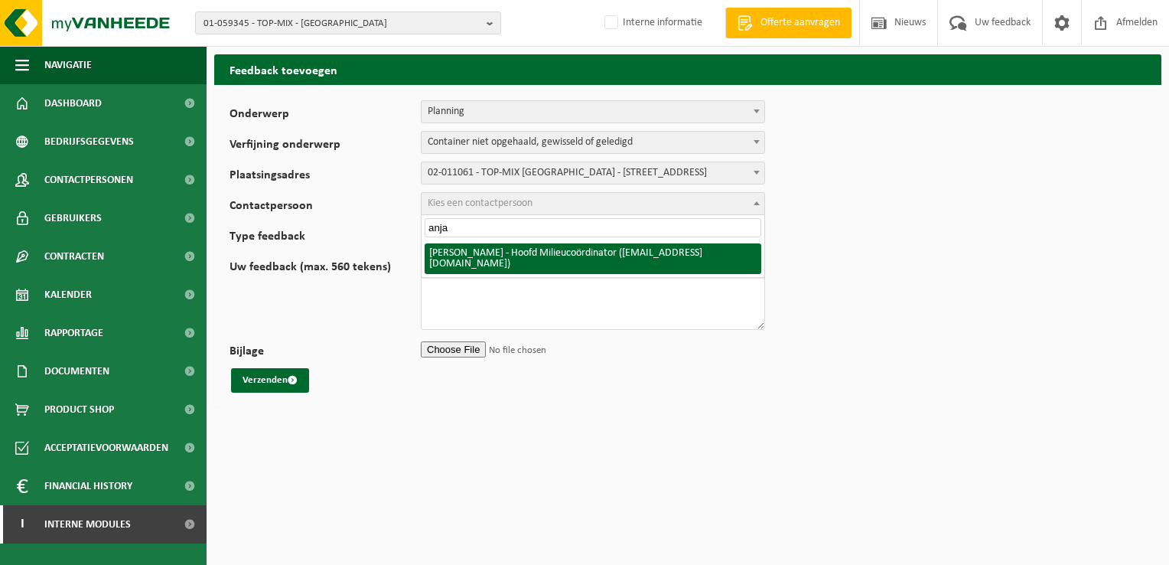
type input "anja"
select select "10388"
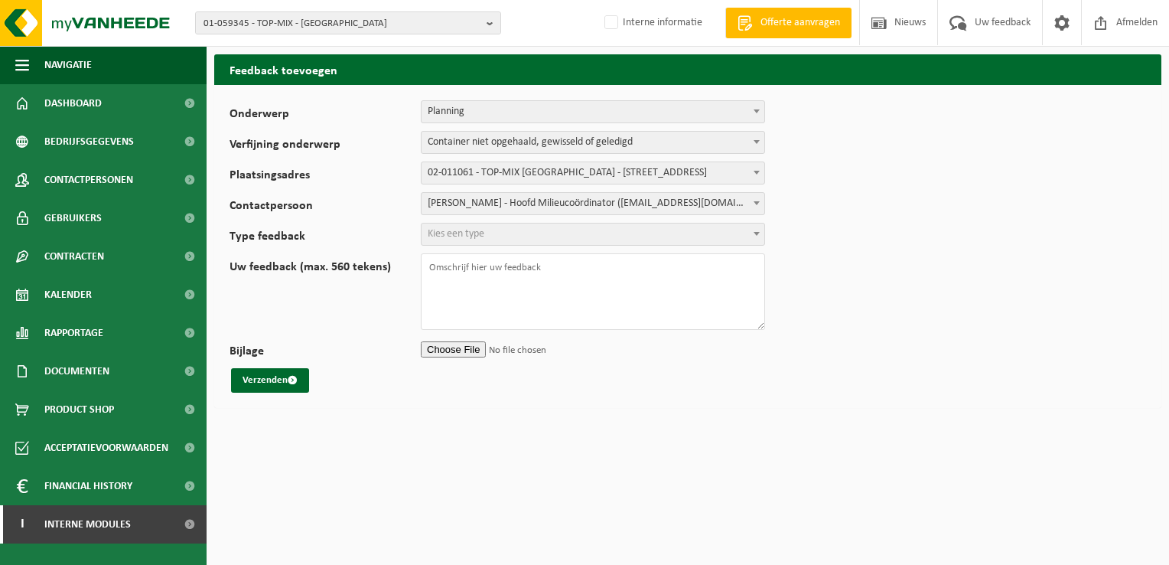
click at [523, 231] on span "Kies een type" at bounding box center [593, 233] width 343 height 21
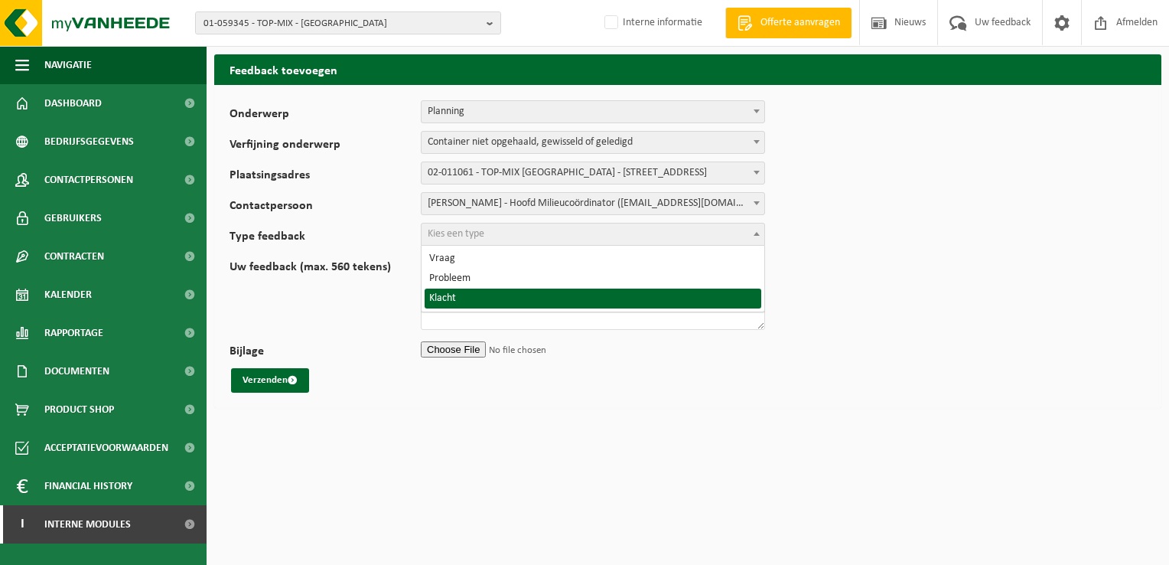
select select "COM"
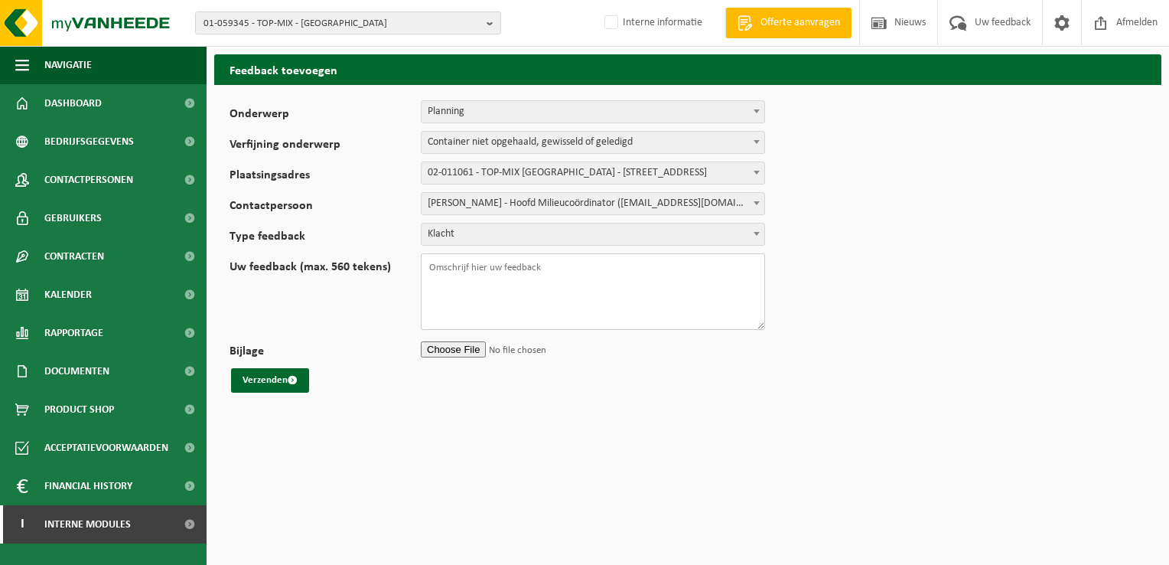
click at [555, 271] on textarea "Uw feedback (max. 560 tekens)" at bounding box center [593, 291] width 344 height 77
paste textarea "SWS-VES-033794"
type textarea "SWS-VES-033794 Goede middag, Graag dringend klant informeren wanneer we langsga…"
click at [464, 355] on input "Bijlage" at bounding box center [593, 348] width 344 height 23
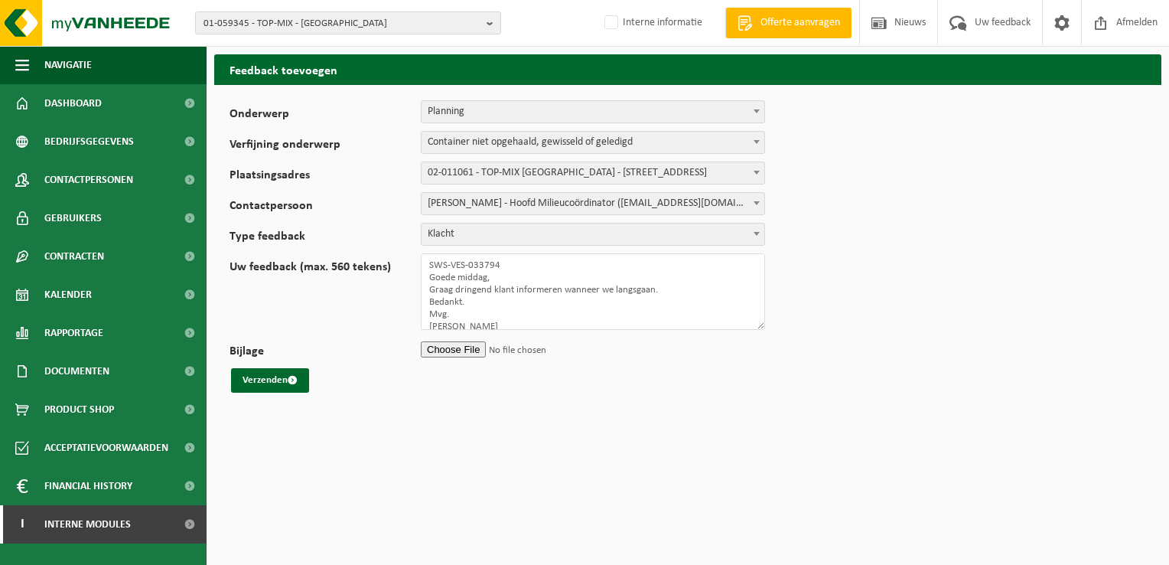
type input "C:\fakepath\Top-Mix Oostende ophaling lege verpakkingen.msg"
click at [269, 375] on button "Verzenden" at bounding box center [270, 380] width 78 height 24
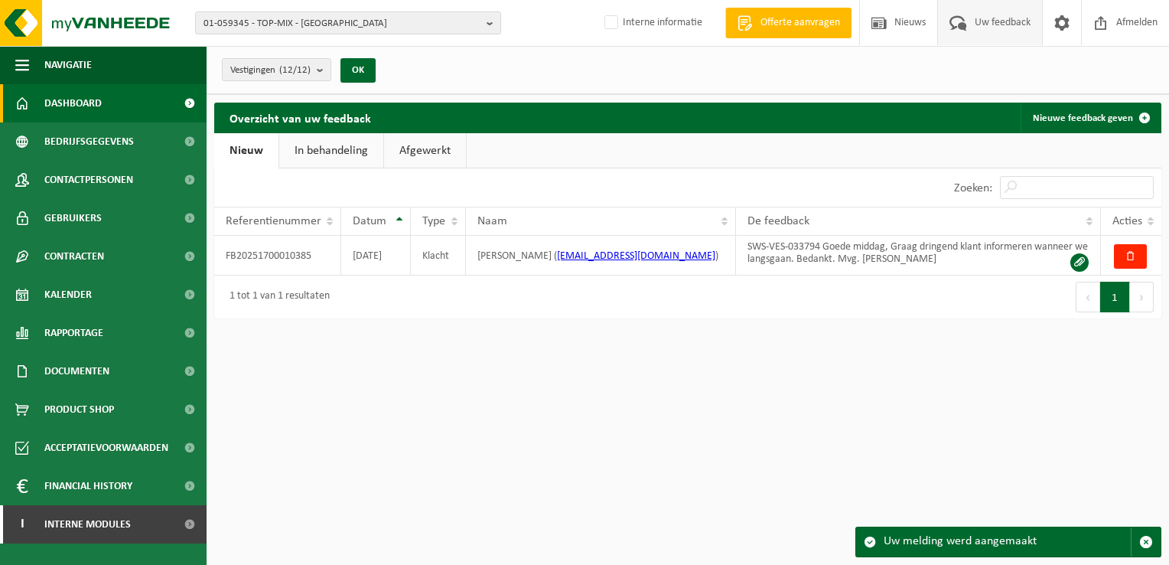
drag, startPoint x: 102, startPoint y: 106, endPoint x: 138, endPoint y: 101, distance: 36.3
click at [102, 106] on link "Dashboard" at bounding box center [103, 103] width 207 height 38
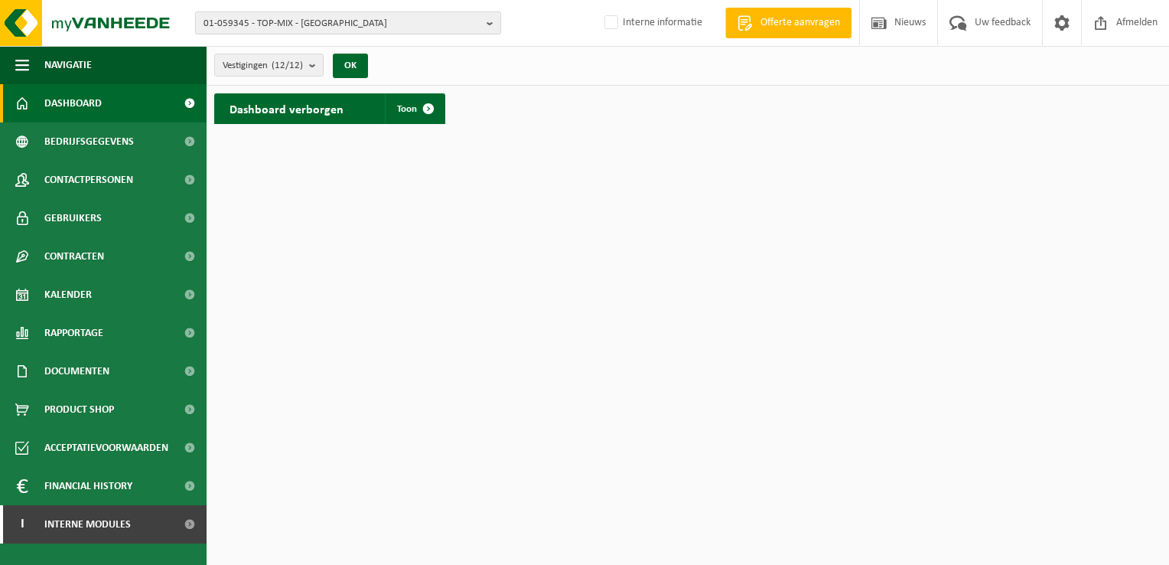
click at [488, 26] on b "button" at bounding box center [494, 22] width 14 height 21
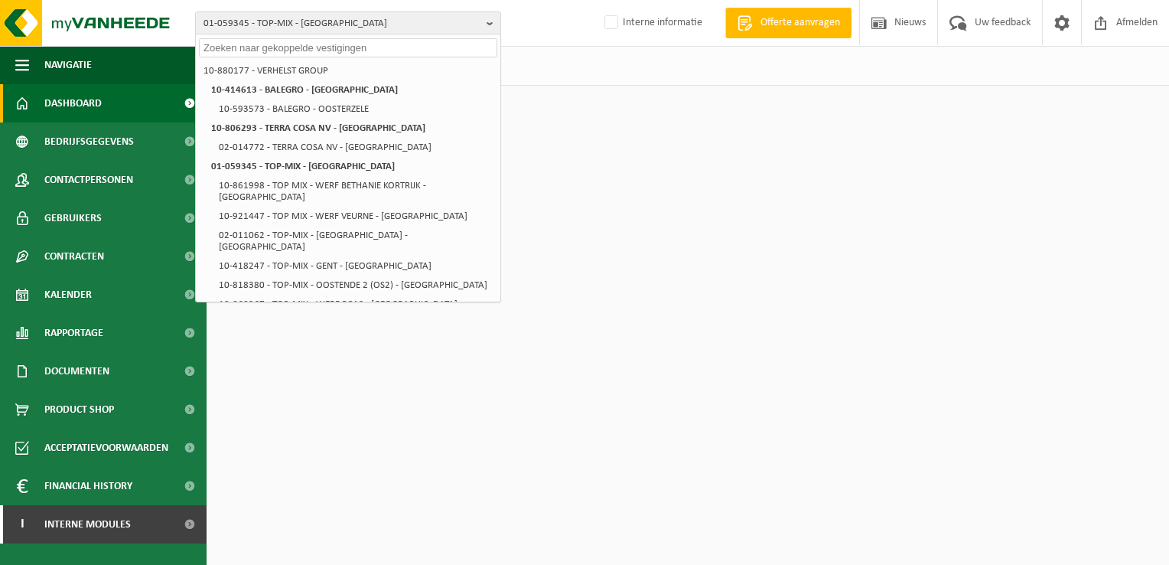
click at [454, 48] on input "text" at bounding box center [348, 47] width 298 height 19
paste input "10-820283"
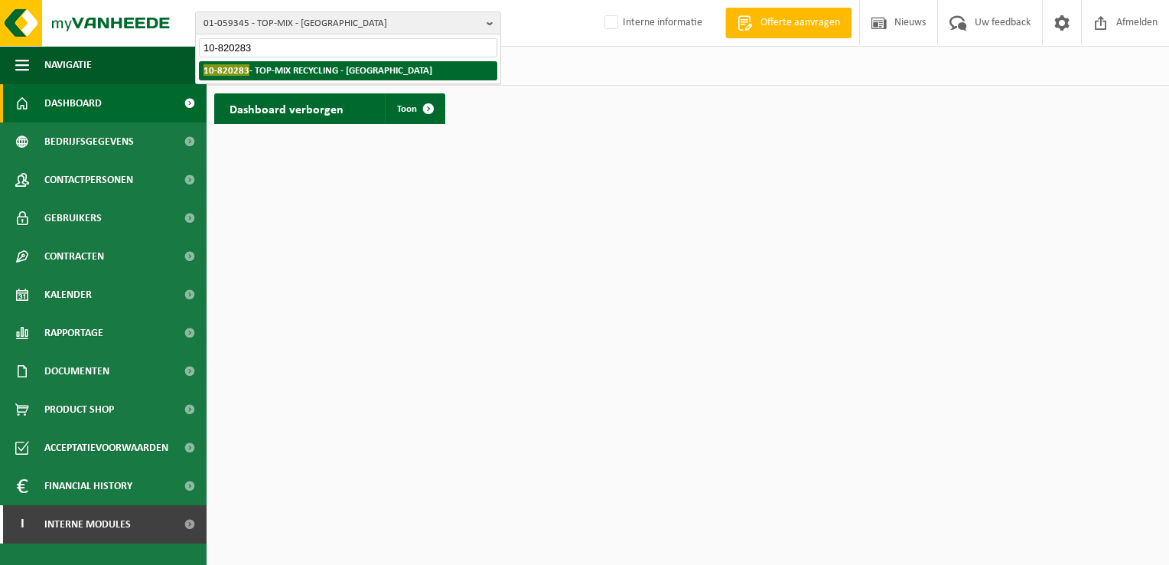
type input "10-820283"
click at [304, 69] on strong "10-820283 - TOP-MIX RECYCLING - OOSTENDE" at bounding box center [318, 69] width 229 height 11
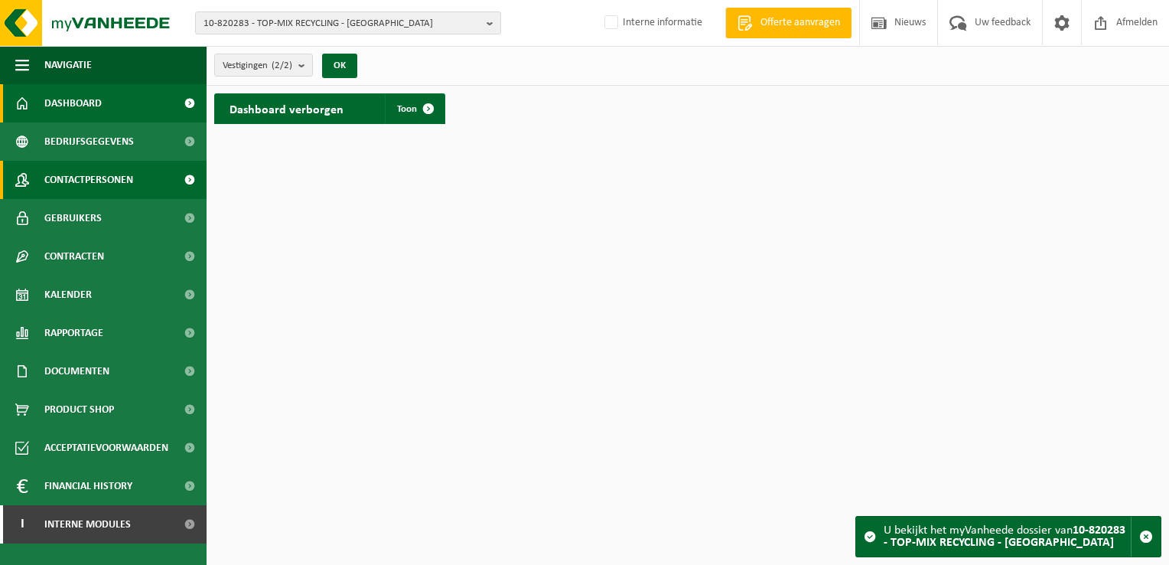
click at [68, 183] on span "Contactpersonen" at bounding box center [88, 180] width 89 height 38
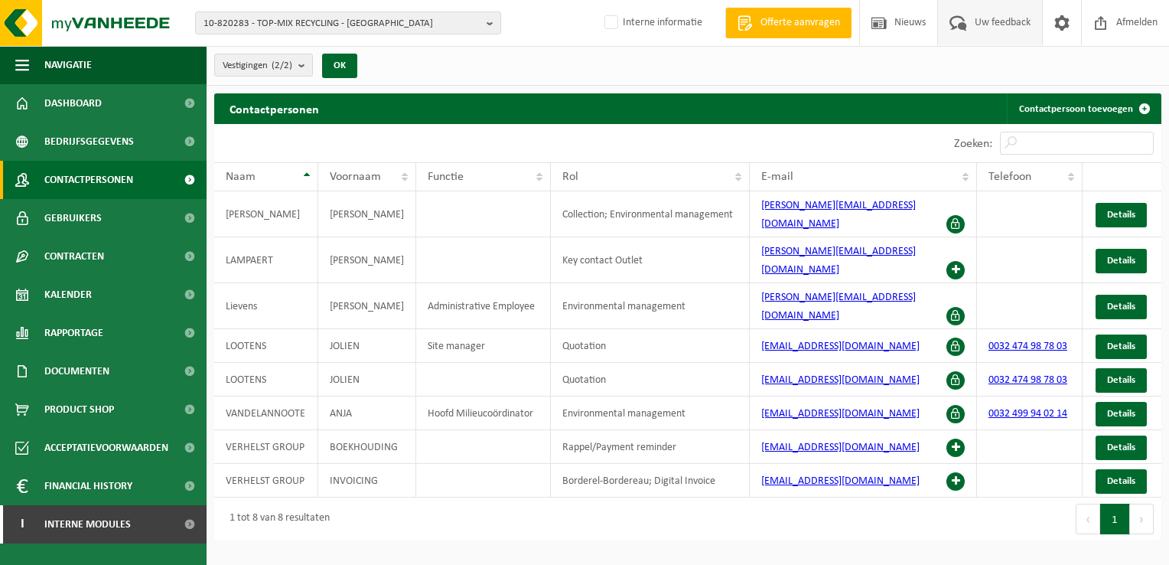
click at [979, 20] on span "Uw feedback" at bounding box center [1003, 22] width 64 height 45
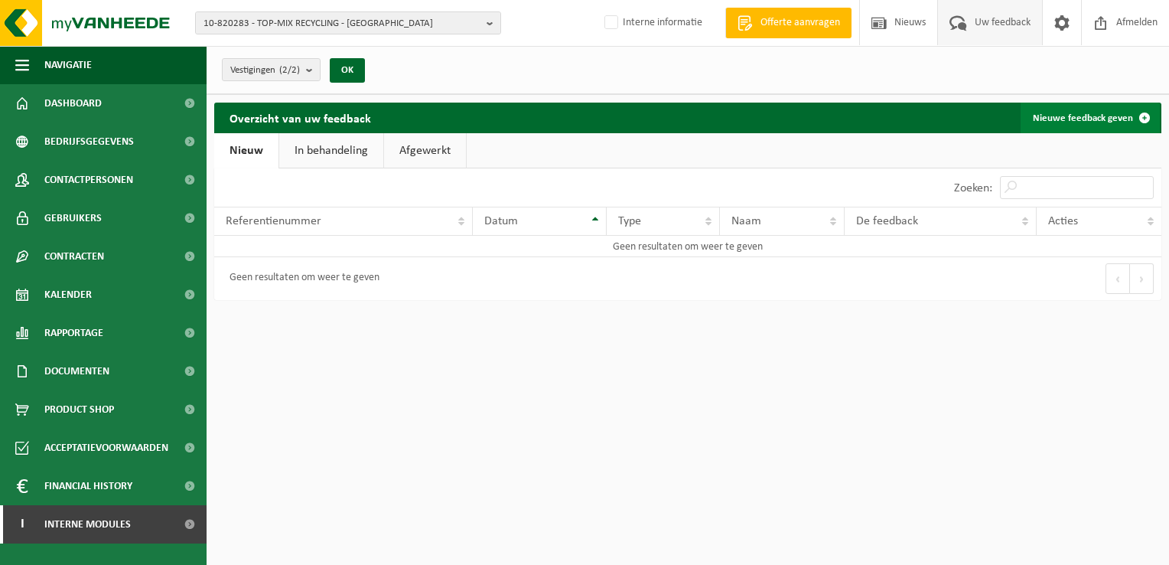
click at [1095, 110] on link "Nieuwe feedback geven" at bounding box center [1090, 118] width 139 height 31
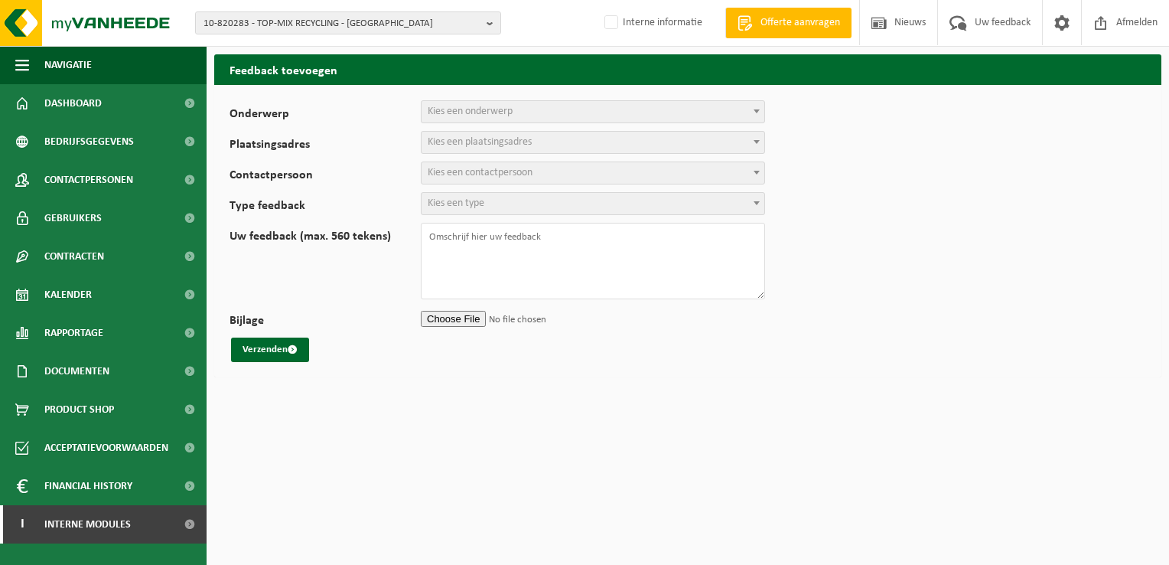
select select
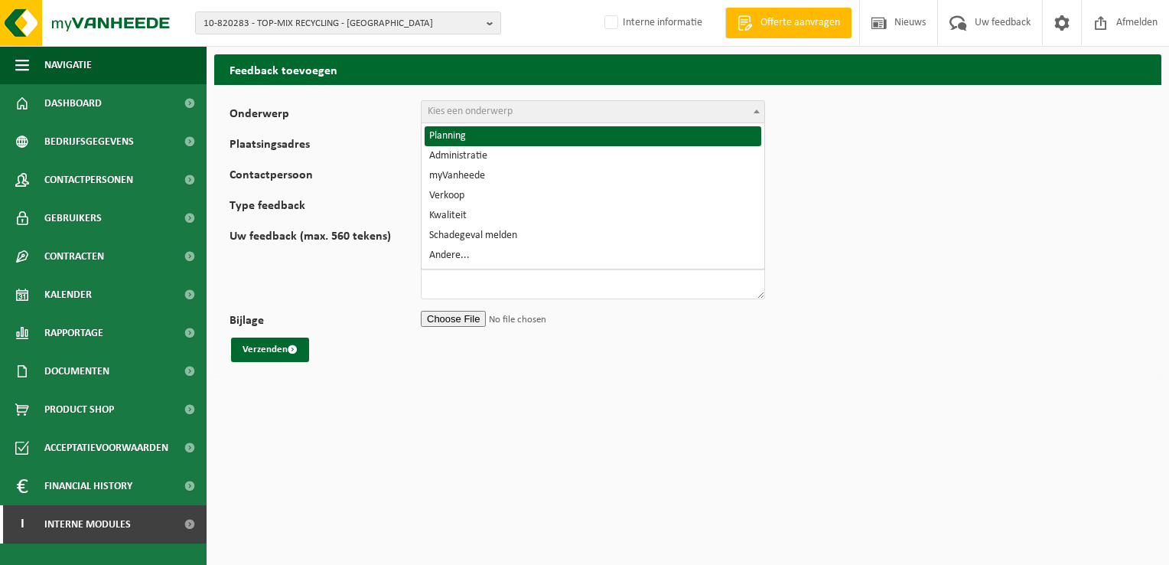
click at [480, 117] on span "Kies een onderwerp" at bounding box center [470, 111] width 85 height 11
select select "1"
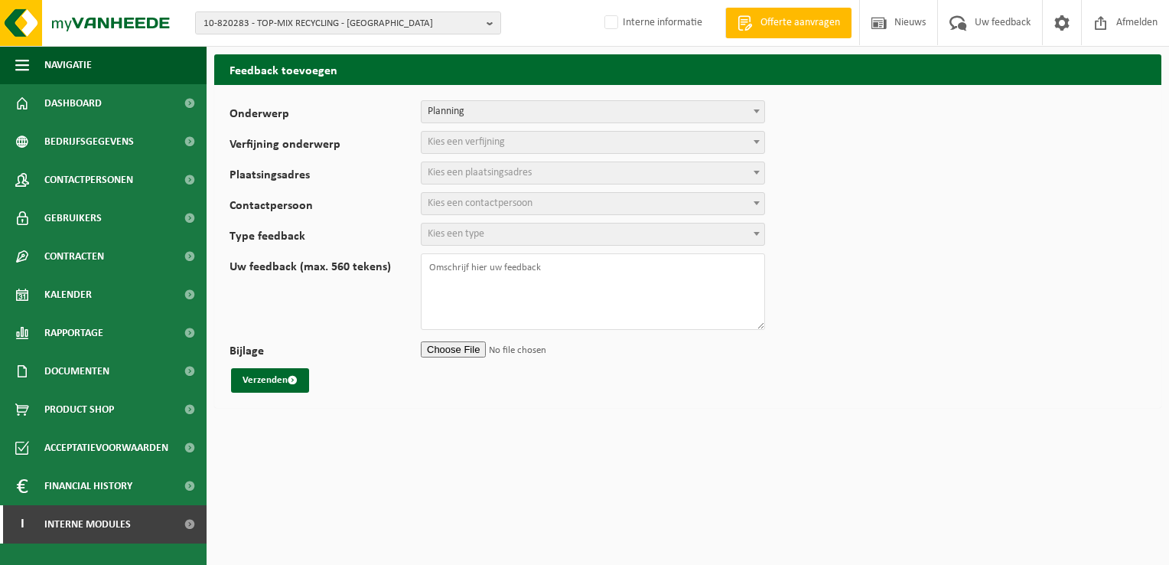
click at [488, 142] on span "Kies een verfijning" at bounding box center [466, 141] width 77 height 11
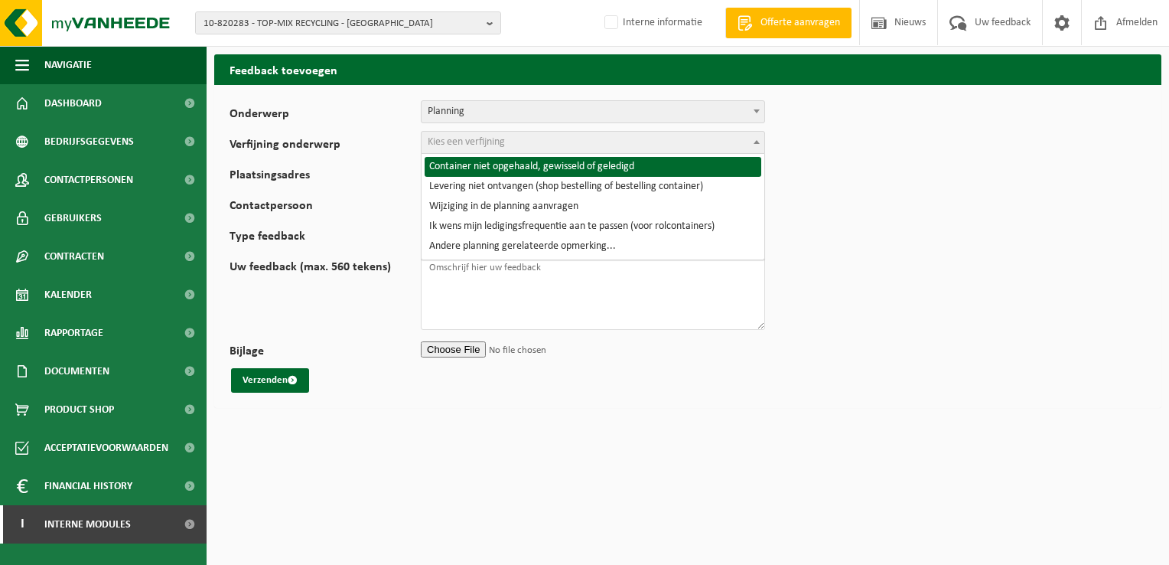
select select "2"
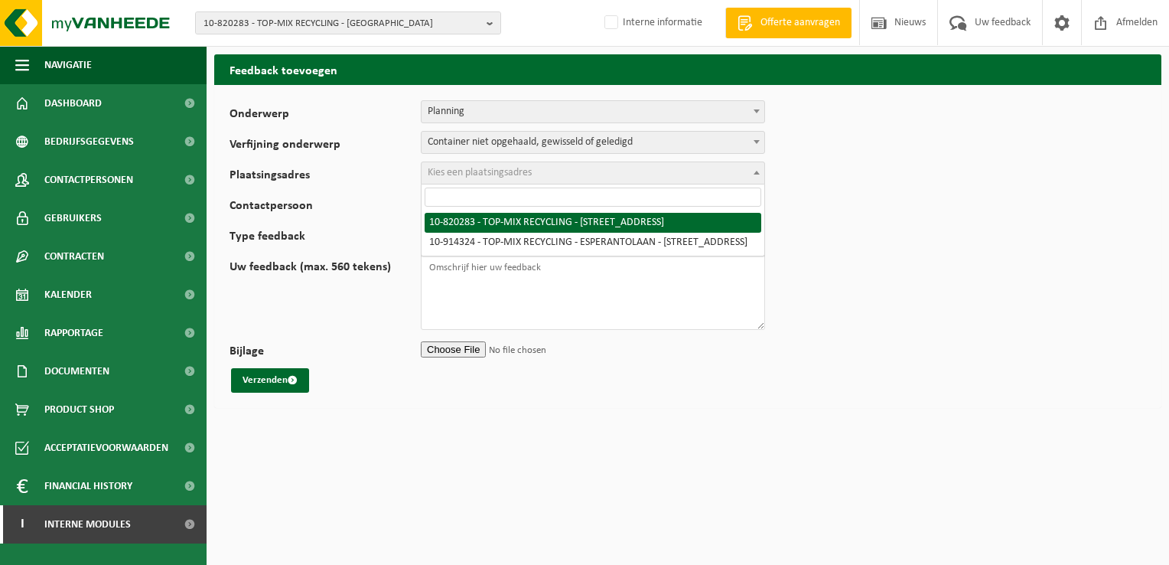
click at [484, 174] on span "Kies een plaatsingsadres" at bounding box center [480, 172] width 104 height 11
paste input "10-914324"
type input "10-914324"
select select "130412"
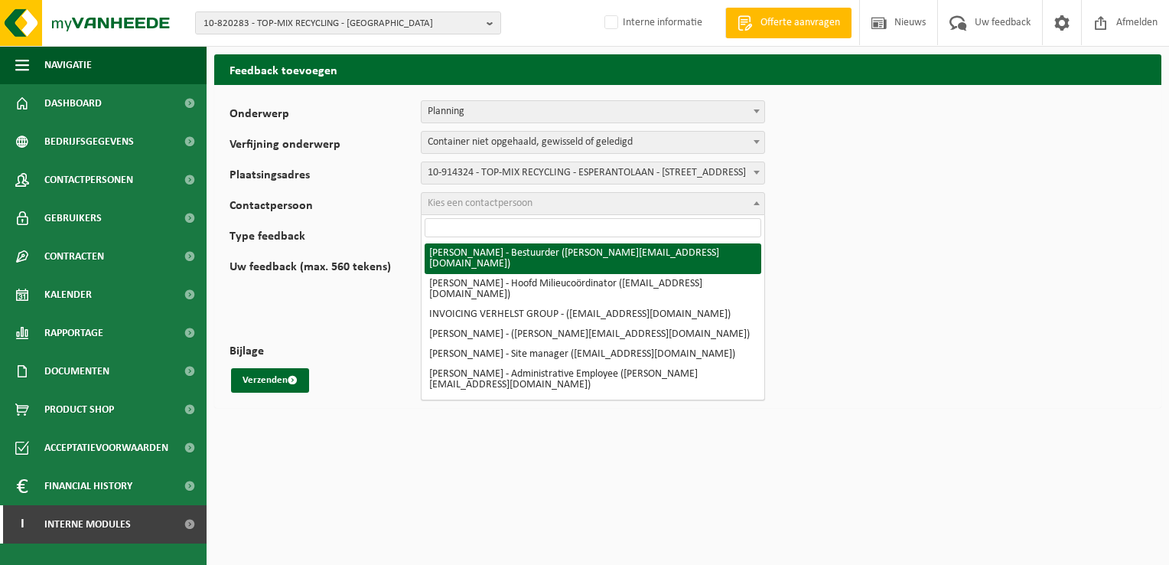
click at [581, 204] on span "Kies een contactpersoon" at bounding box center [593, 203] width 343 height 21
click at [527, 225] on input "search" at bounding box center [593, 227] width 337 height 19
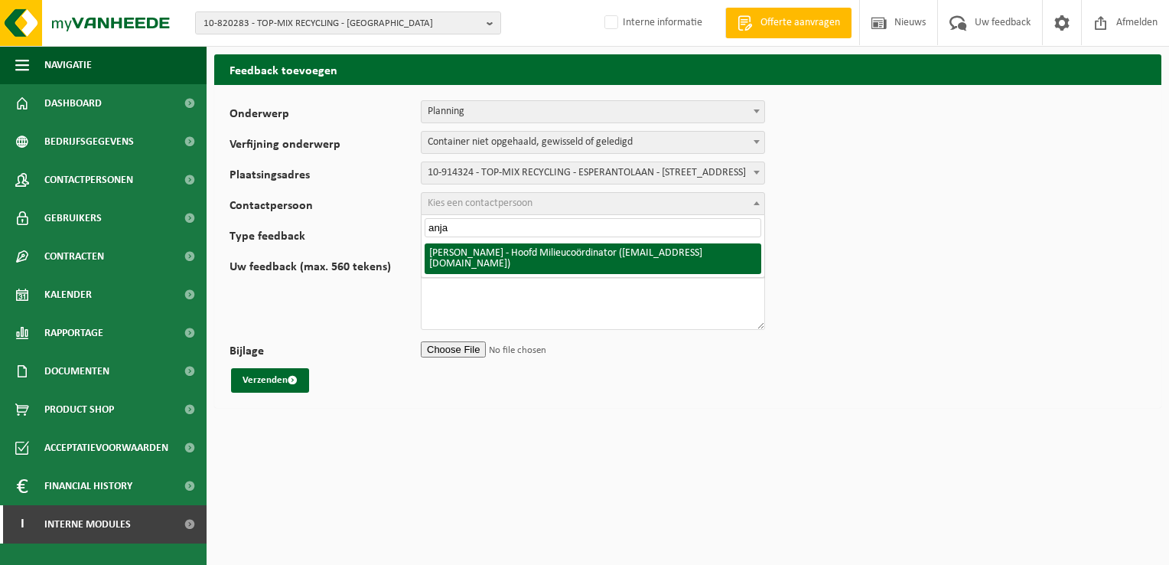
type input "anja"
select select "10388"
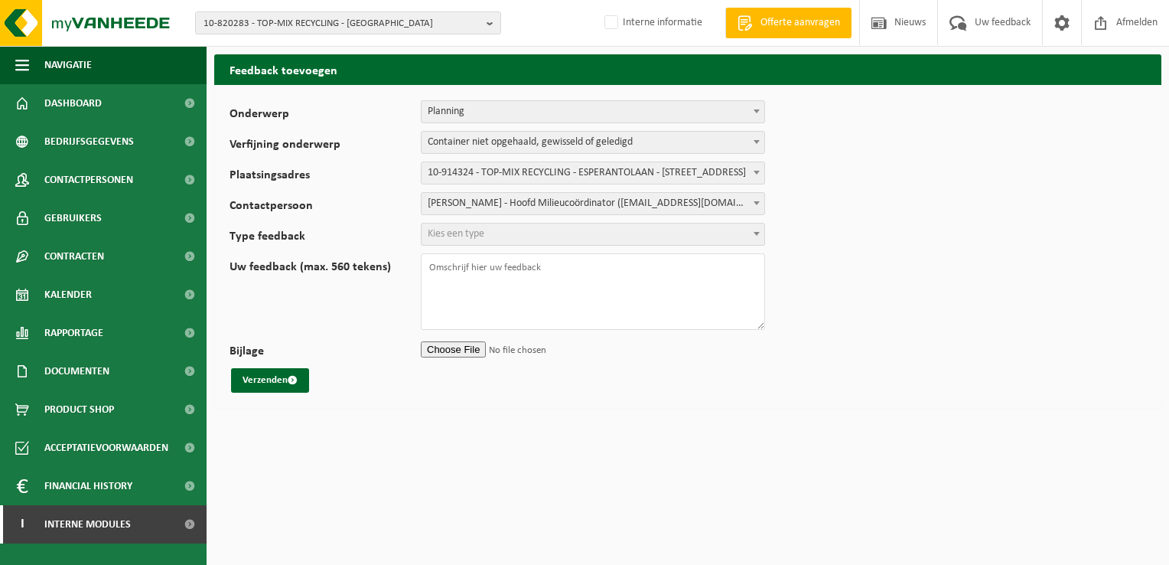
click at [622, 234] on span "Kies een type" at bounding box center [593, 233] width 343 height 21
select select "COM"
click at [578, 268] on textarea "Uw feedback (max. 560 tekens)" at bounding box center [593, 291] width 344 height 77
paste textarea "SWS-VES-033551"
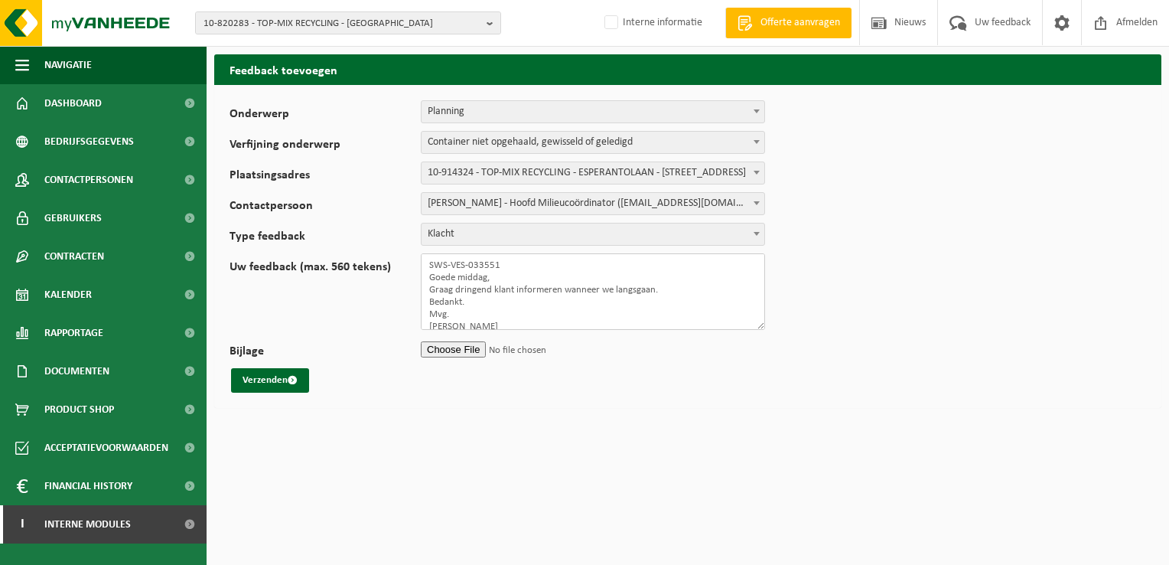
type textarea "SWS-VES-033551 Goede middag, Graag dringend klant informeren wanneer we langsga…"
click at [450, 349] on input "Bijlage" at bounding box center [593, 348] width 344 height 23
type input "C:\fakepath\Top-Mix Oostende ophaling lege verpakkingen.msg"
click at [281, 376] on button "Verzenden" at bounding box center [270, 380] width 78 height 24
